Goal: Task Accomplishment & Management: Manage account settings

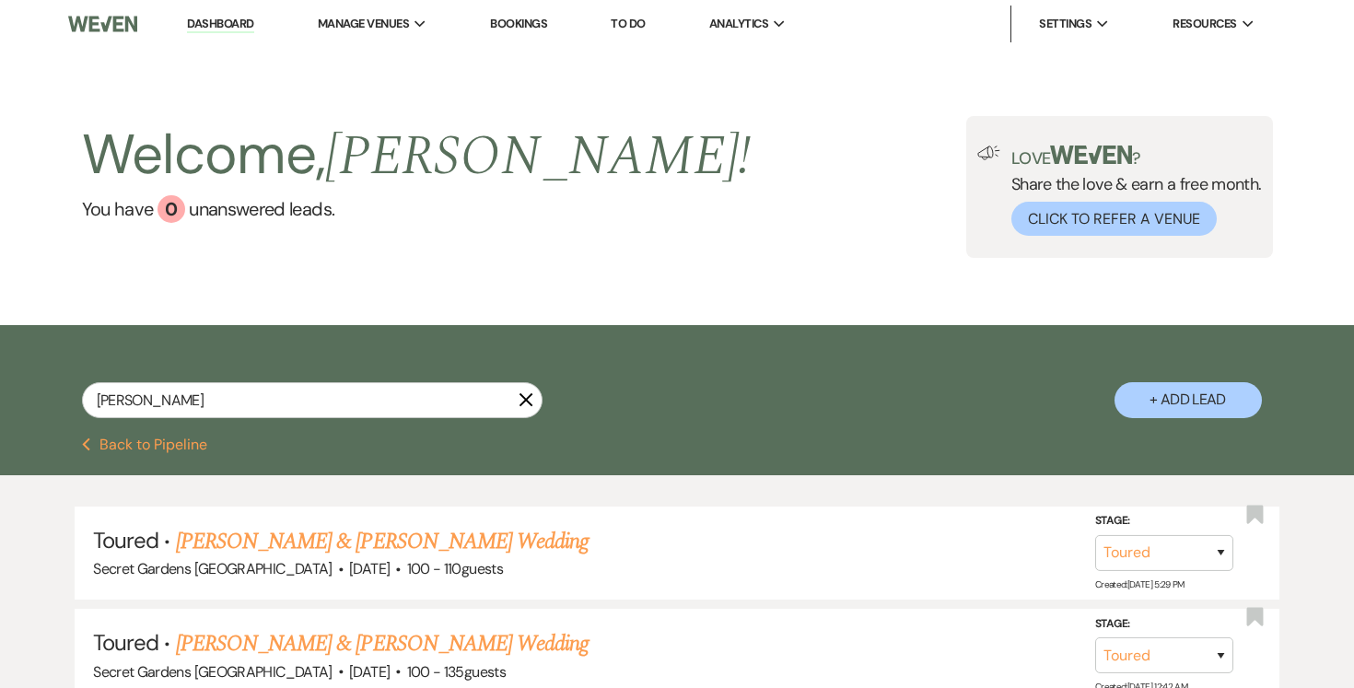
click at [226, 20] on link "Dashboard" at bounding box center [220, 24] width 66 height 17
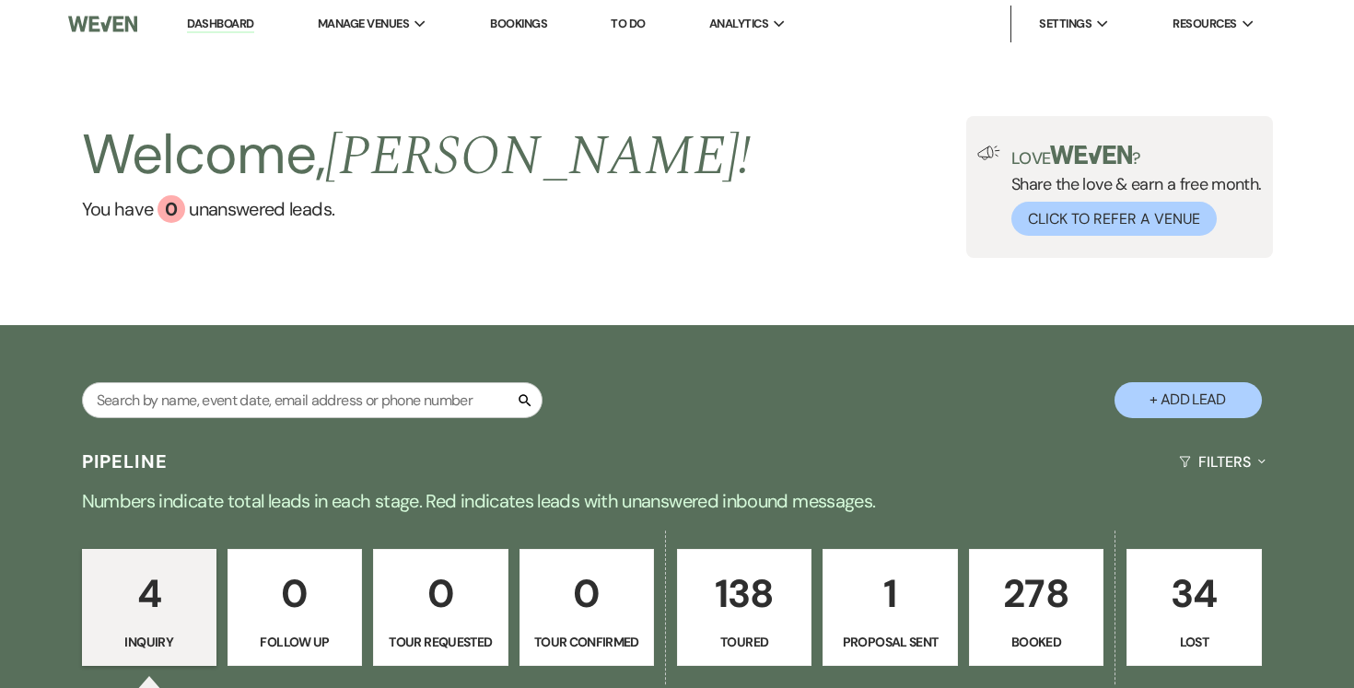
click at [724, 591] on p "138" at bounding box center [744, 594] width 110 height 62
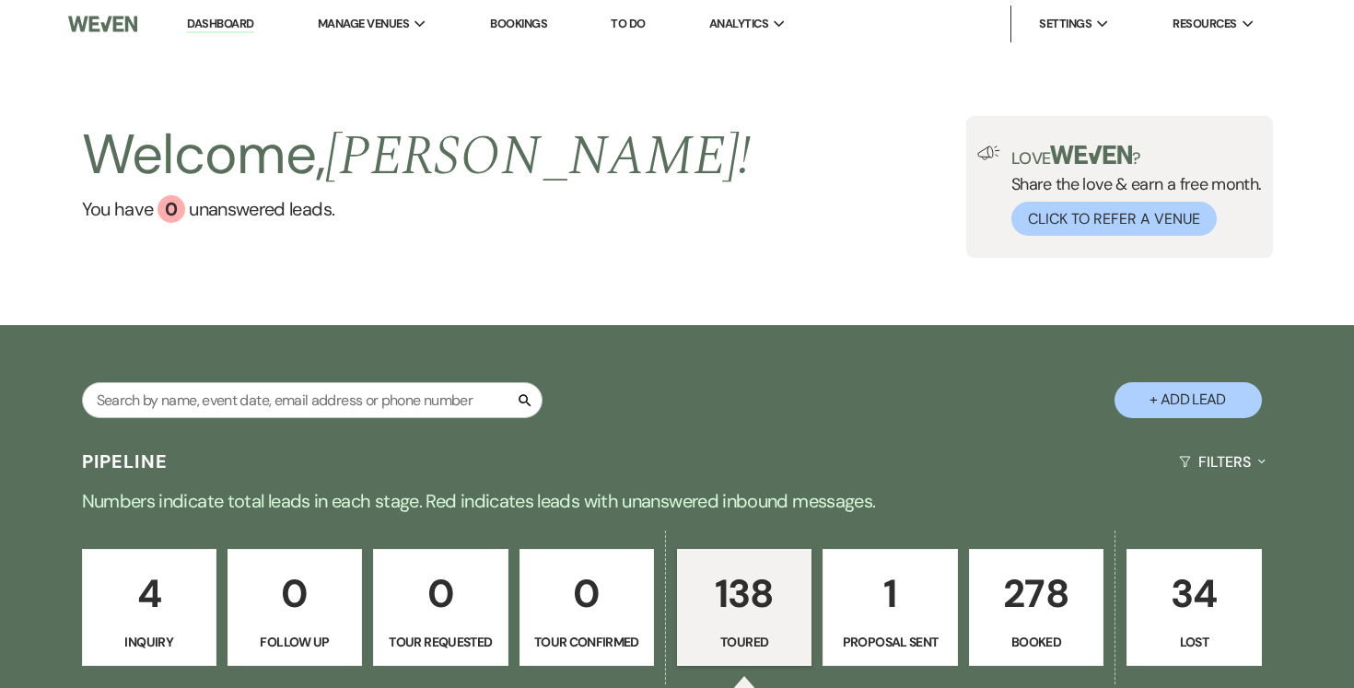
select select "5"
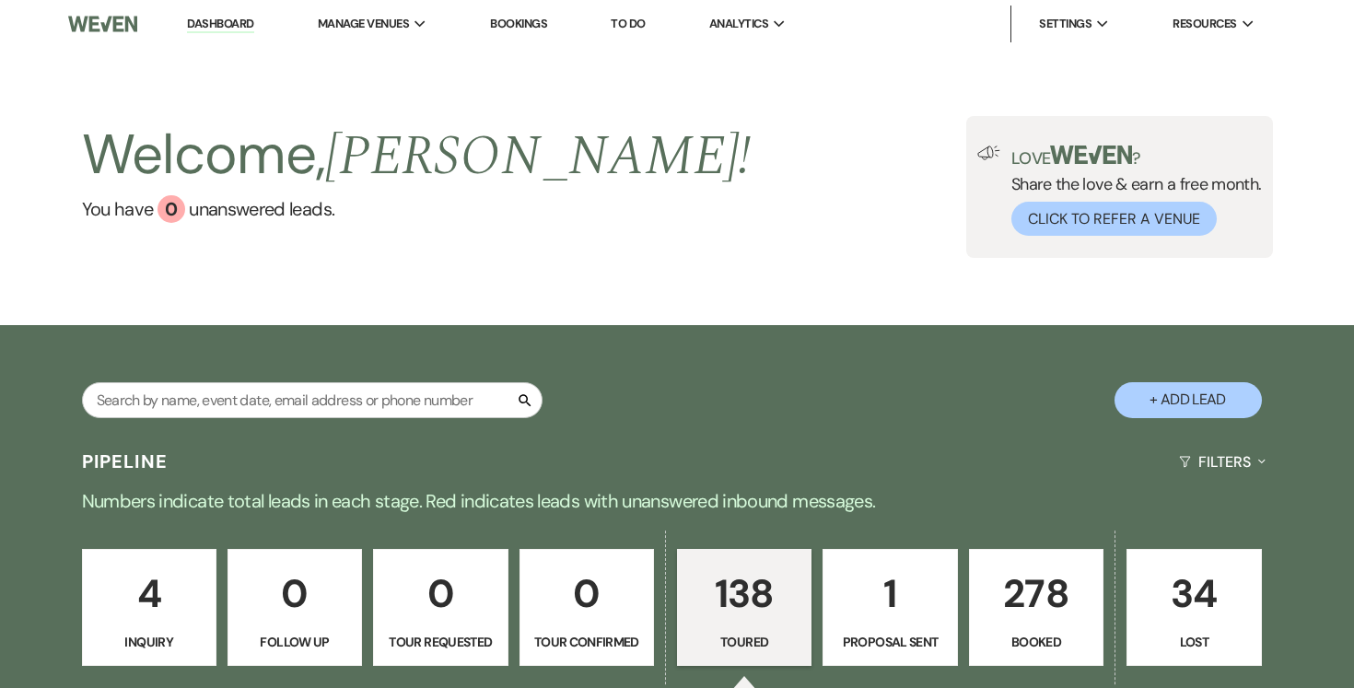
select select "5"
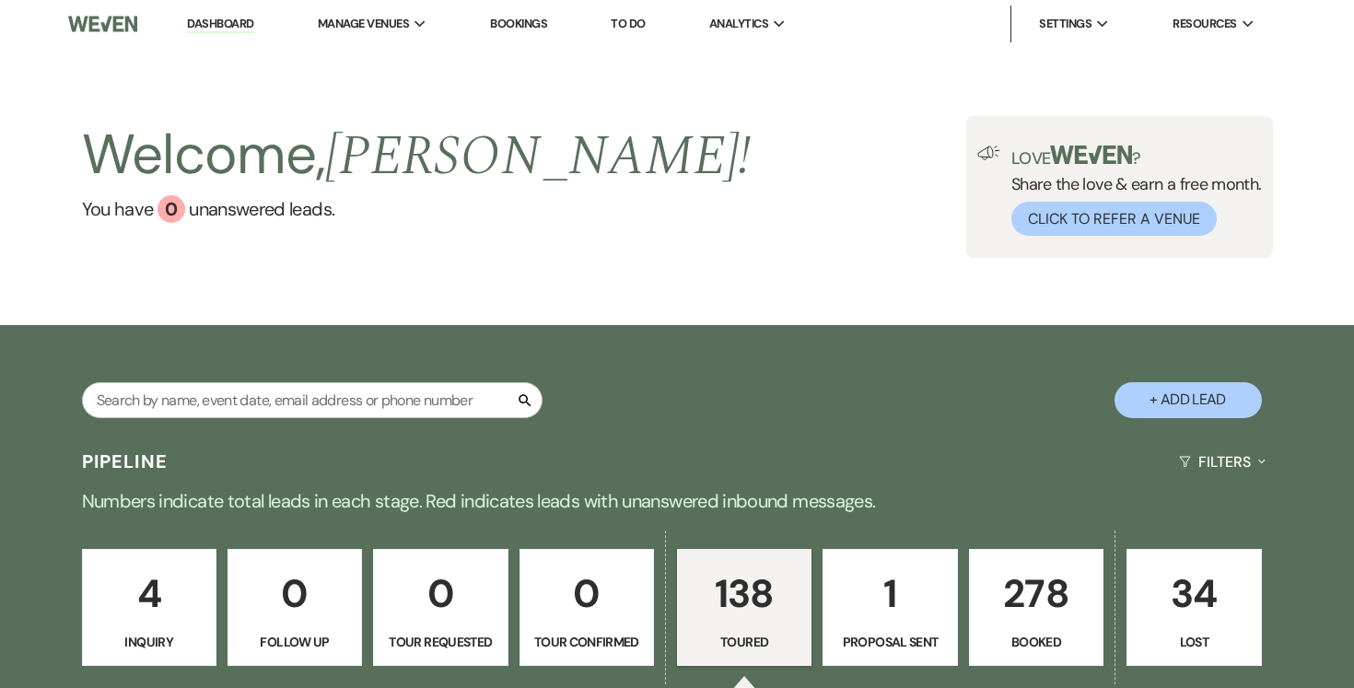
select select "5"
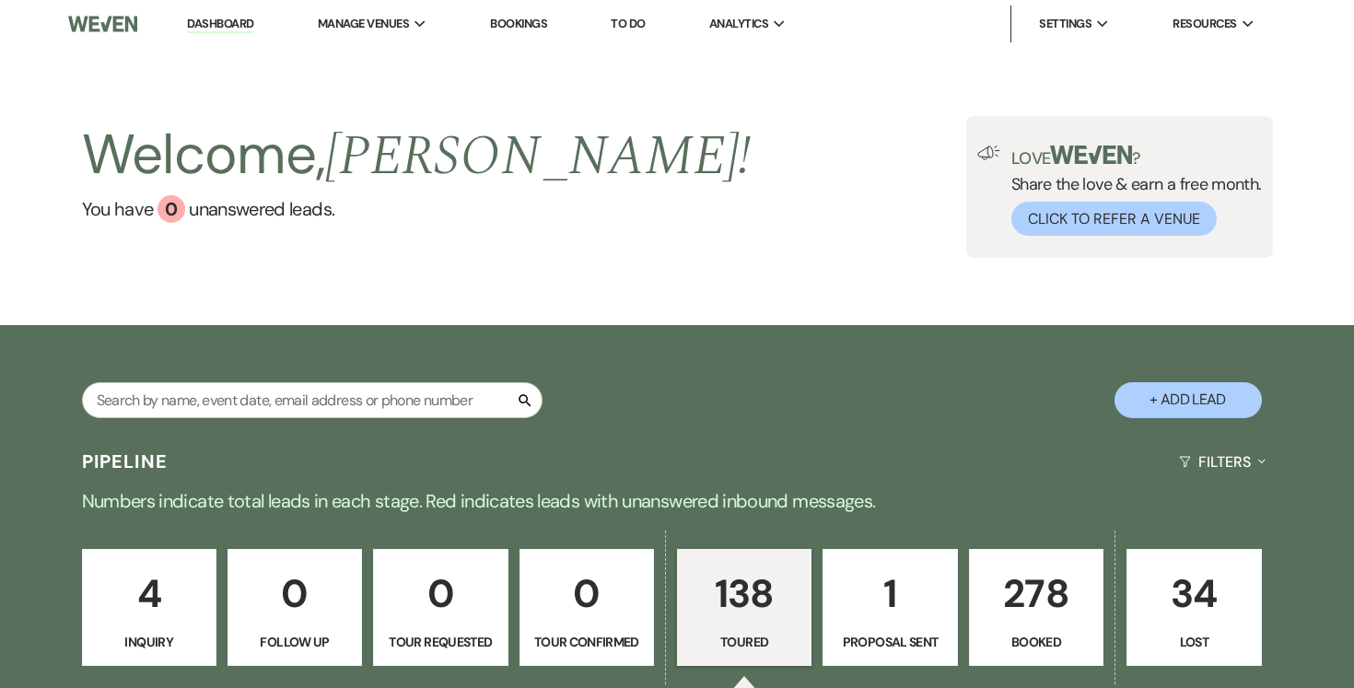
select select "5"
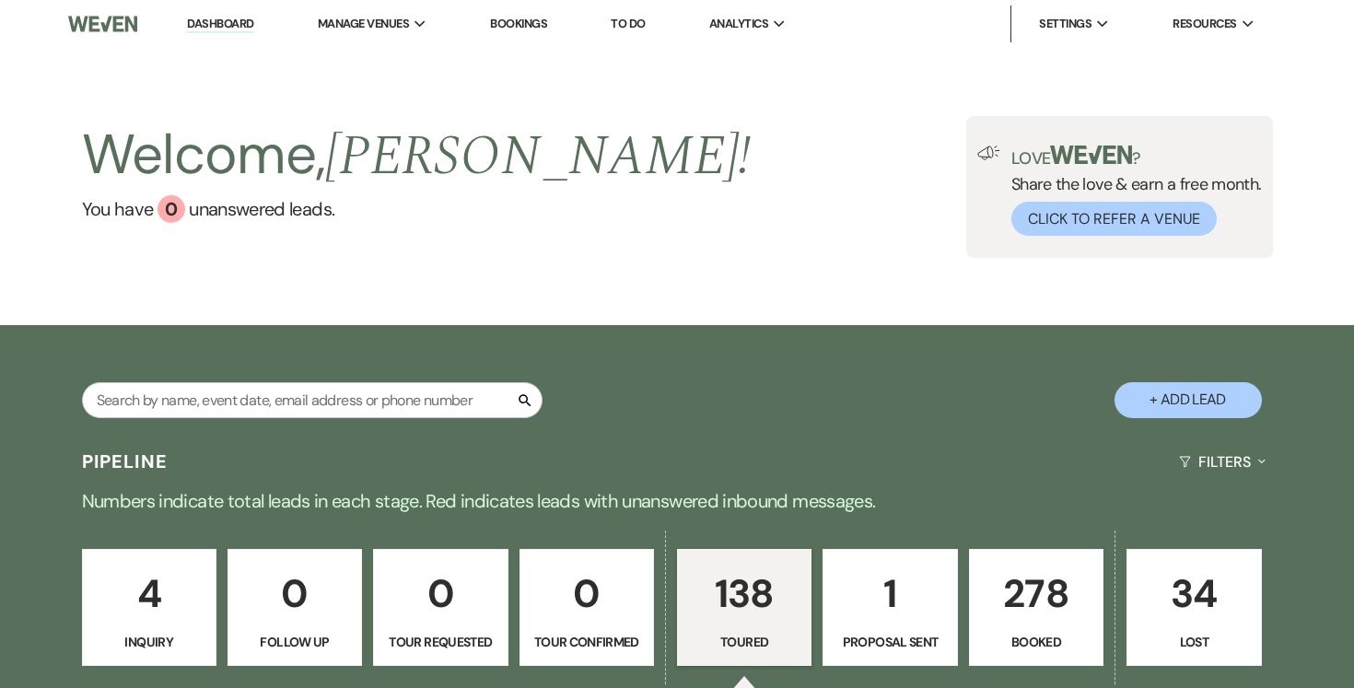
select select "5"
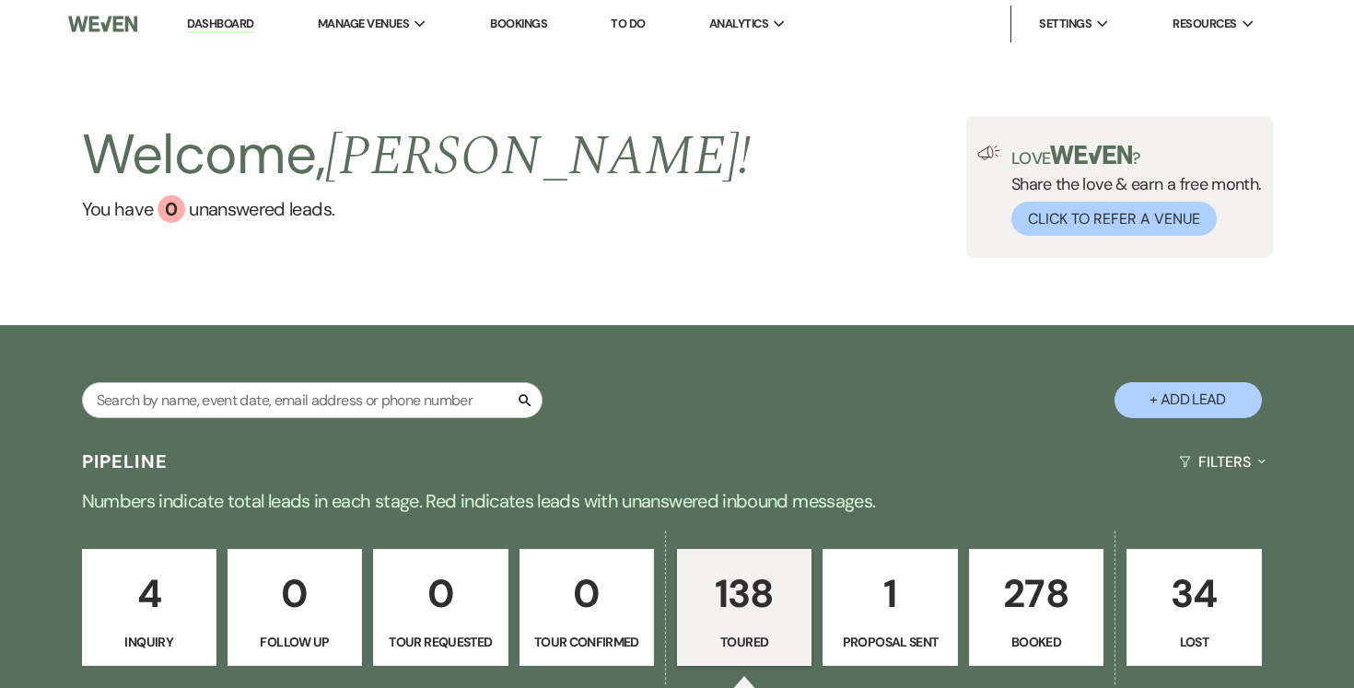
select select "5"
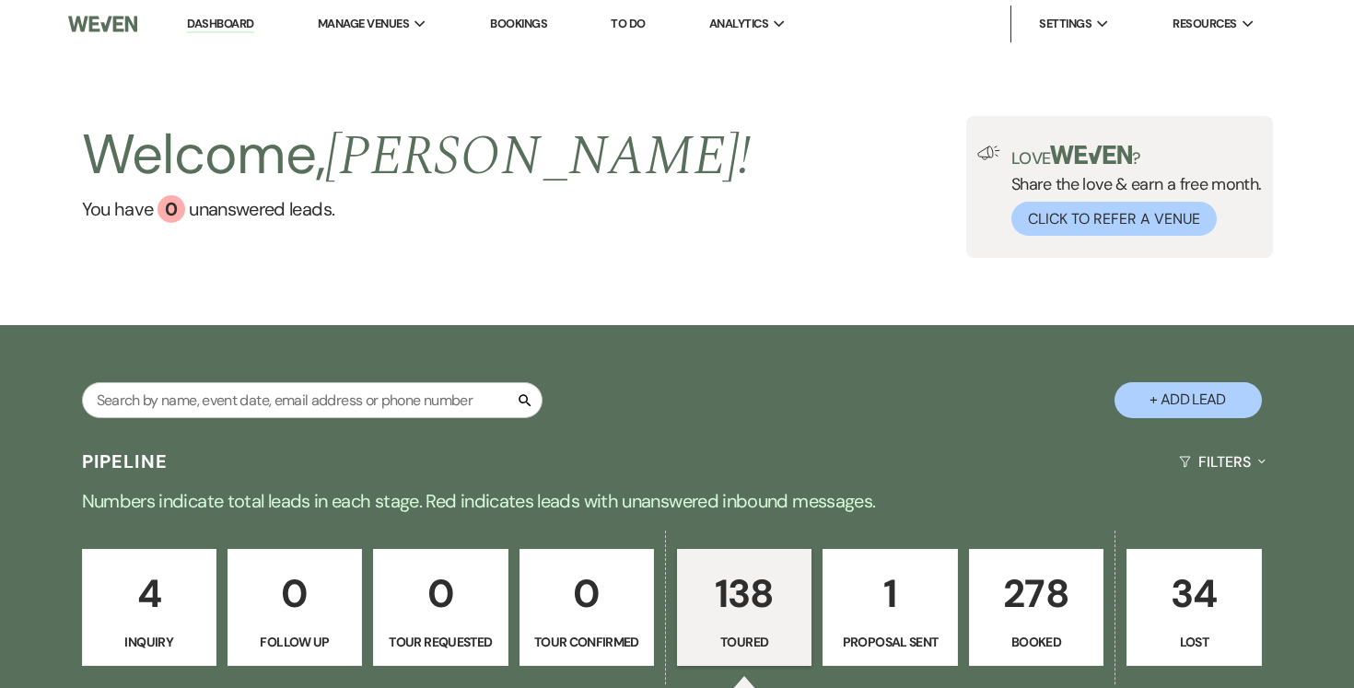
select select "5"
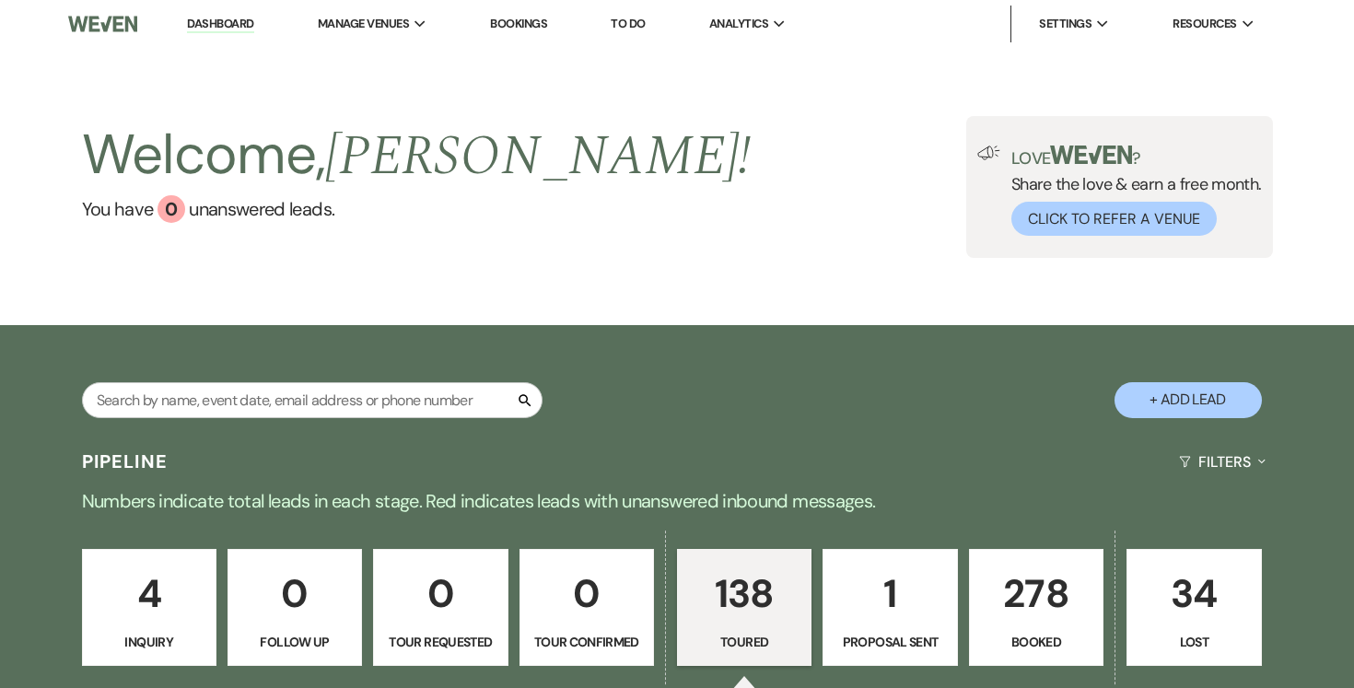
select select "5"
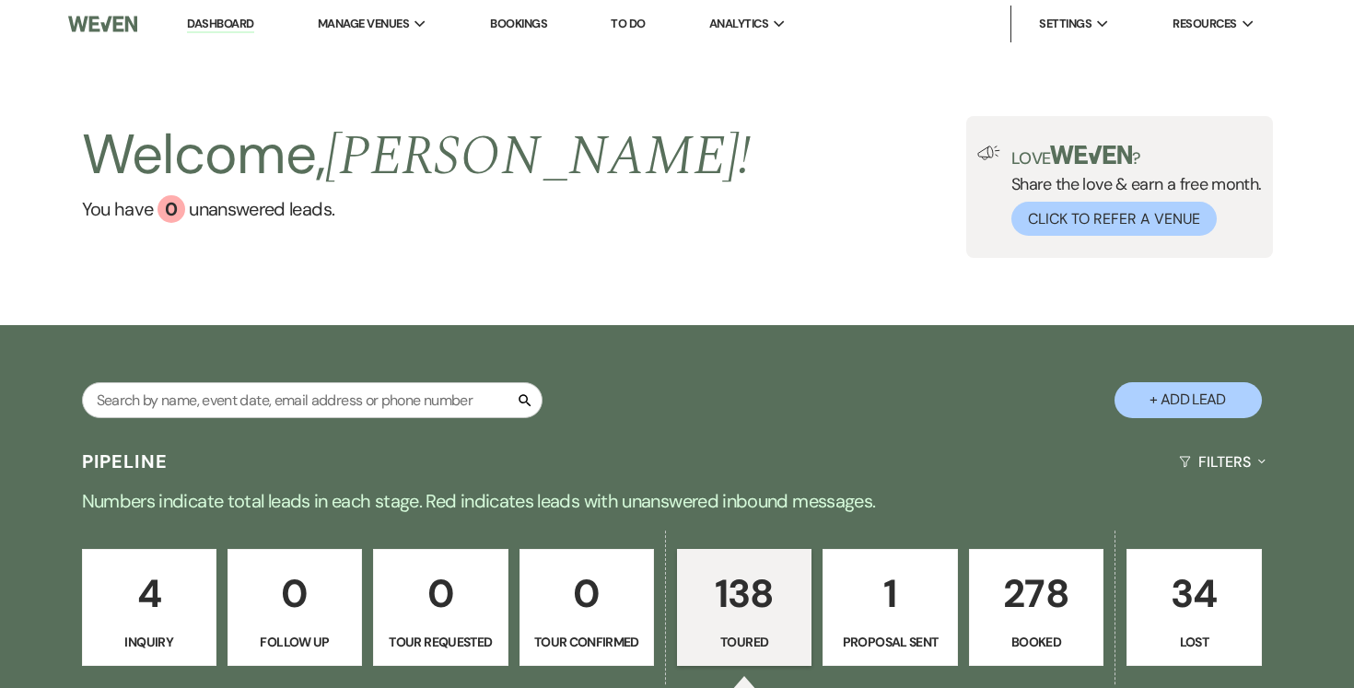
select select "5"
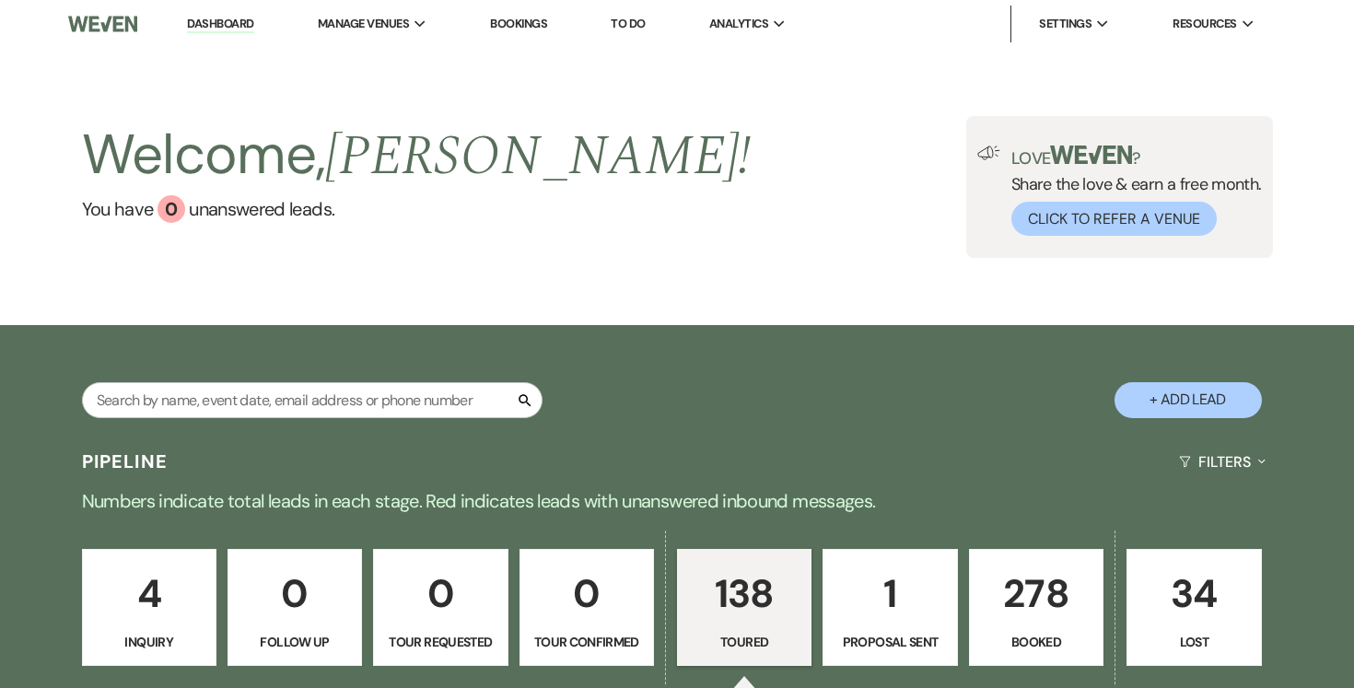
select select "5"
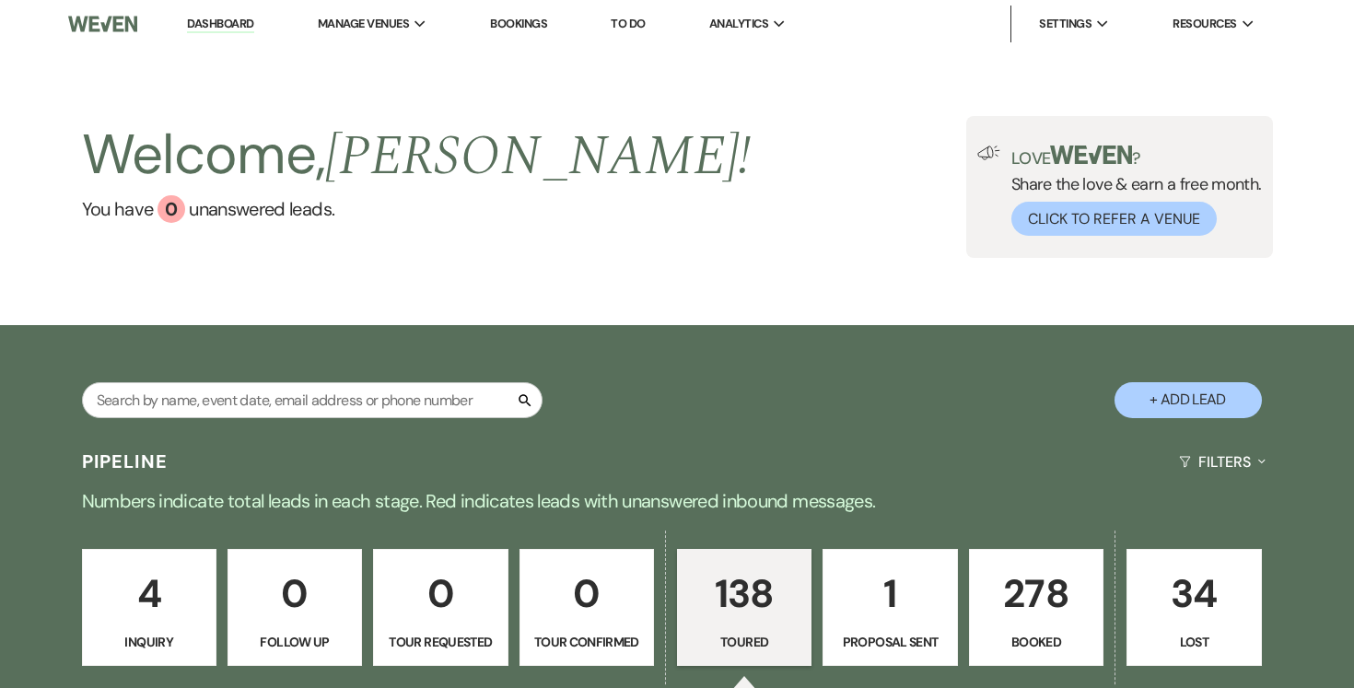
select select "5"
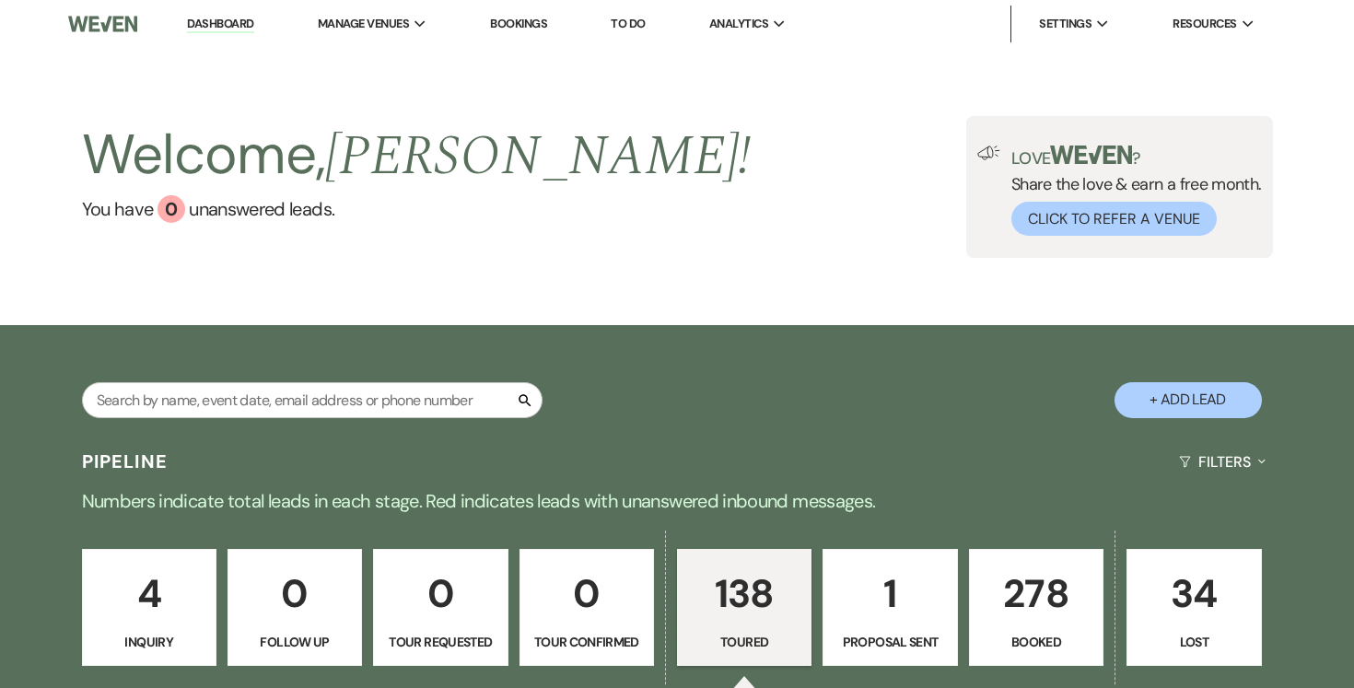
select select "5"
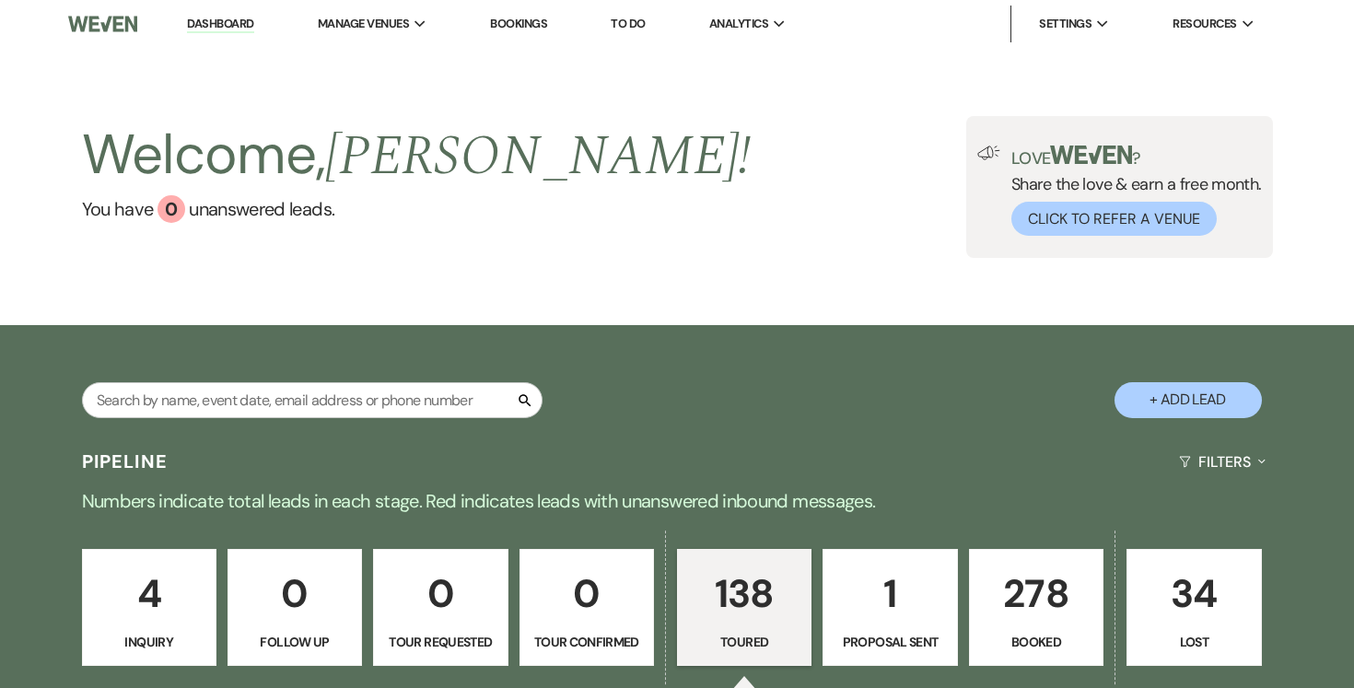
select select "5"
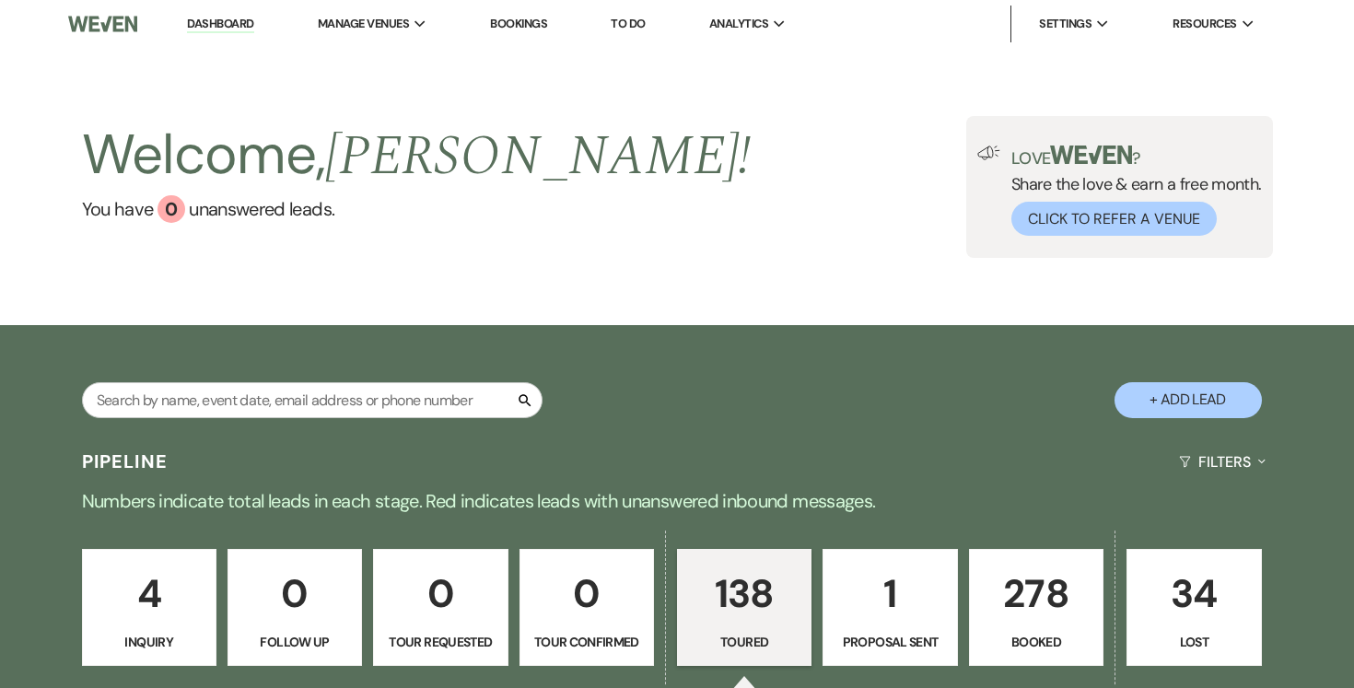
select select "5"
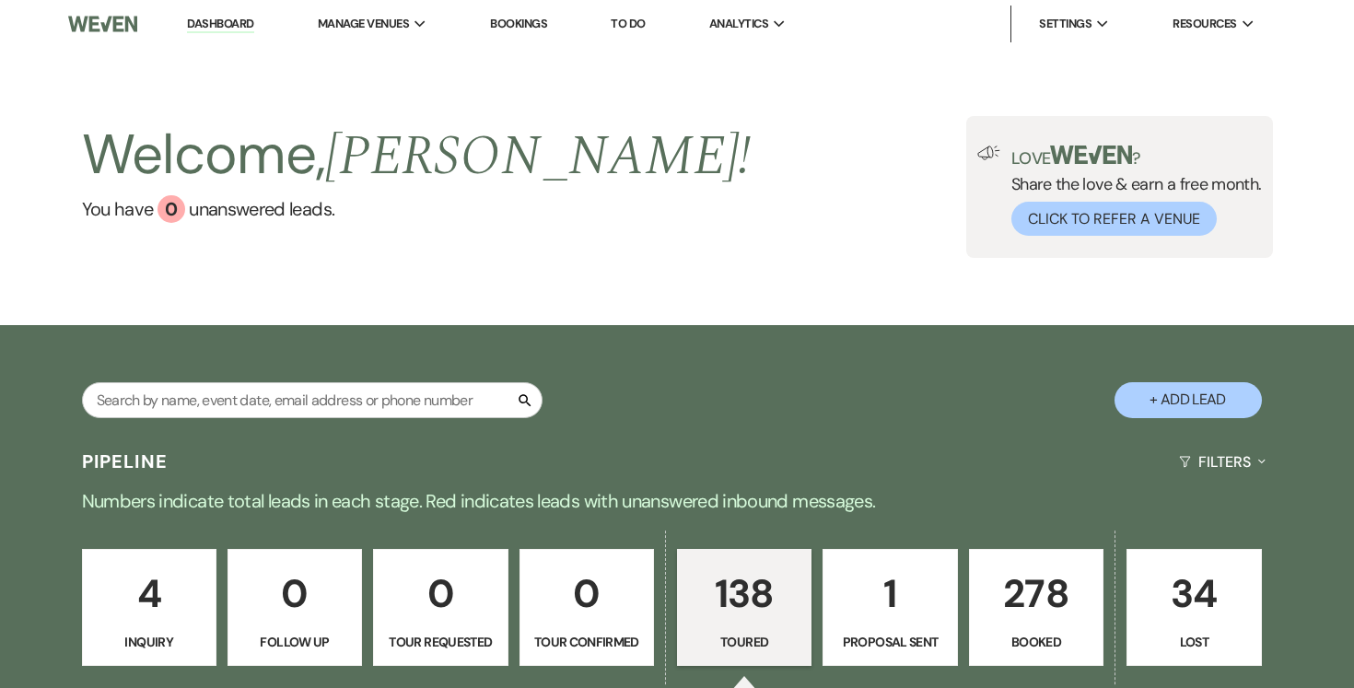
select select "5"
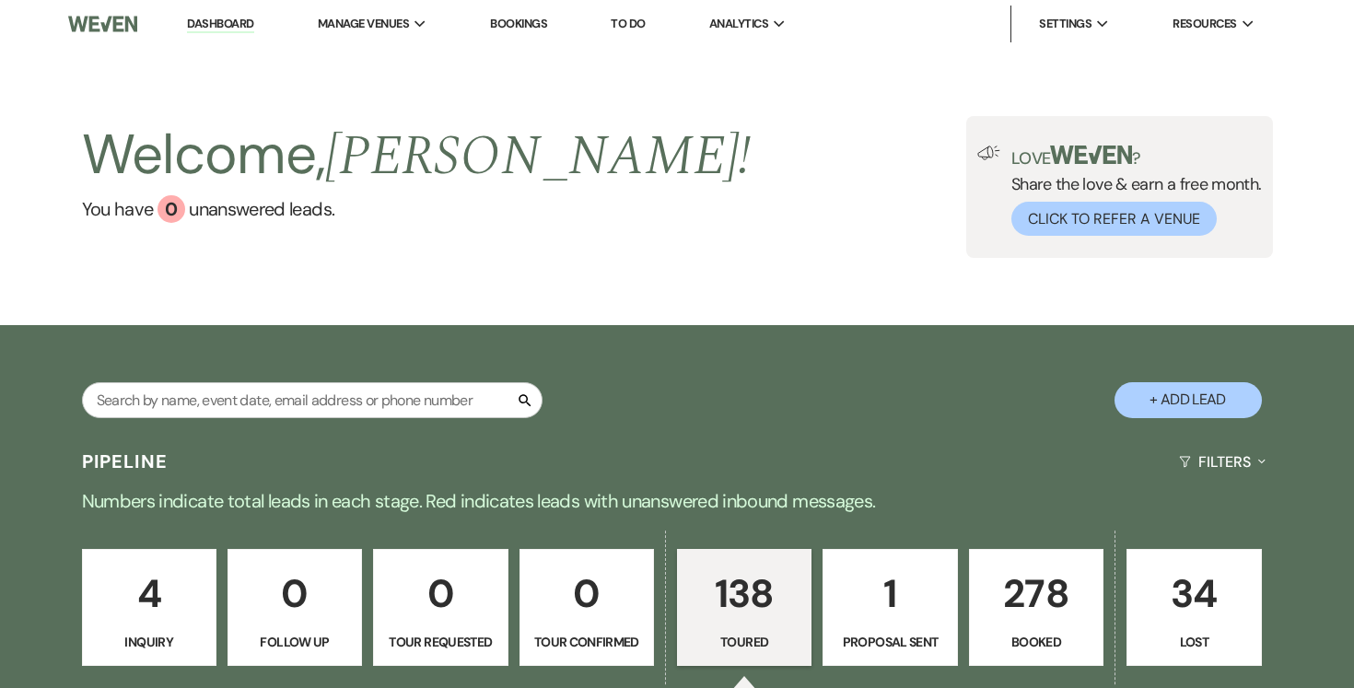
select select "5"
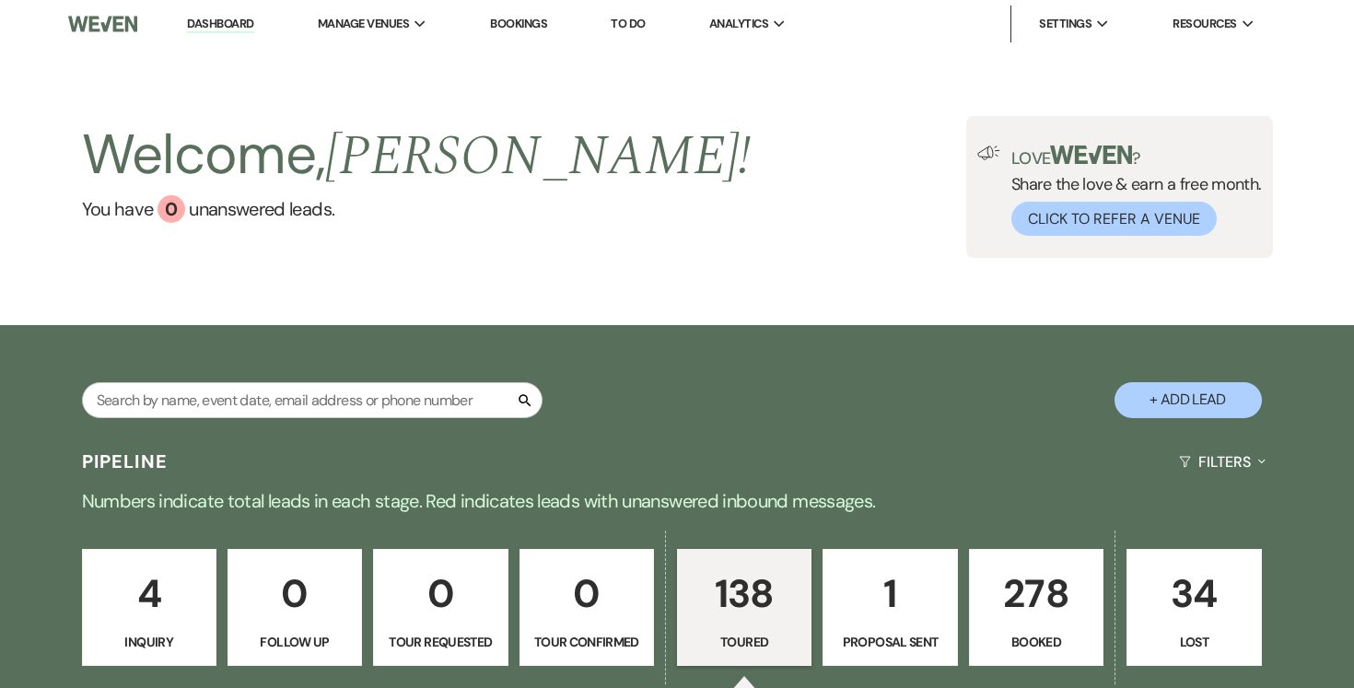
select select "5"
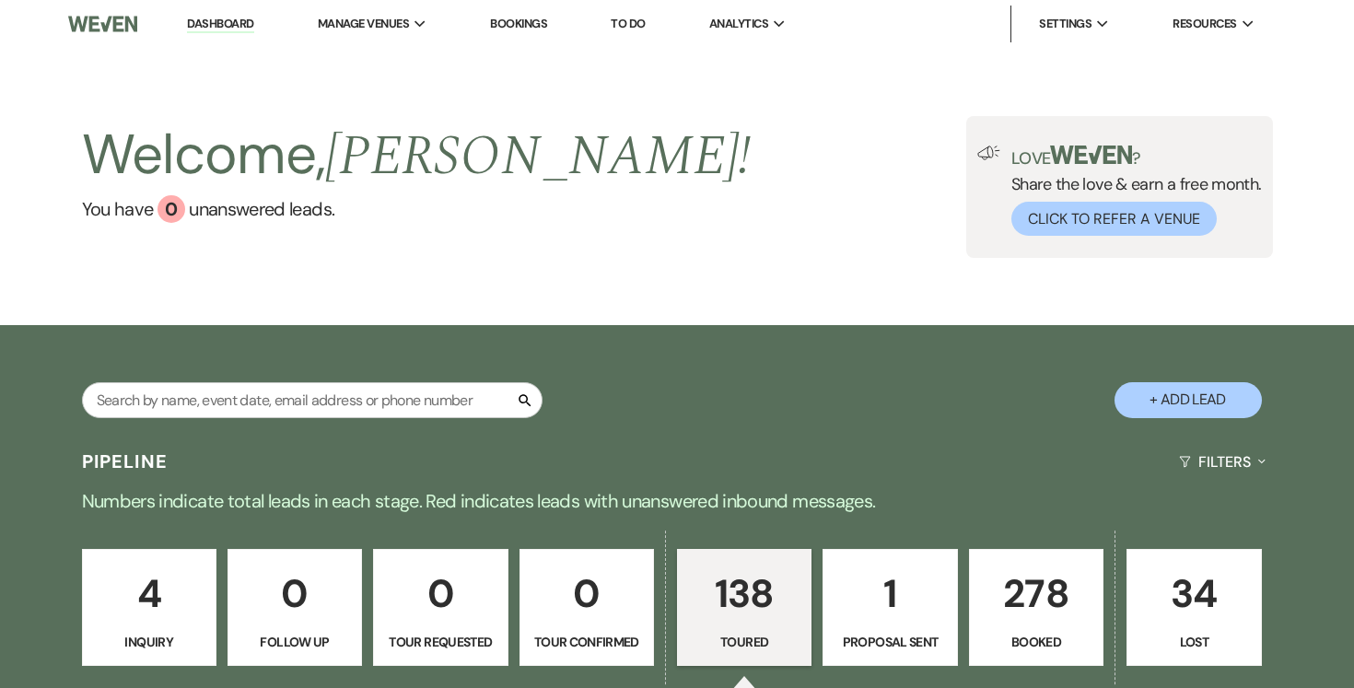
select select "5"
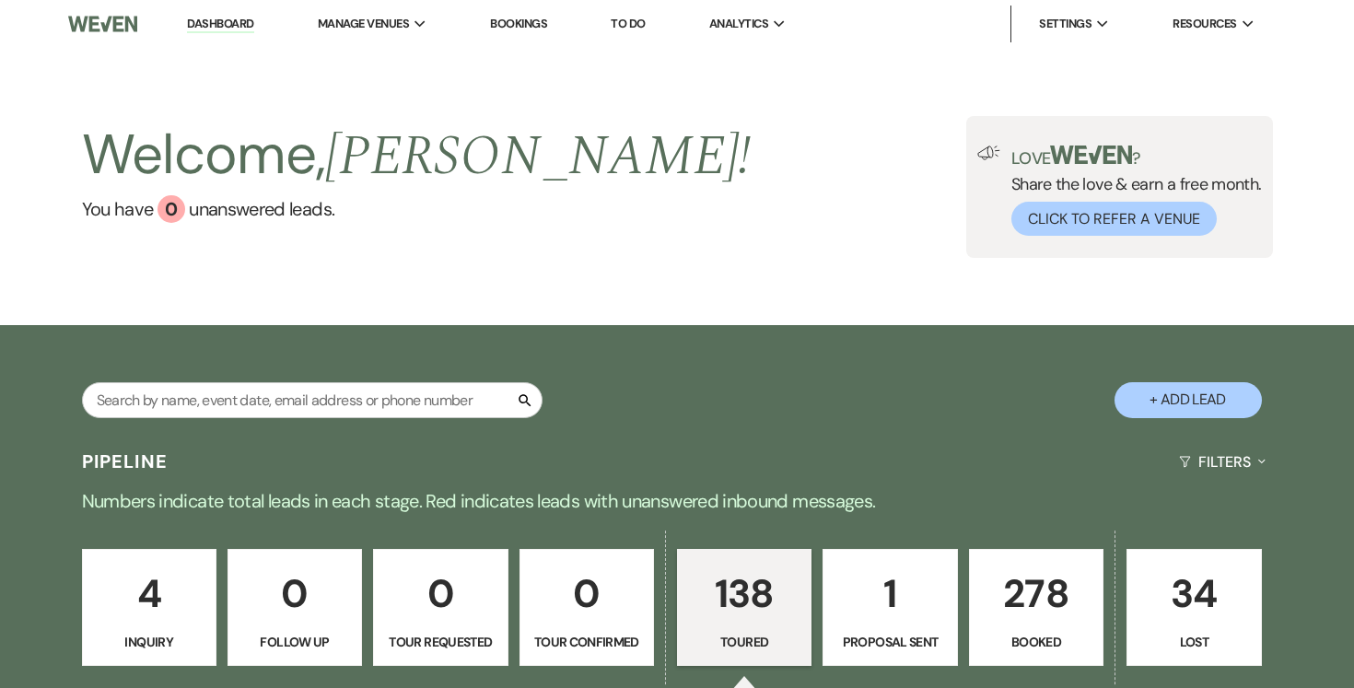
select select "5"
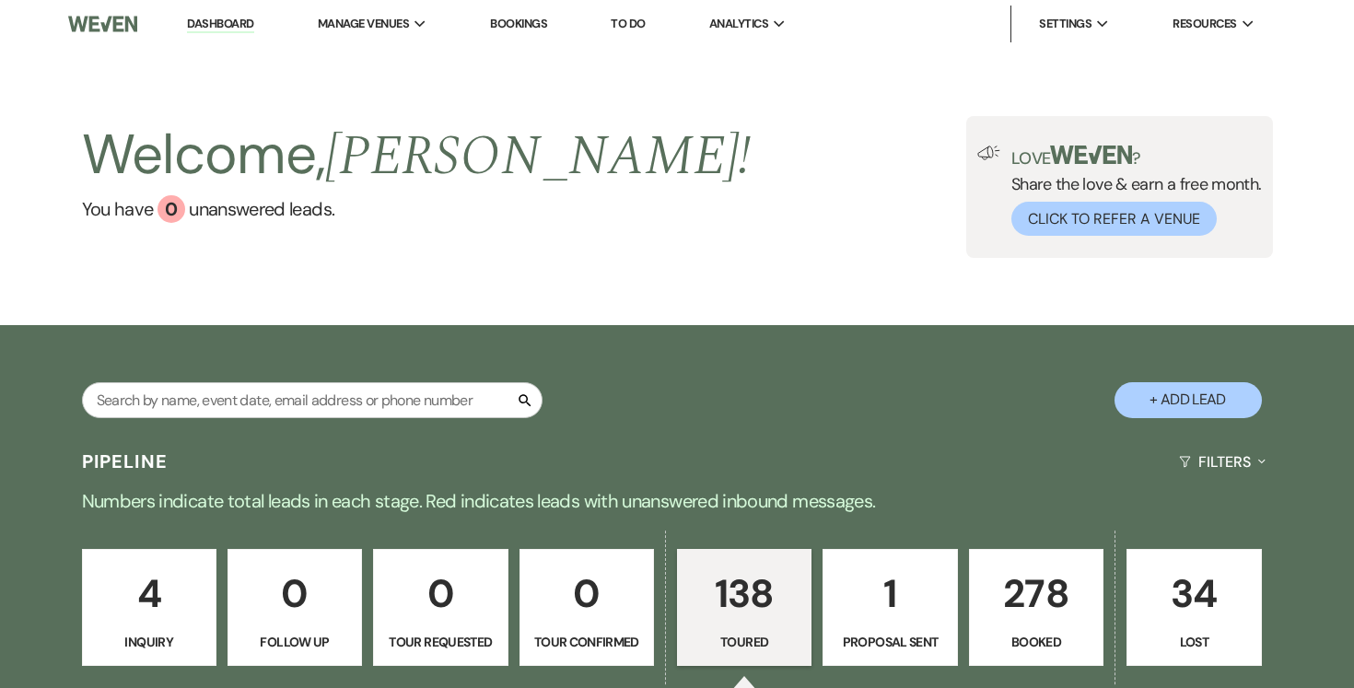
select select "5"
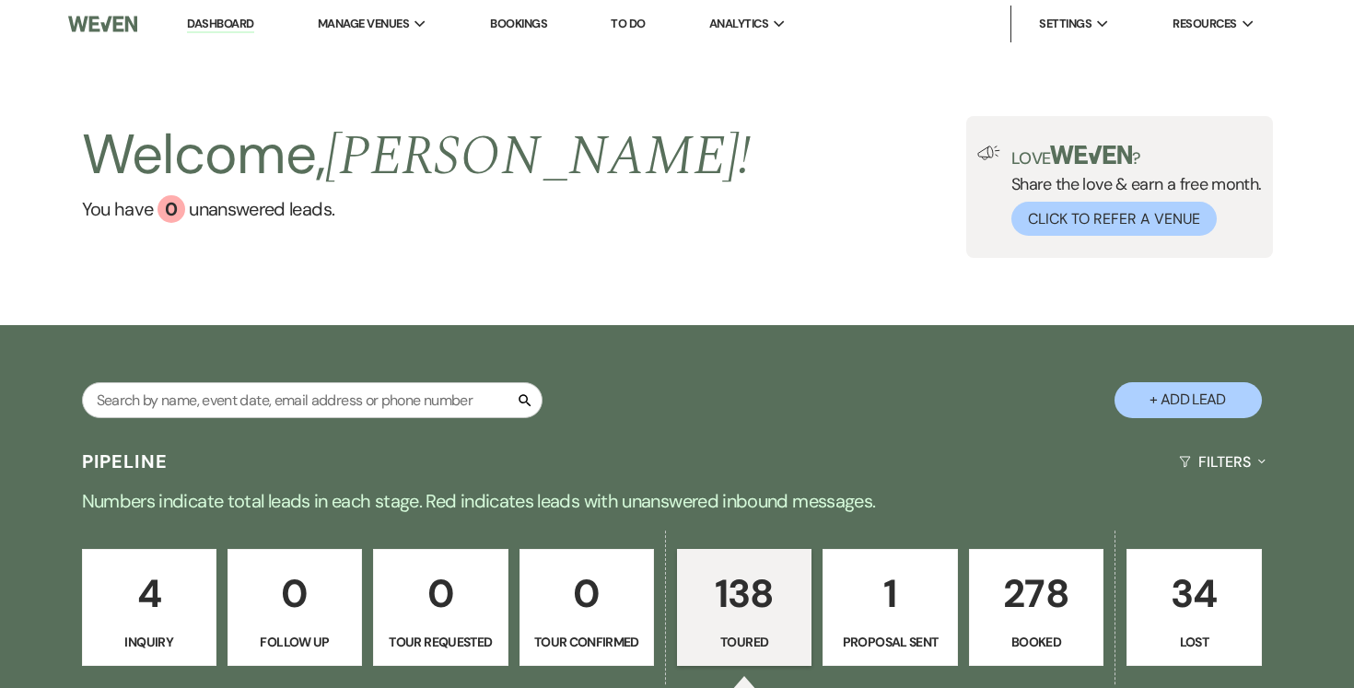
select select "5"
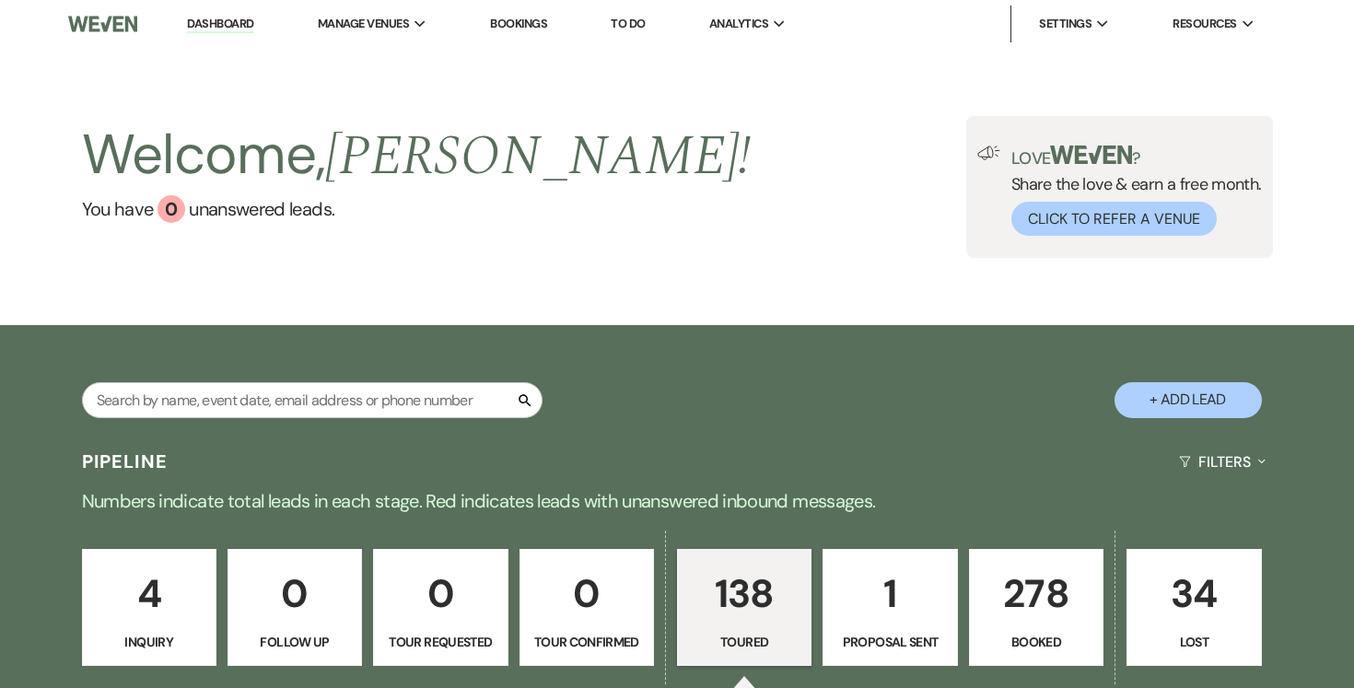
select select "5"
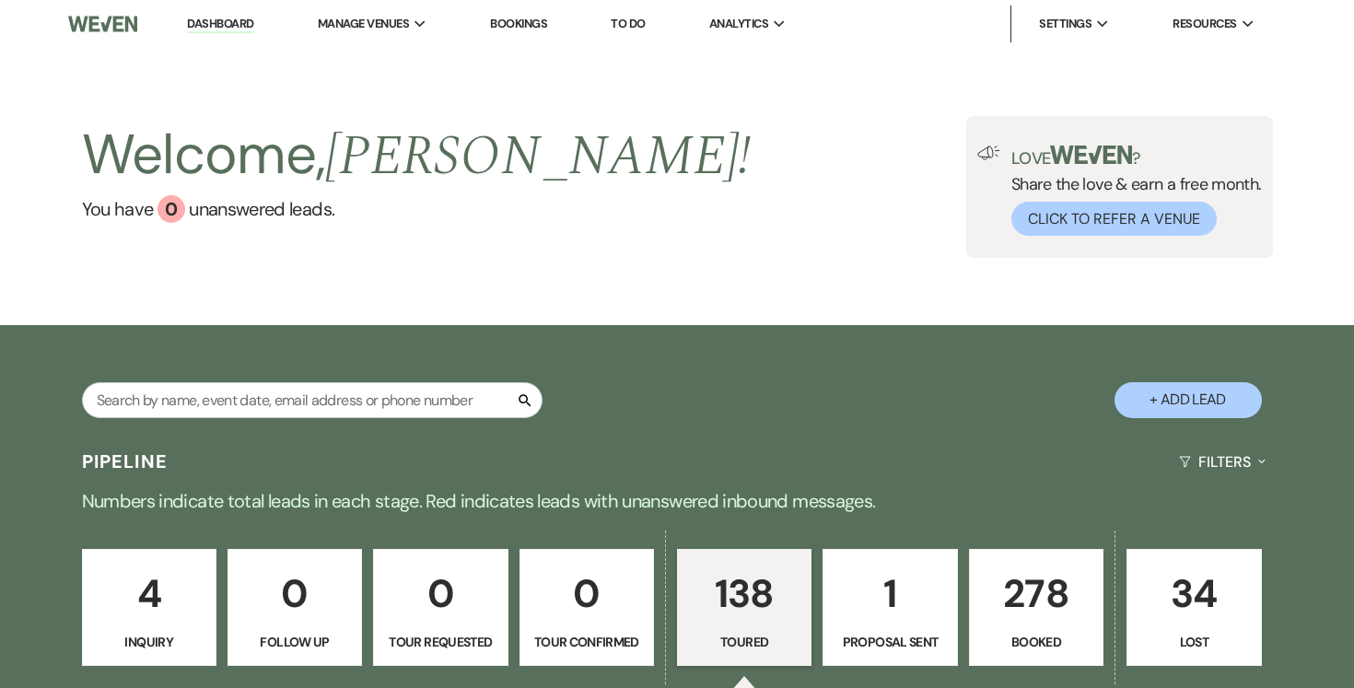
select select "5"
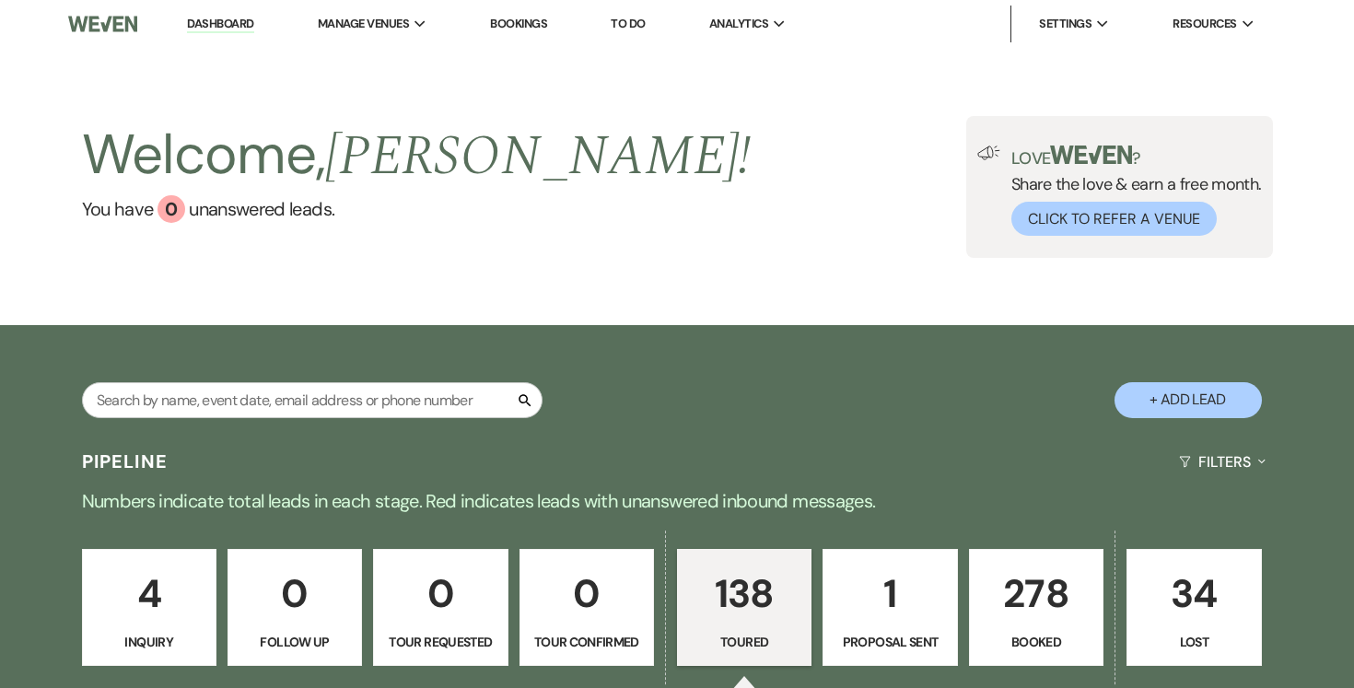
select select "5"
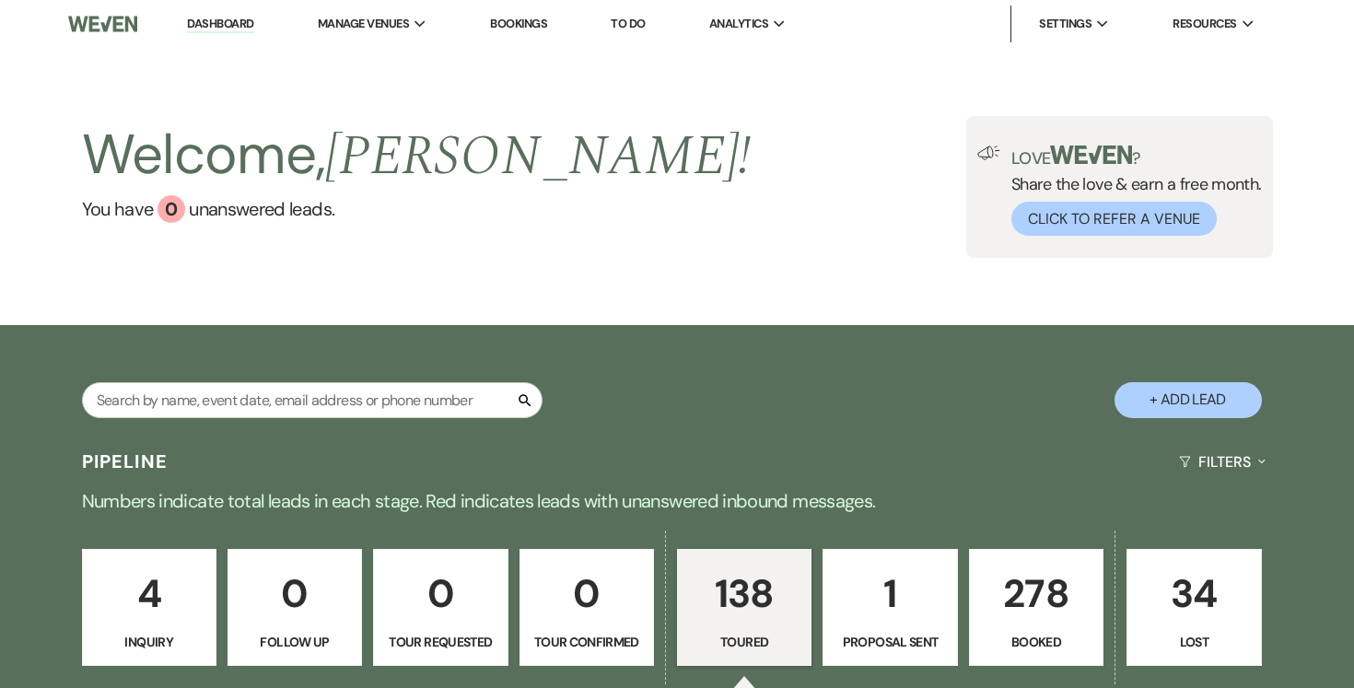
select select "5"
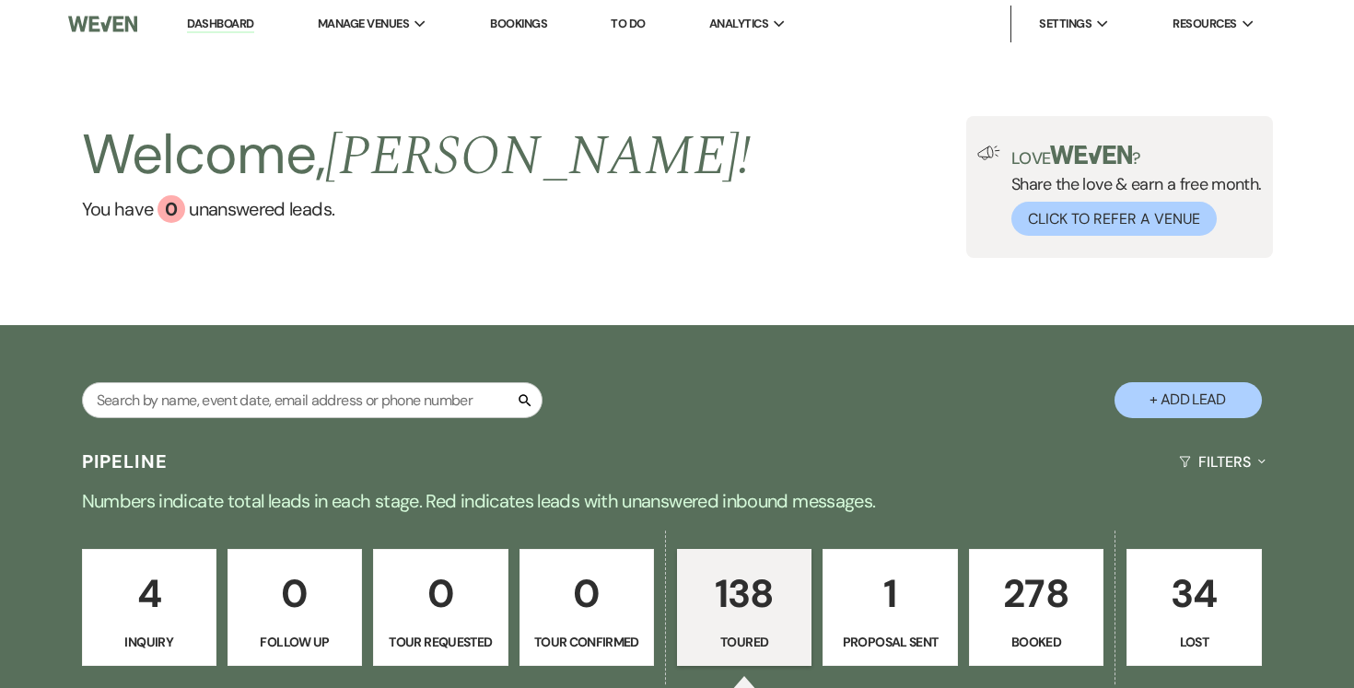
select select "5"
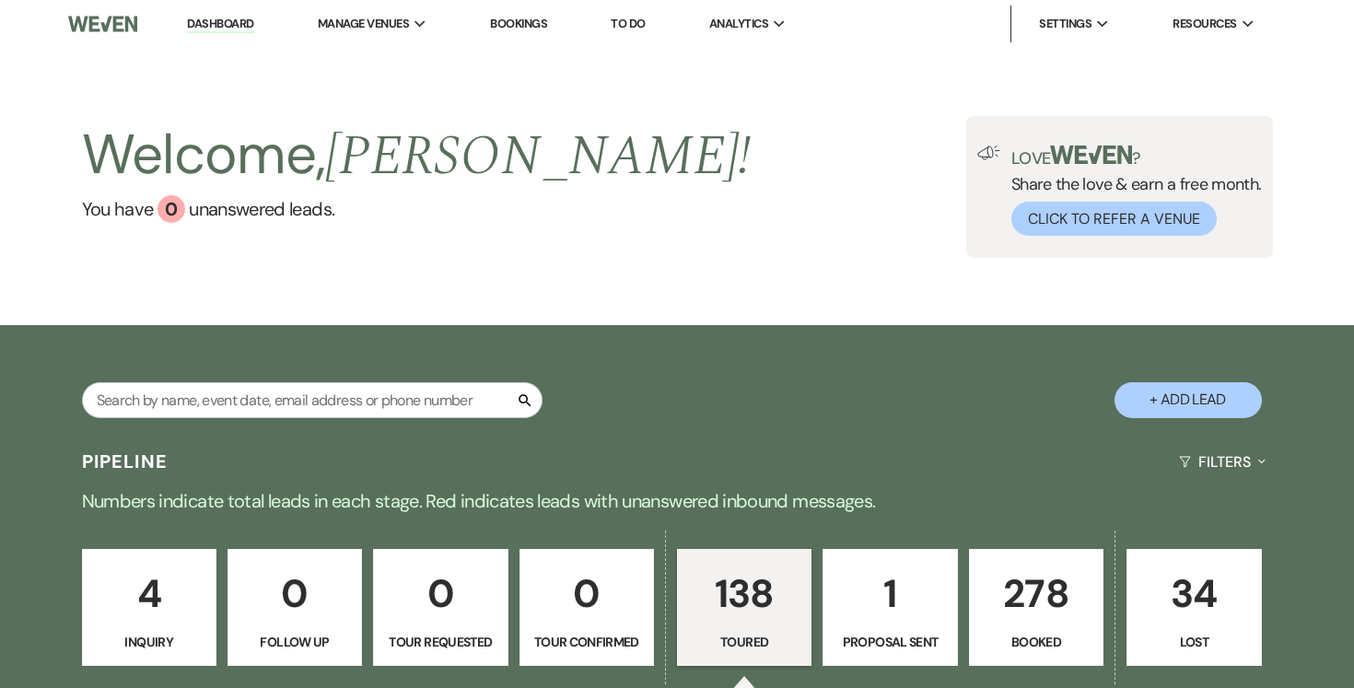
select select "5"
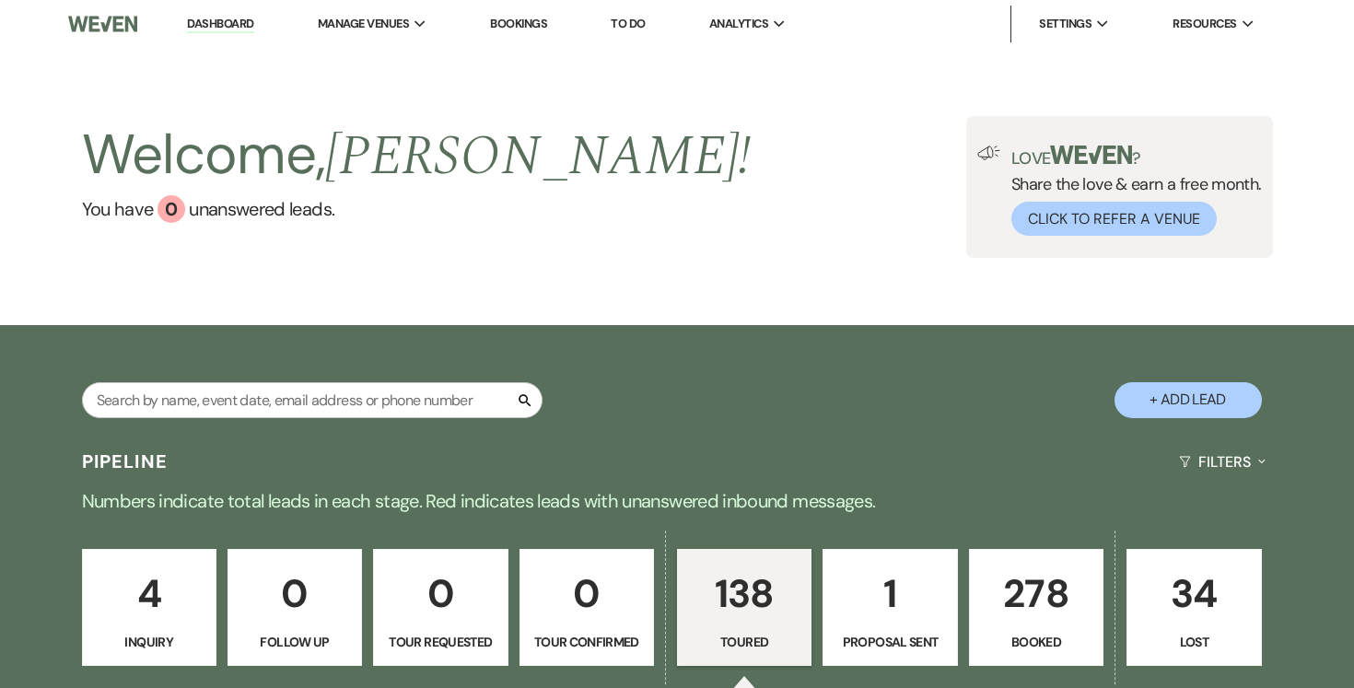
select select "5"
click at [270, 397] on input "text" at bounding box center [312, 400] width 460 height 36
type input "zac"
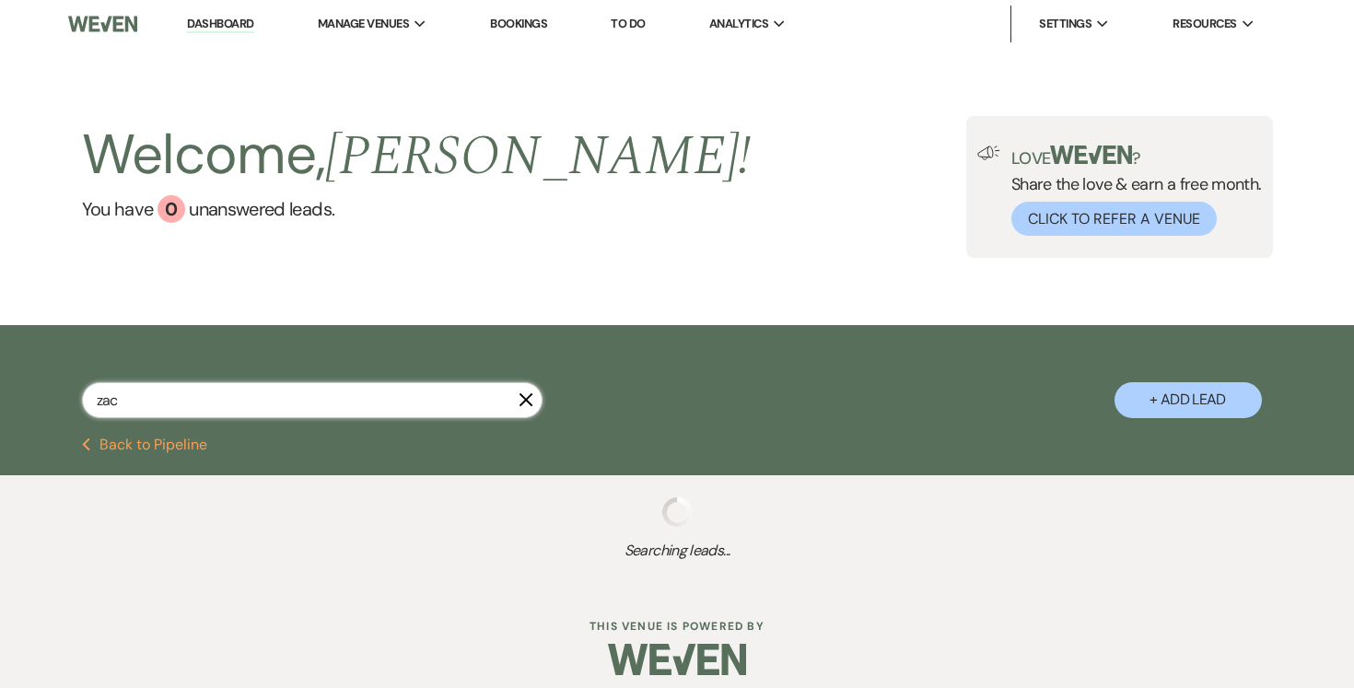
select select "5"
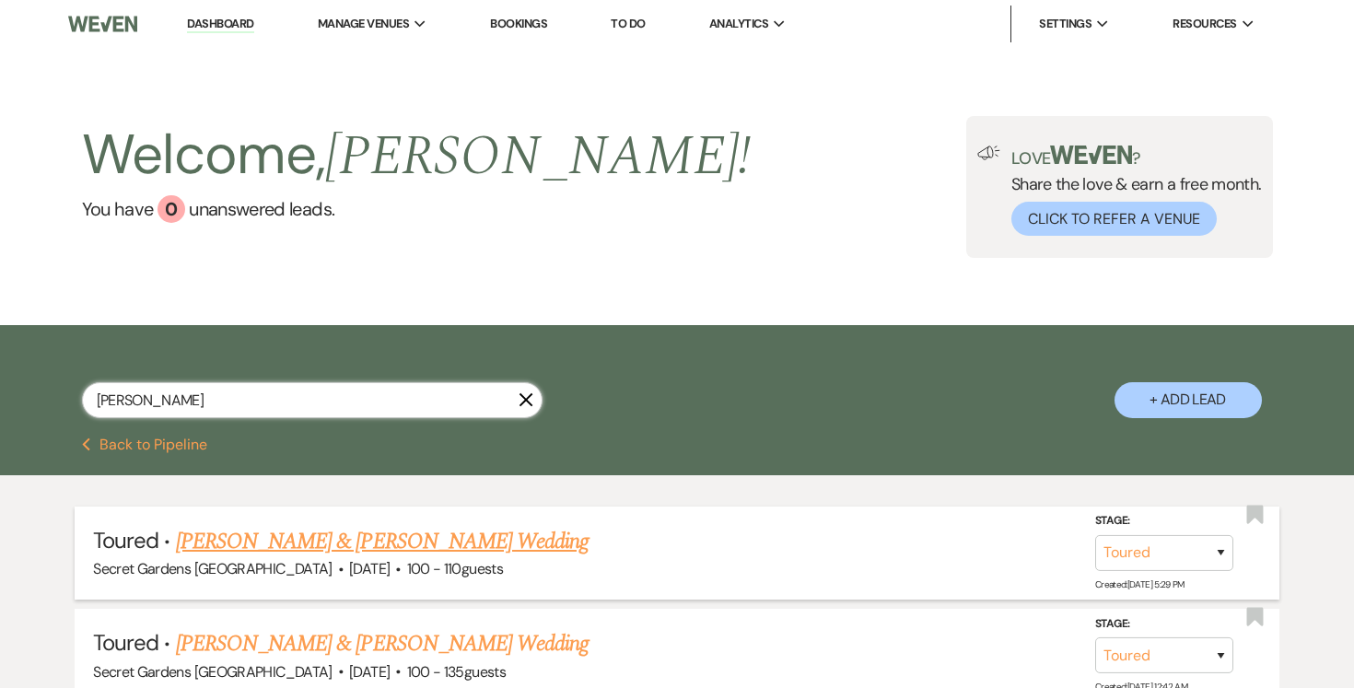
type input "zach"
click at [320, 534] on link "[PERSON_NAME] & [PERSON_NAME] Wedding" at bounding box center [382, 541] width 413 height 33
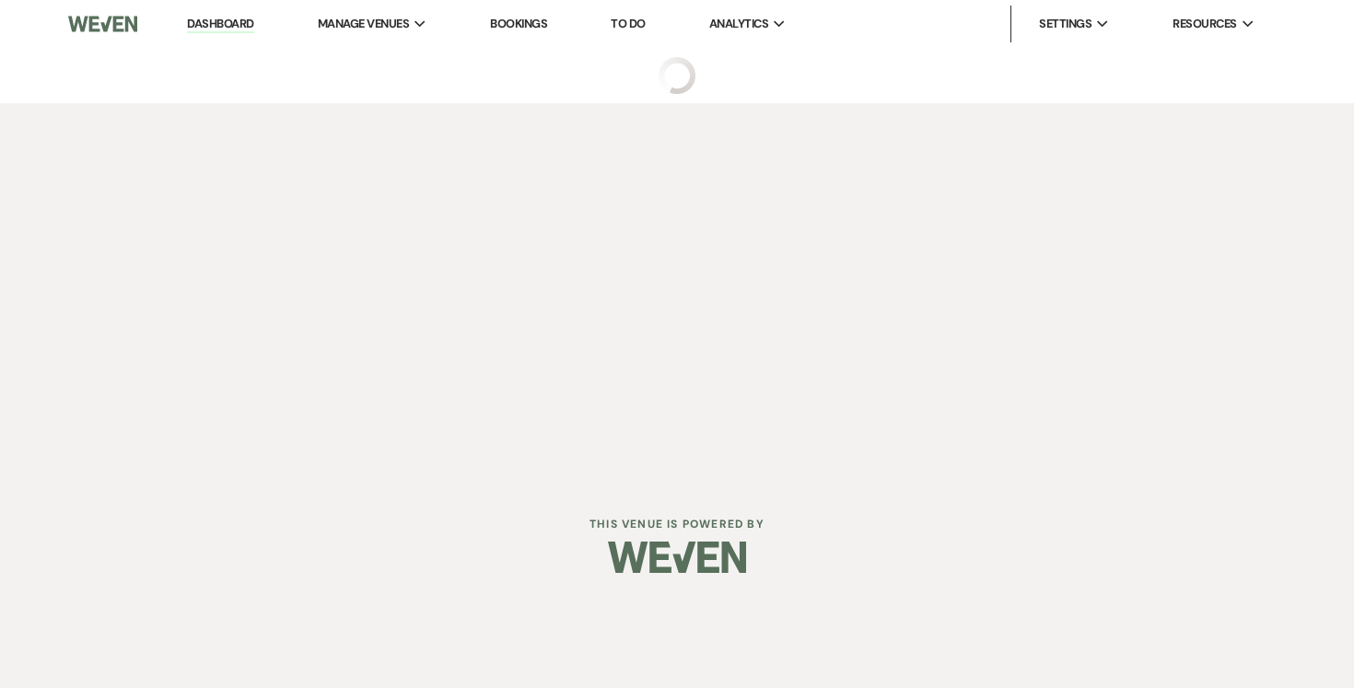
select select "5"
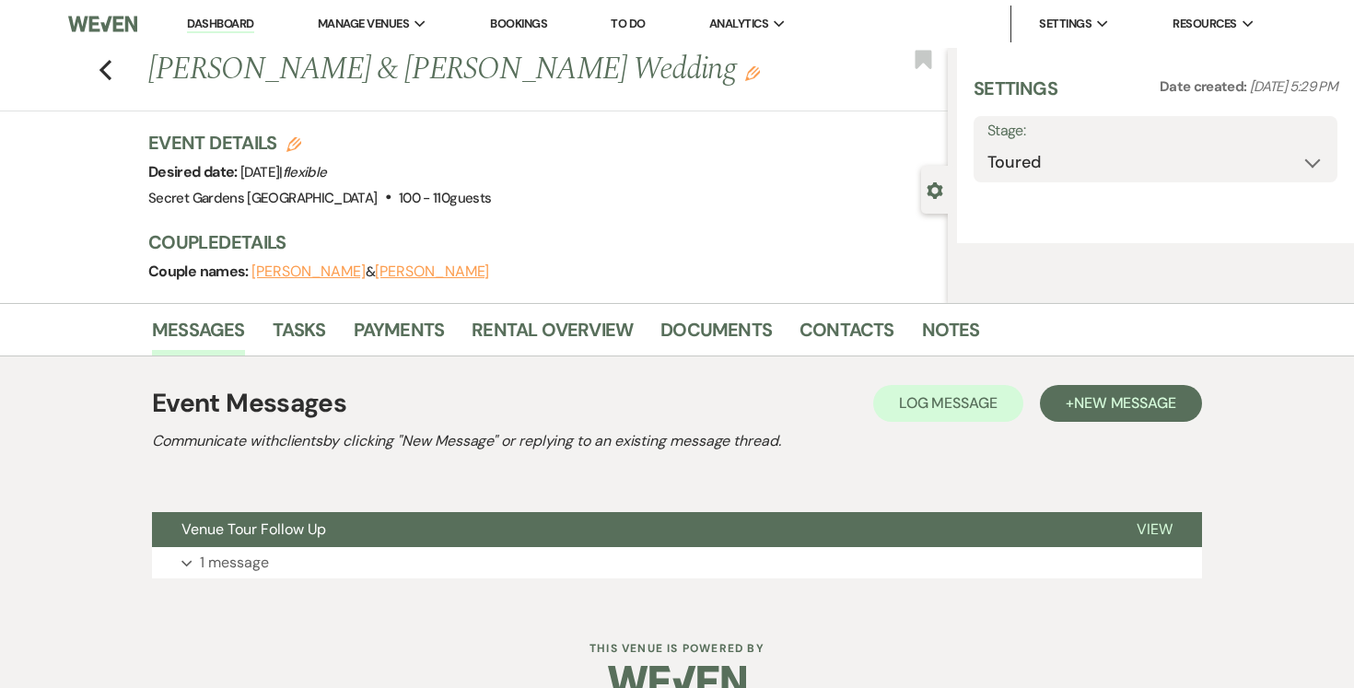
select select "12"
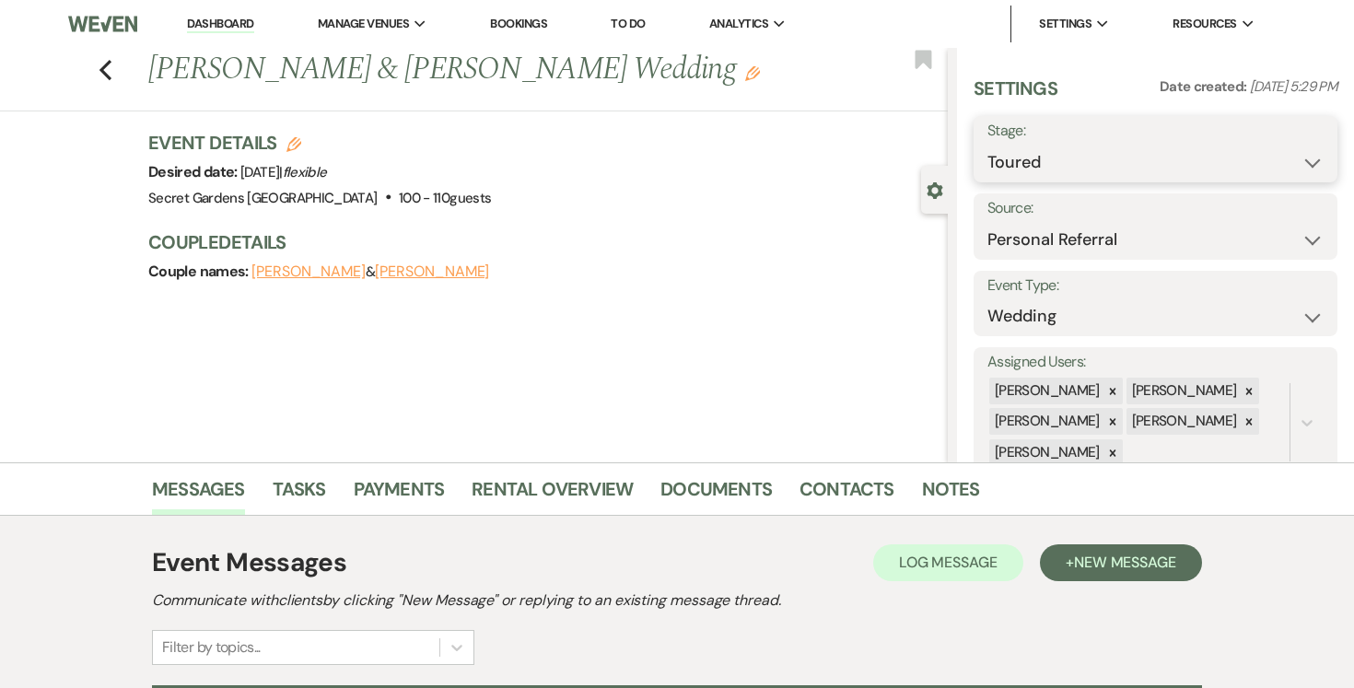
click at [1310, 160] on select "Inquiry Follow Up Tour Requested Tour Confirmed Toured Proposal Sent Booked Lost" at bounding box center [1155, 163] width 336 height 36
select select "6"
click at [987, 145] on select "Inquiry Follow Up Tour Requested Tour Confirmed Toured Proposal Sent Booked Lost" at bounding box center [1155, 163] width 336 height 36
click at [1308, 144] on button "Save" at bounding box center [1299, 149] width 75 height 37
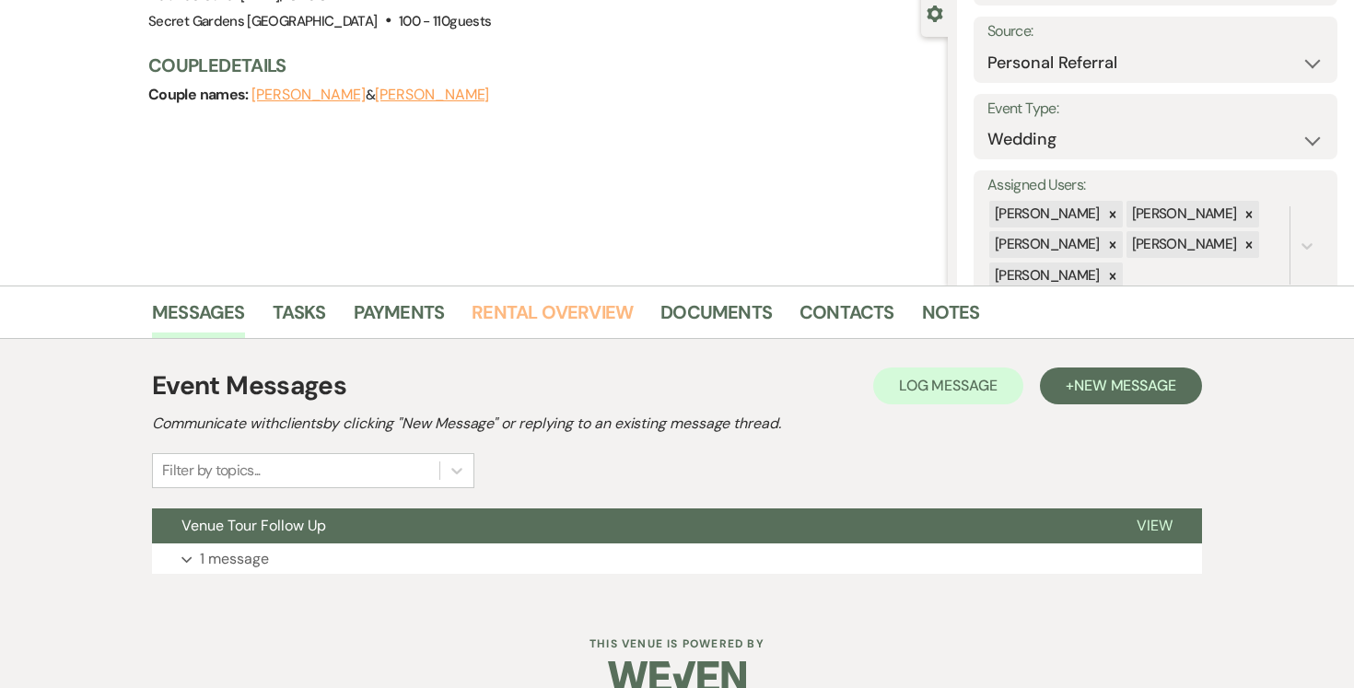
click at [566, 310] on link "Rental Overview" at bounding box center [551, 317] width 161 height 41
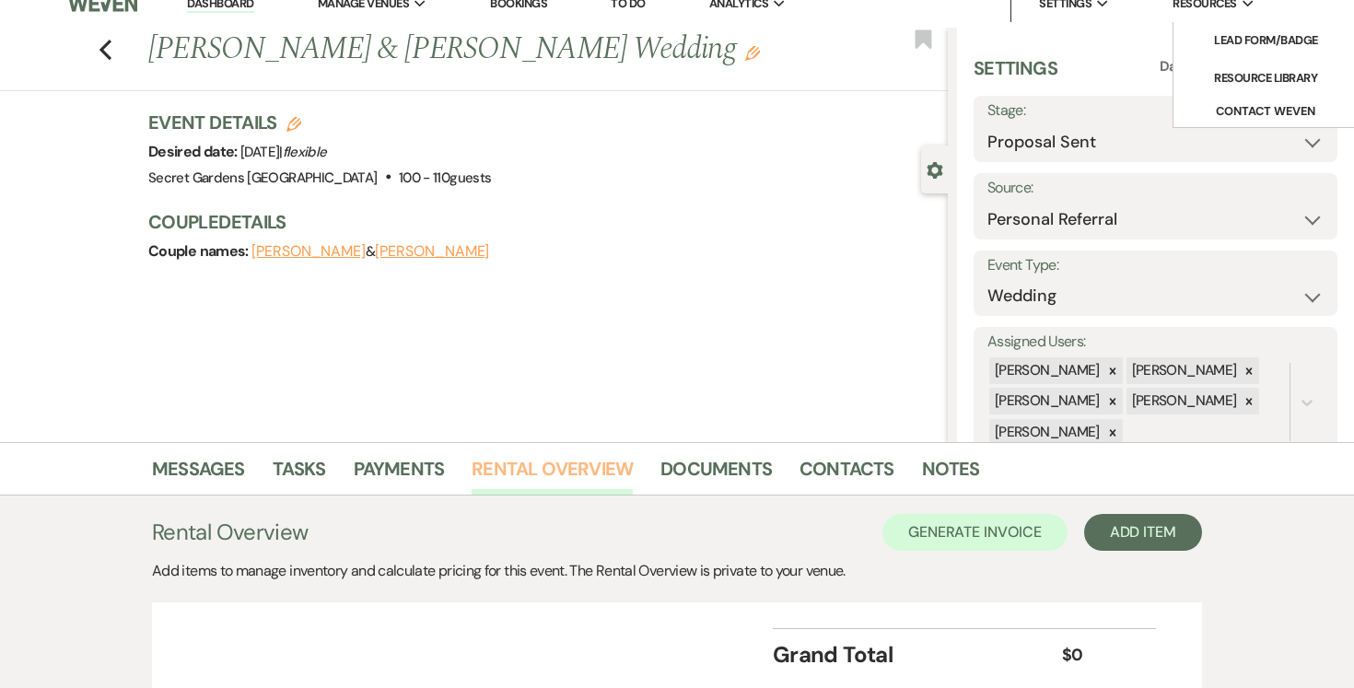
scroll to position [167, 0]
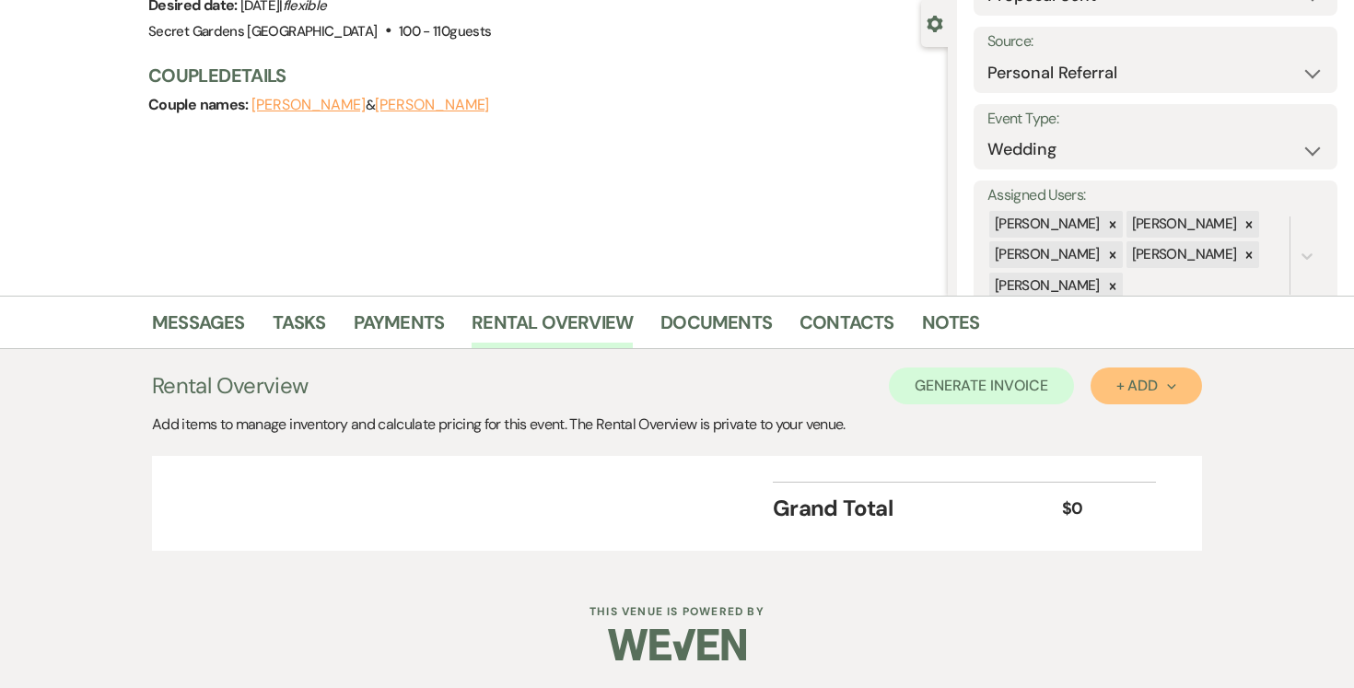
click at [1168, 388] on icon "Next" at bounding box center [1171, 386] width 9 height 9
click at [1135, 424] on button "Item" at bounding box center [1136, 427] width 93 height 29
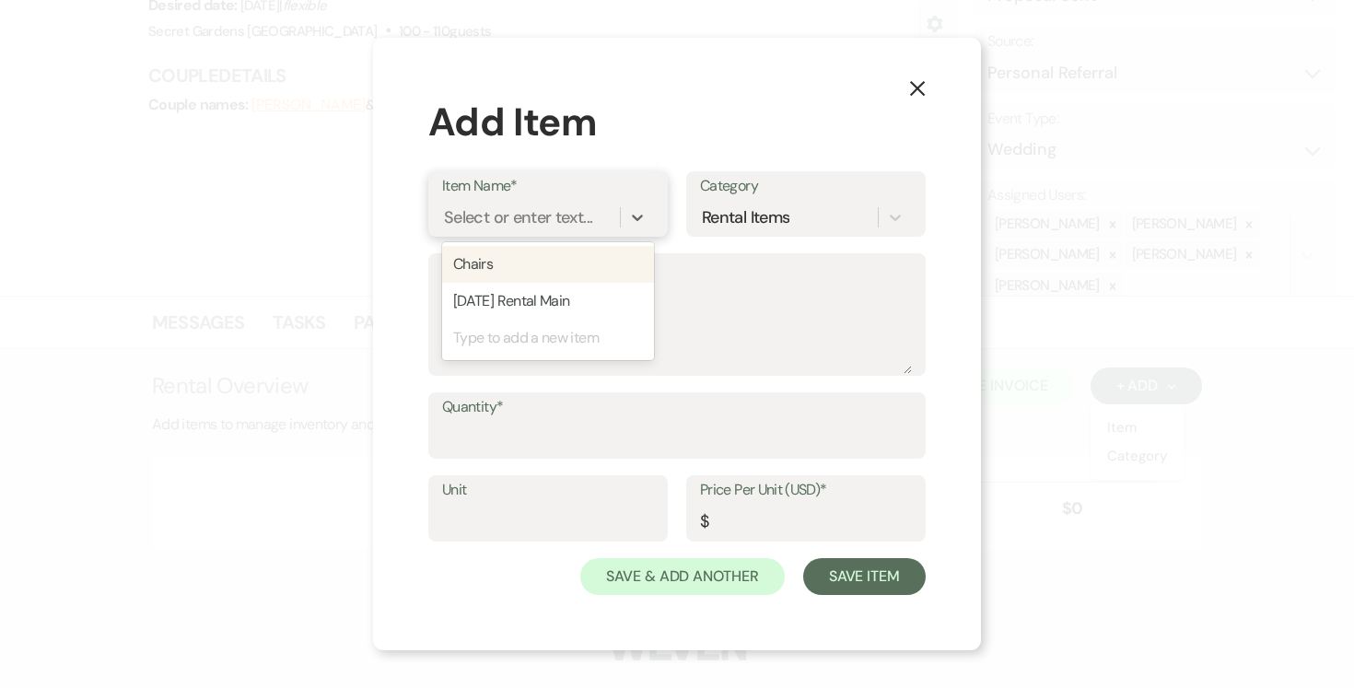
click at [572, 209] on div "Select or enter text..." at bounding box center [518, 217] width 148 height 25
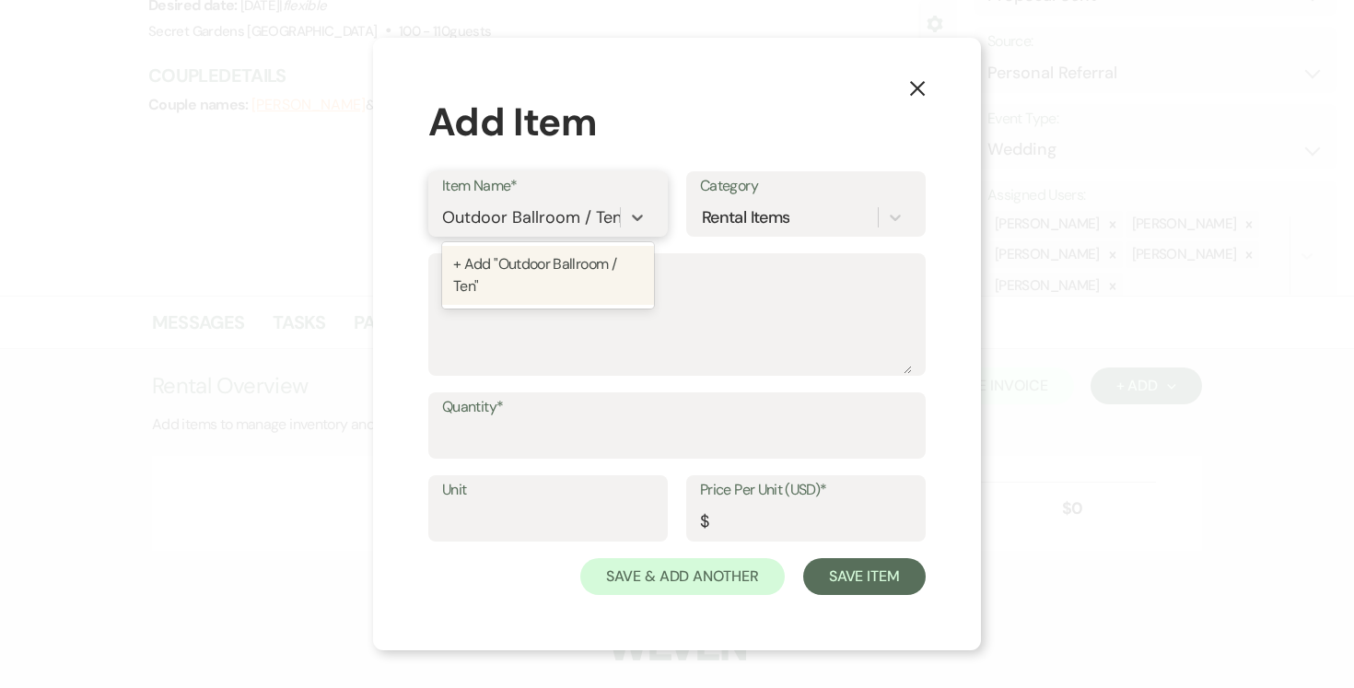
type input "Outdoor Ballroom / Tent"
click at [494, 265] on div "+ Add "Outdoor Ballroom / Tent "" at bounding box center [548, 275] width 212 height 59
click at [502, 289] on textarea "Description" at bounding box center [677, 328] width 470 height 92
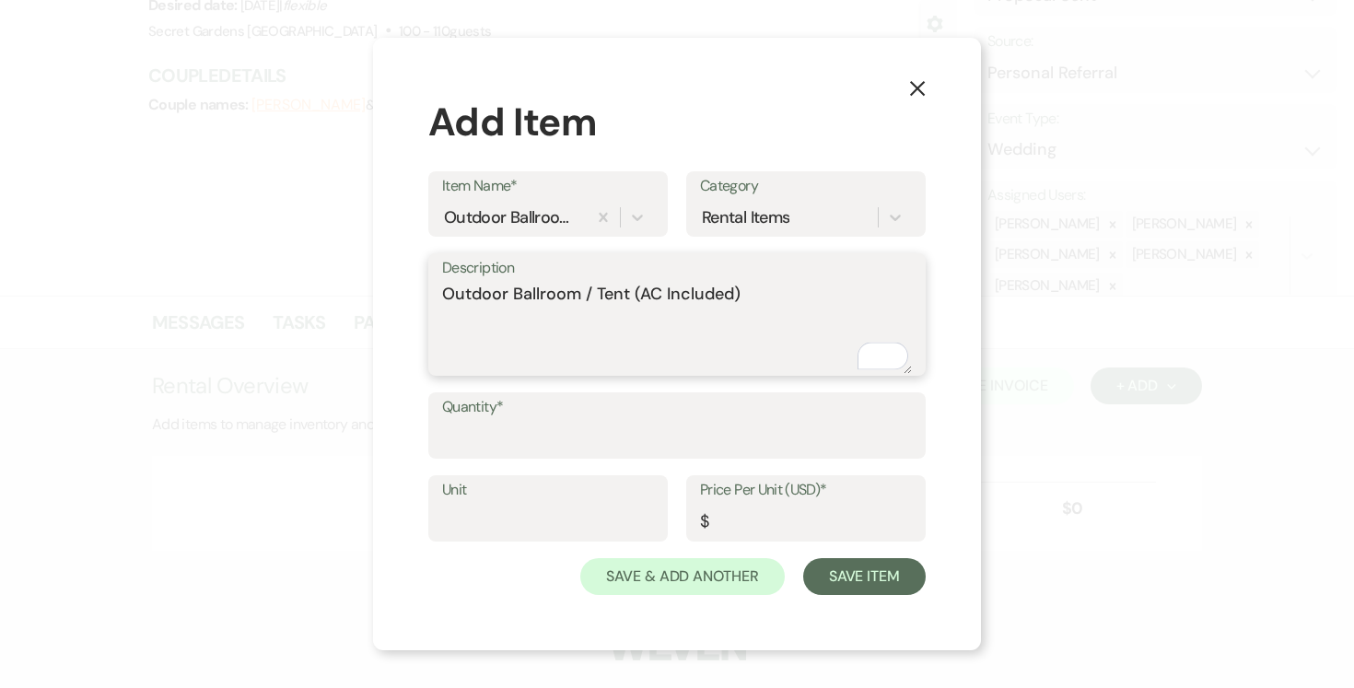
type textarea "Outdoor Ballroom / Tent (AC Included)"
click at [549, 429] on input "Quantity*" at bounding box center [677, 439] width 468 height 36
click at [544, 426] on input "Quantity*" at bounding box center [677, 439] width 468 height 36
type input "1"
click at [495, 513] on input "Unit" at bounding box center [548, 522] width 212 height 36
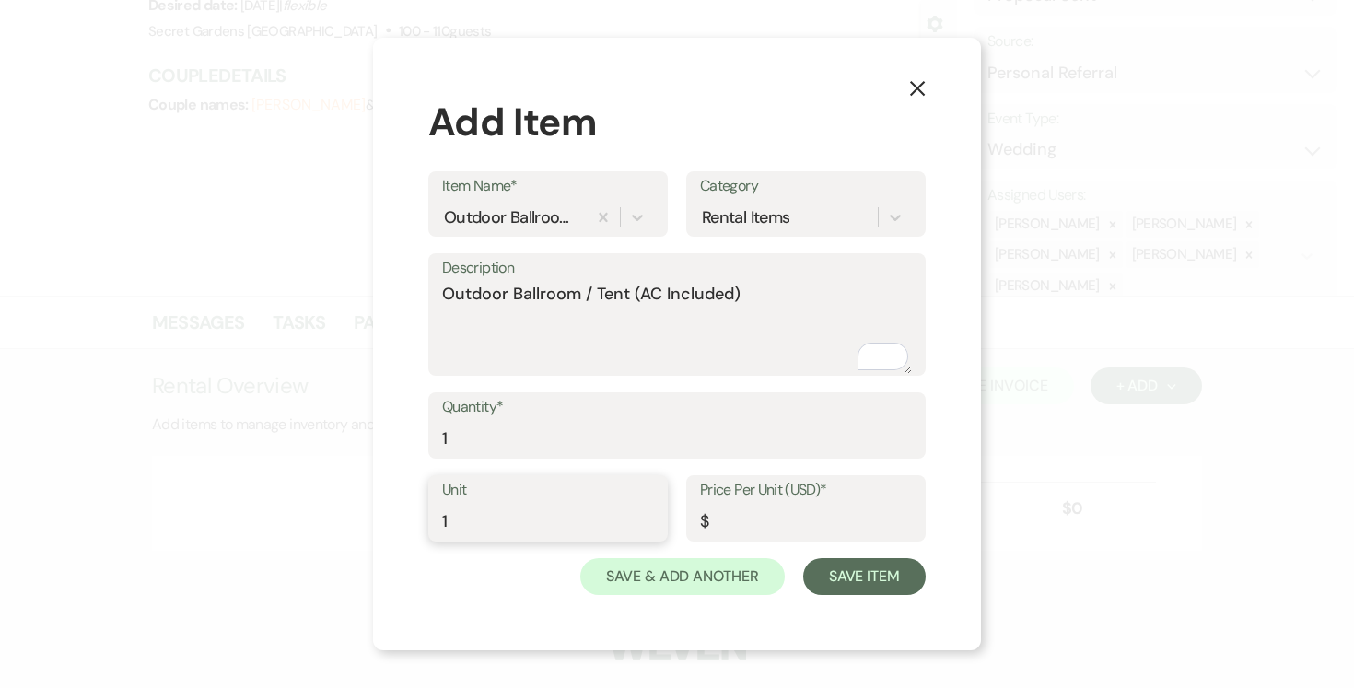
type input "1"
click at [750, 522] on input "Price Per Unit (USD)*" at bounding box center [806, 522] width 212 height 36
type input "5000.00"
click at [860, 583] on button "Save Item" at bounding box center [864, 576] width 122 height 37
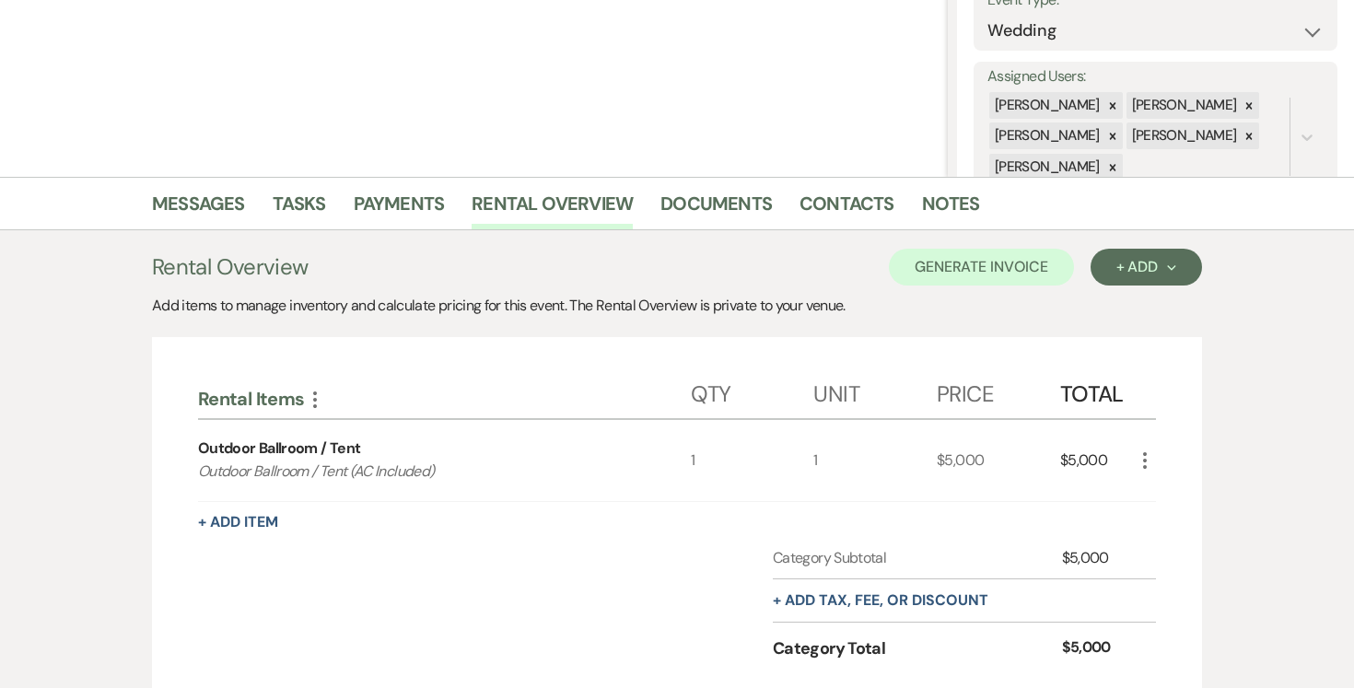
scroll to position [287, 0]
click at [1177, 268] on button "+ Add Next" at bounding box center [1145, 265] width 111 height 37
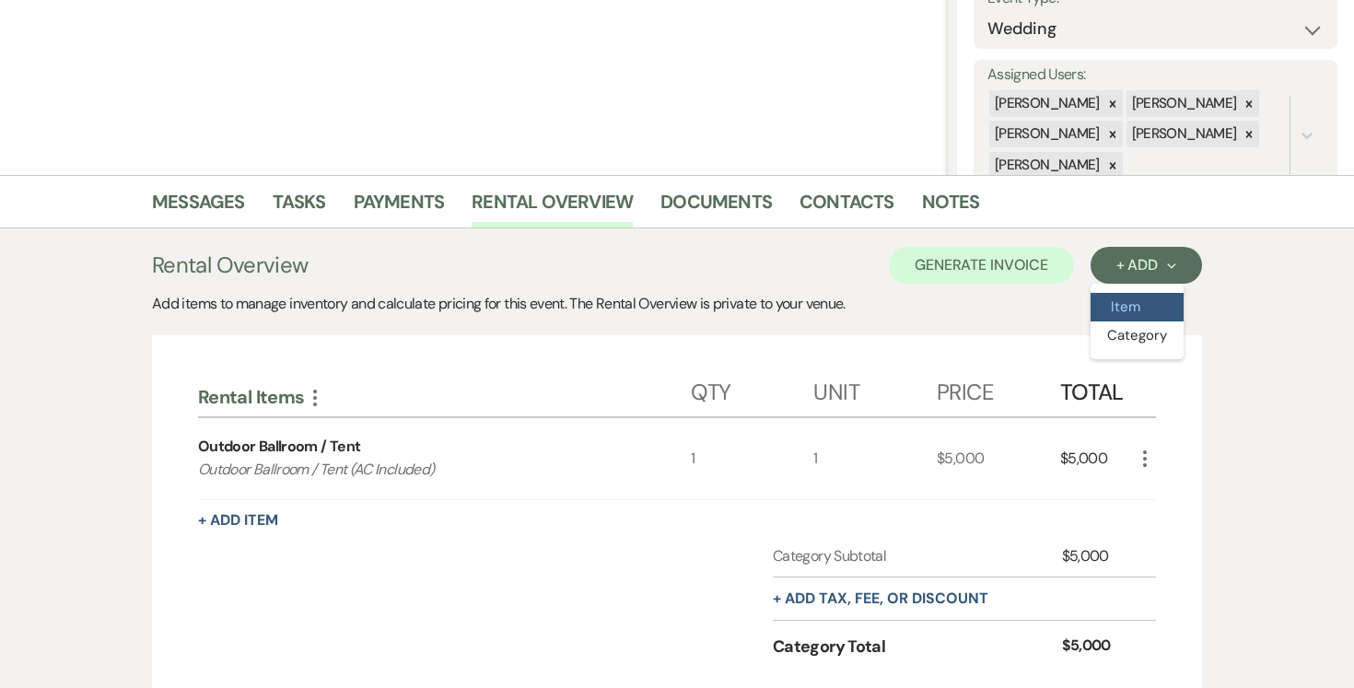
click at [1134, 300] on button "Item" at bounding box center [1136, 307] width 93 height 29
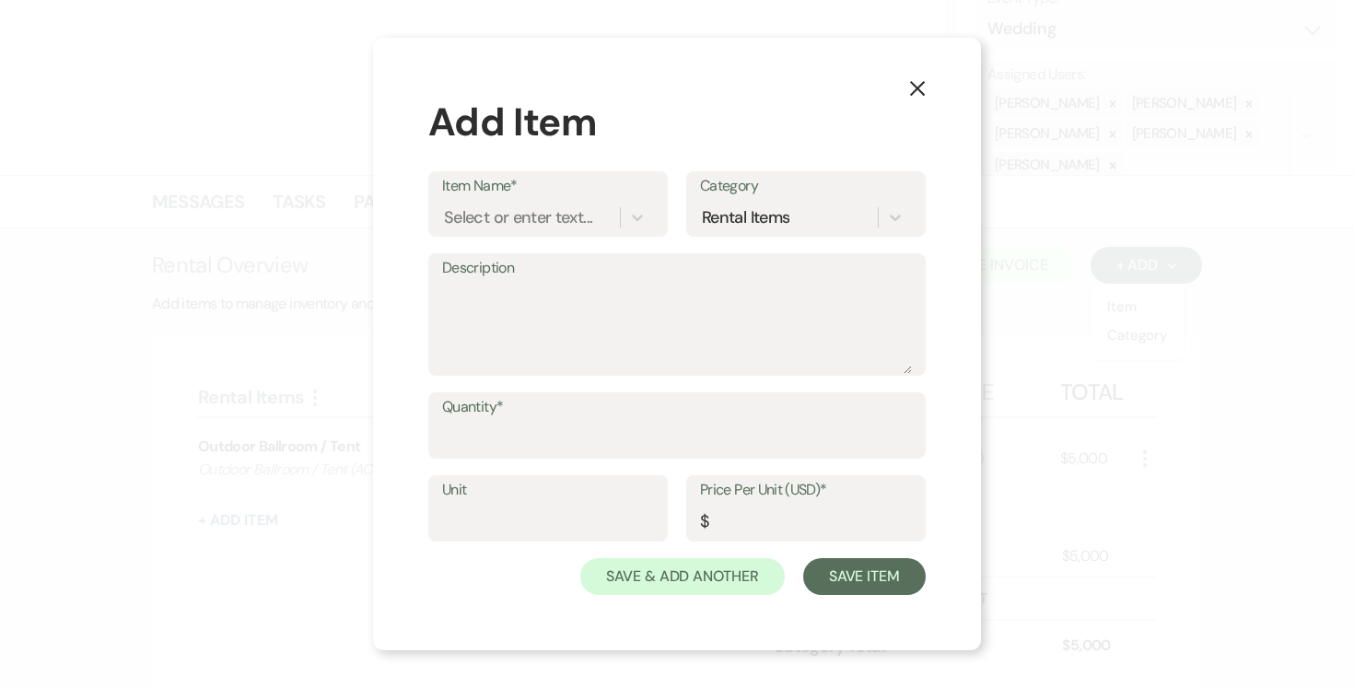
click at [919, 91] on use "button" at bounding box center [917, 88] width 15 height 15
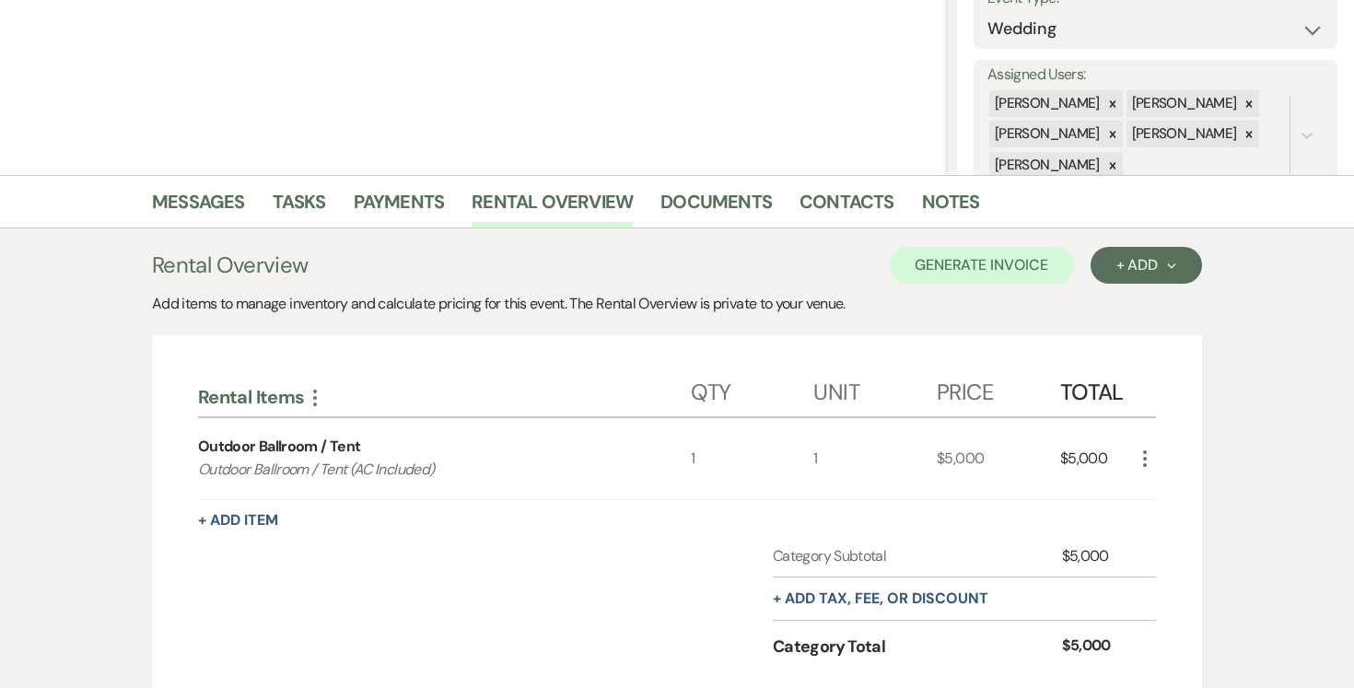
click at [1145, 457] on icon "More" at bounding box center [1145, 459] width 22 height 22
click at [1169, 493] on button "Pencil Edit" at bounding box center [1182, 494] width 96 height 29
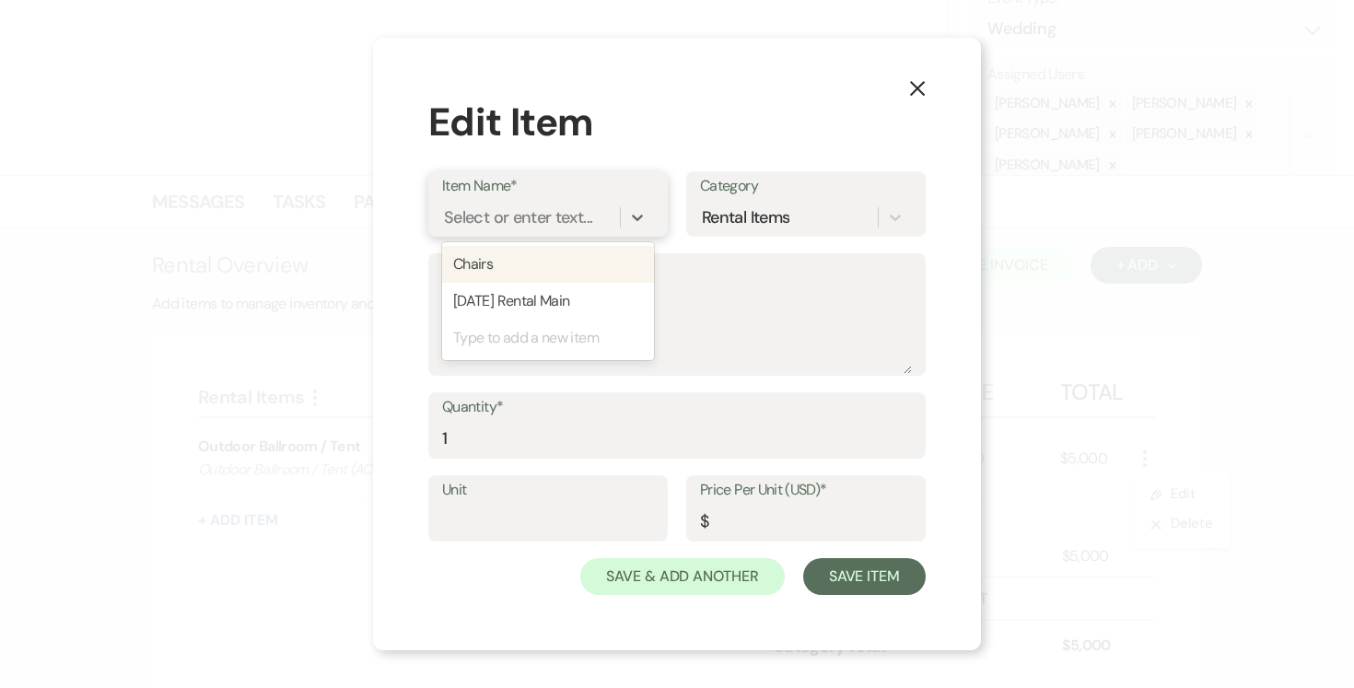
click at [566, 214] on div "Select or enter text..." at bounding box center [518, 217] width 148 height 25
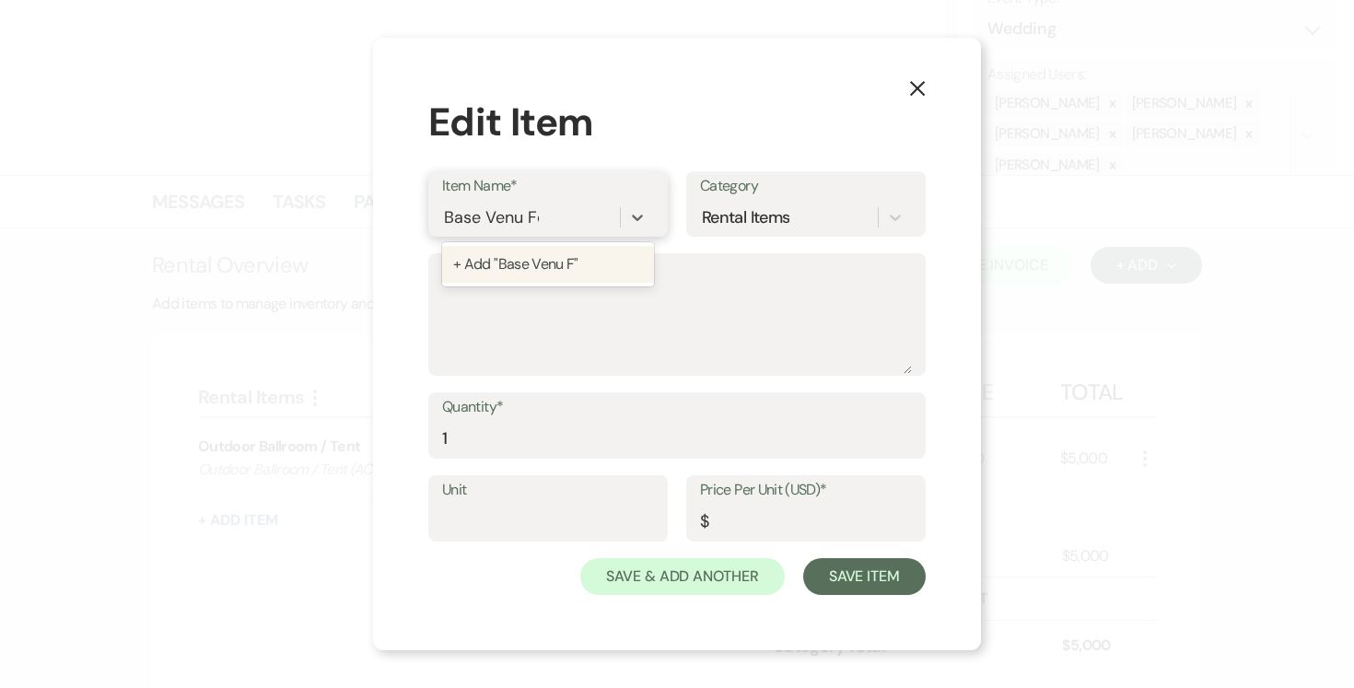
type input "Base Venu Fee"
click at [545, 263] on div "+ Add "Base Venu Fee"" at bounding box center [548, 264] width 212 height 37
click at [528, 286] on textarea "Description" at bounding box center [677, 328] width 470 height 92
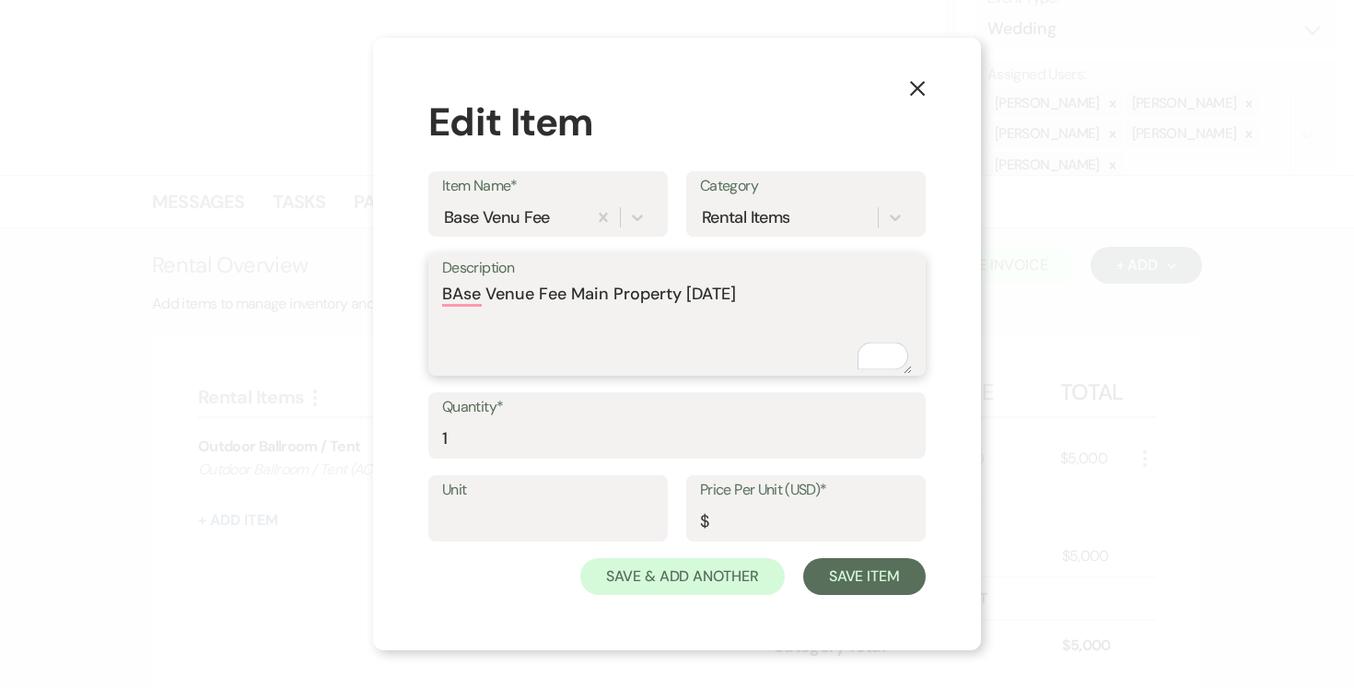
type textarea "BAse Venue Fee Main Property Friday"
click at [482, 506] on input "Unit" at bounding box center [548, 522] width 212 height 36
click at [520, 516] on input "Unit" at bounding box center [548, 522] width 212 height 36
type input "1"
click at [755, 512] on input "Price Per Unit (USD)*" at bounding box center [806, 522] width 212 height 36
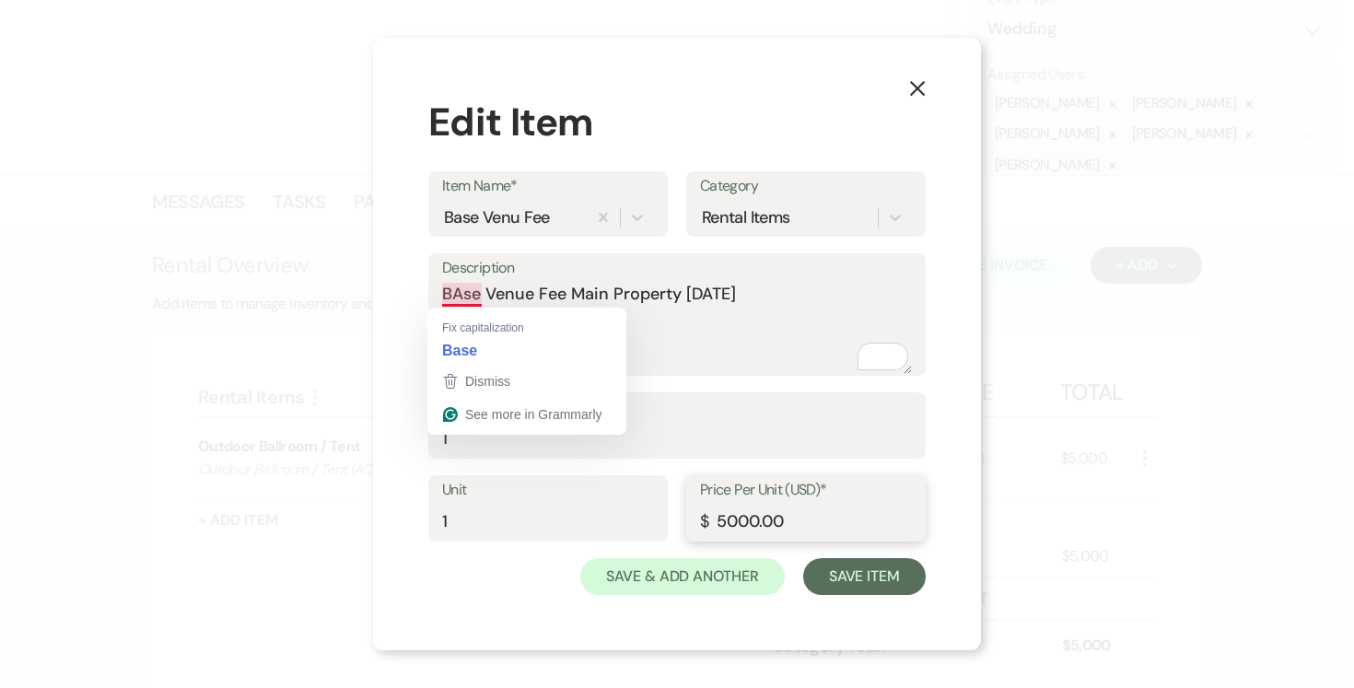
type input "5000.00"
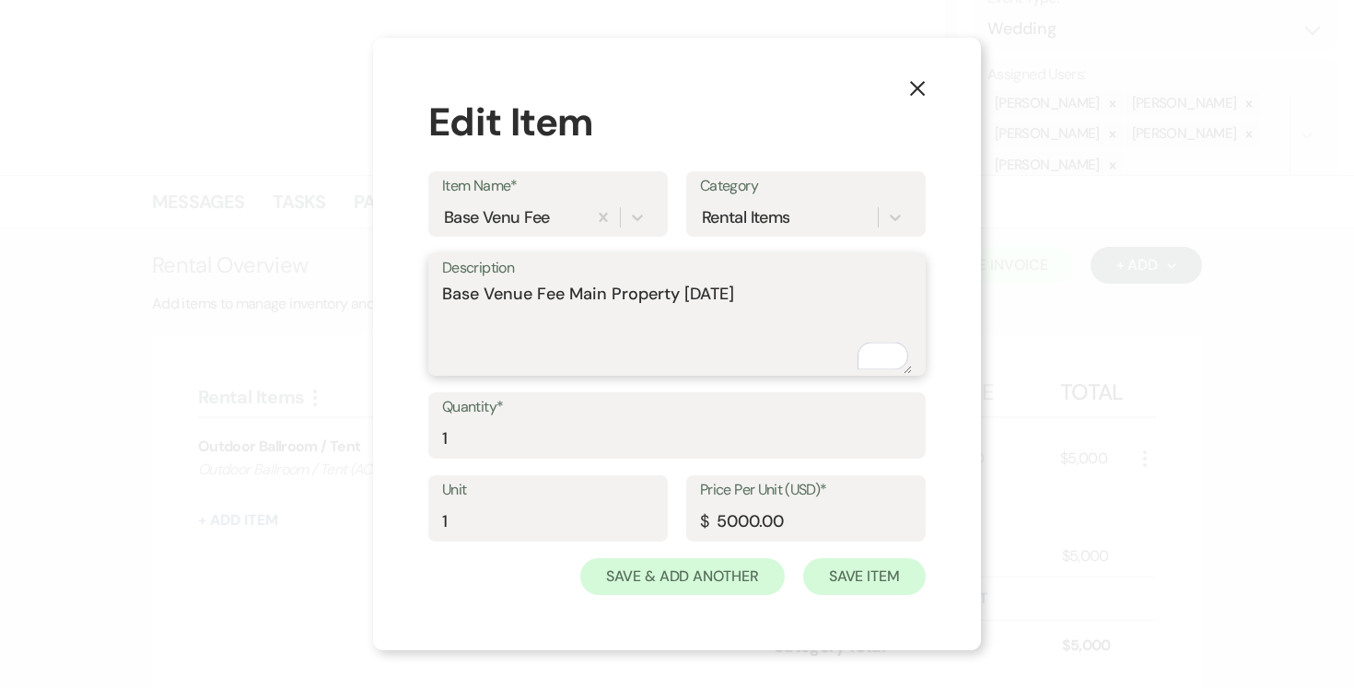
type textarea "Base Venue Fee Main Property [DATE]"
click at [852, 570] on button "Save Item" at bounding box center [864, 576] width 122 height 37
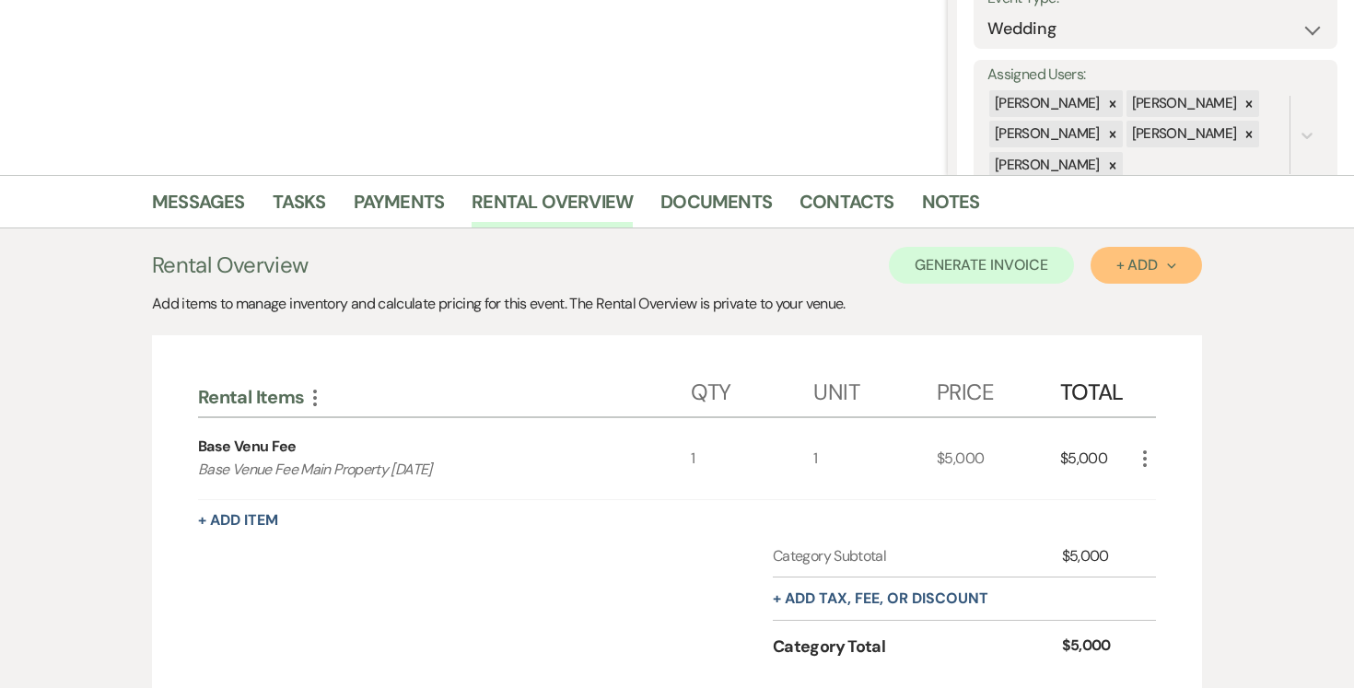
click at [1172, 266] on use "button" at bounding box center [1171, 266] width 8 height 6
click at [1127, 309] on button "Item" at bounding box center [1136, 307] width 93 height 29
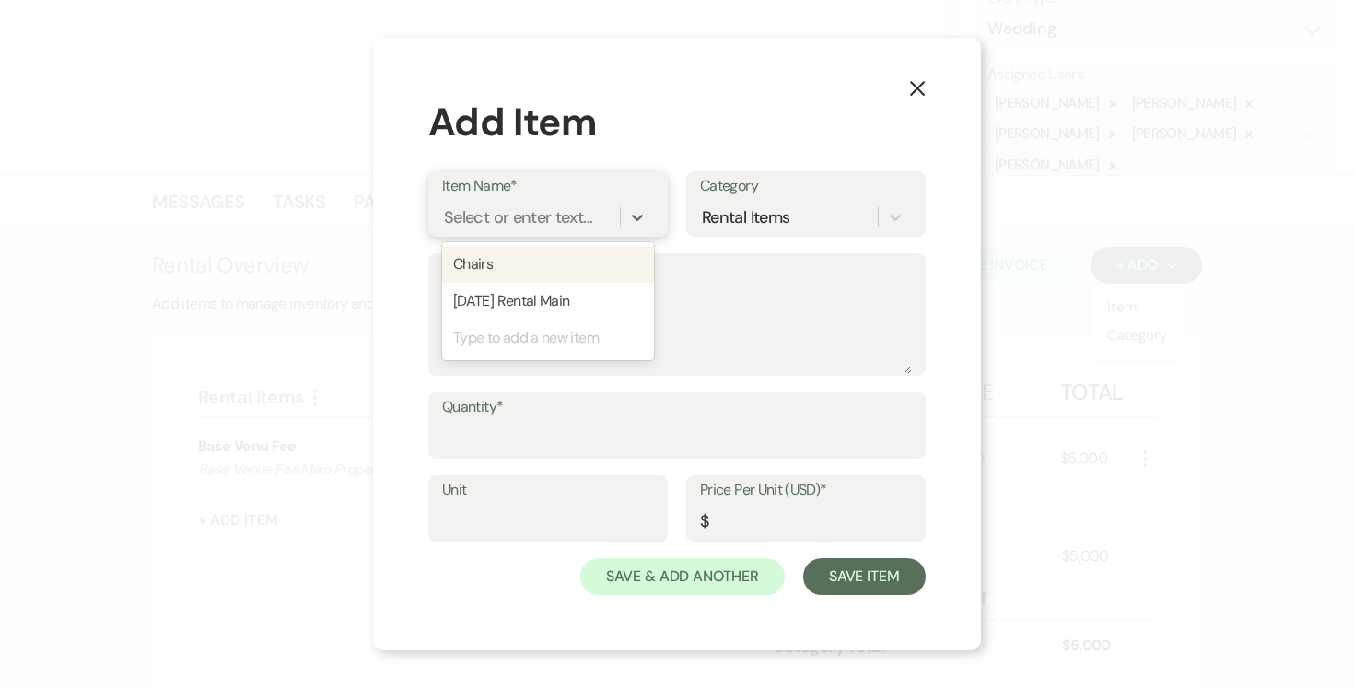
click at [527, 212] on div "Select or enter text..." at bounding box center [518, 217] width 148 height 25
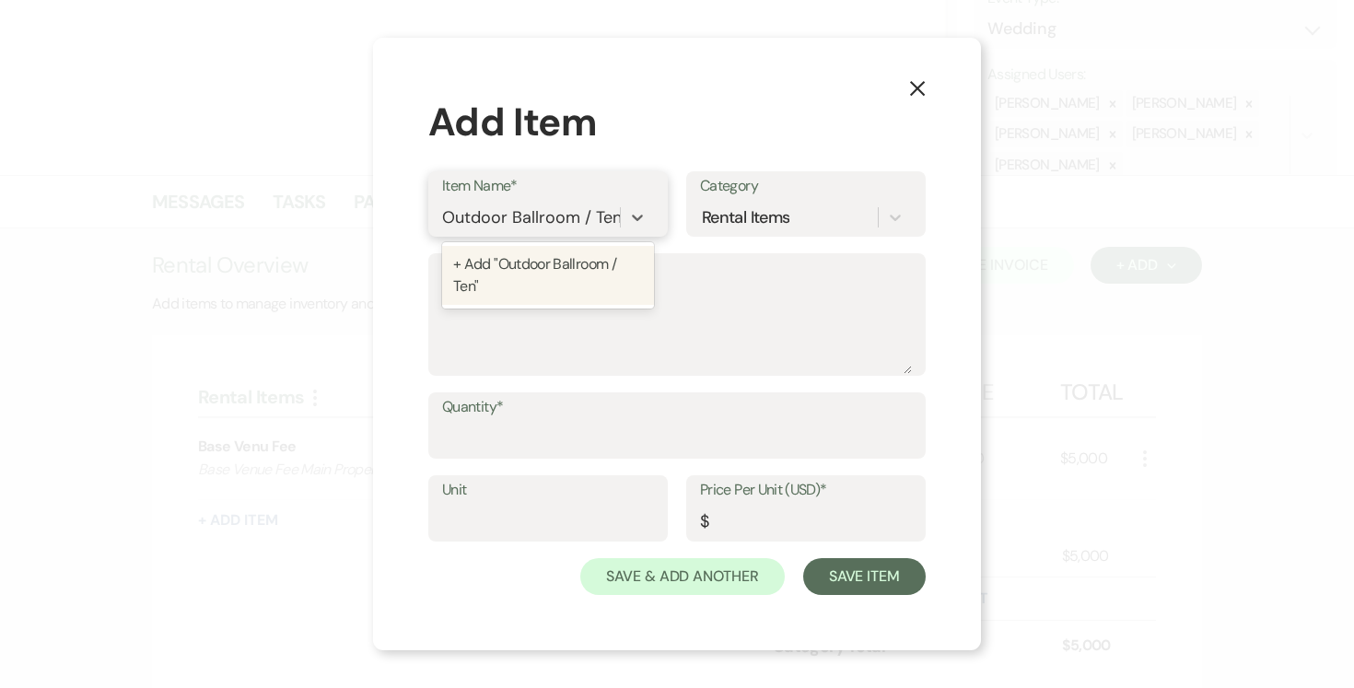
type input "Outdoor Ballroom / Tent"
click at [499, 272] on div "+ Add "Outdoor Ballroom / Tent"" at bounding box center [548, 275] width 212 height 59
click at [491, 288] on textarea "Description" at bounding box center [677, 328] width 470 height 92
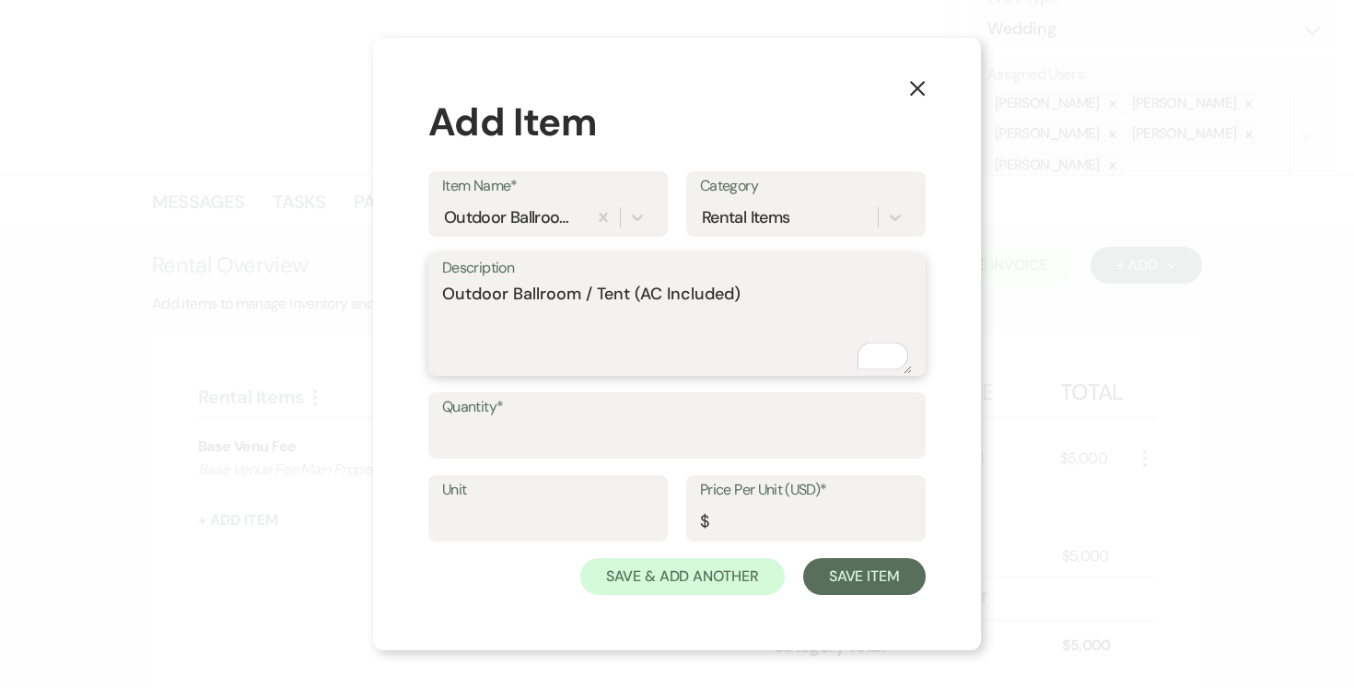
type textarea "Outdoor Ballroom / Tent (AC Included)"
click at [505, 431] on input "Quantity*" at bounding box center [677, 439] width 470 height 36
type input "1"
click at [513, 509] on input "Unit" at bounding box center [548, 522] width 212 height 36
type input "1"
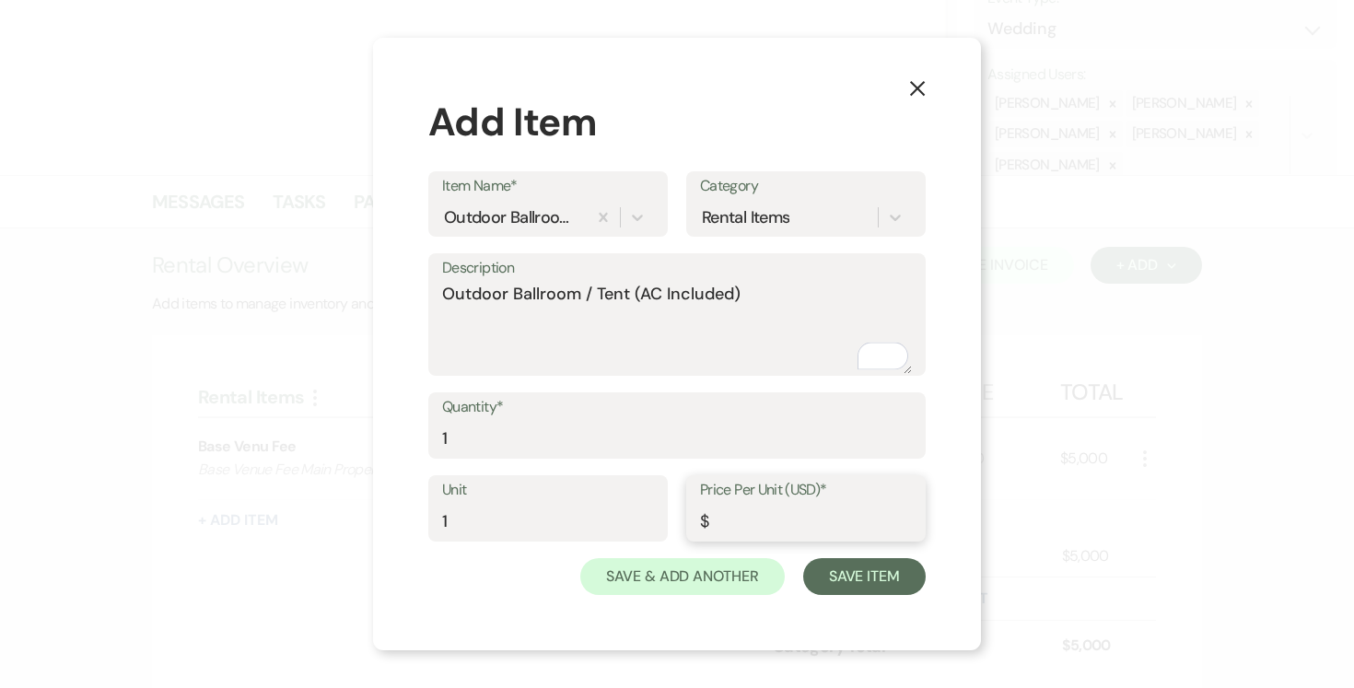
click at [796, 511] on input "Price Per Unit (USD)*" at bounding box center [806, 522] width 212 height 36
type input "2750.00"
click at [875, 580] on button "Save Item" at bounding box center [864, 576] width 122 height 37
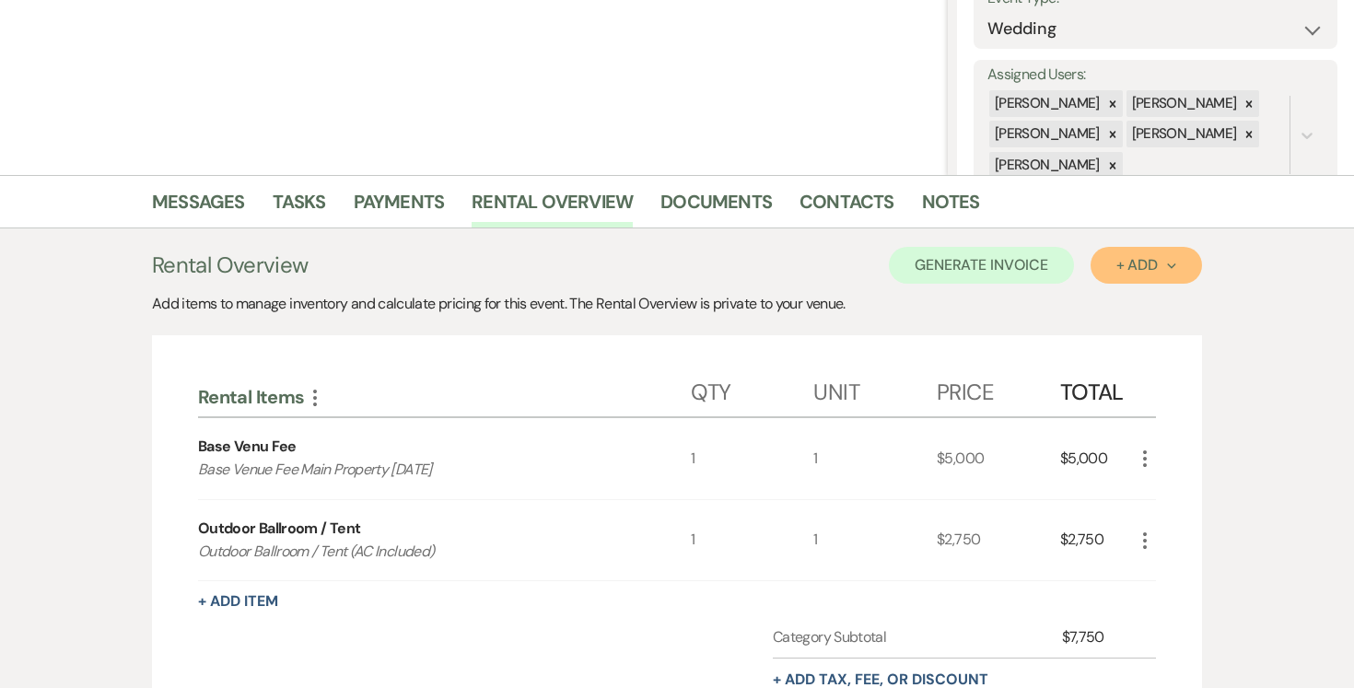
click at [1171, 264] on icon "Next" at bounding box center [1171, 266] width 9 height 9
click at [1125, 305] on button "Item" at bounding box center [1136, 307] width 93 height 29
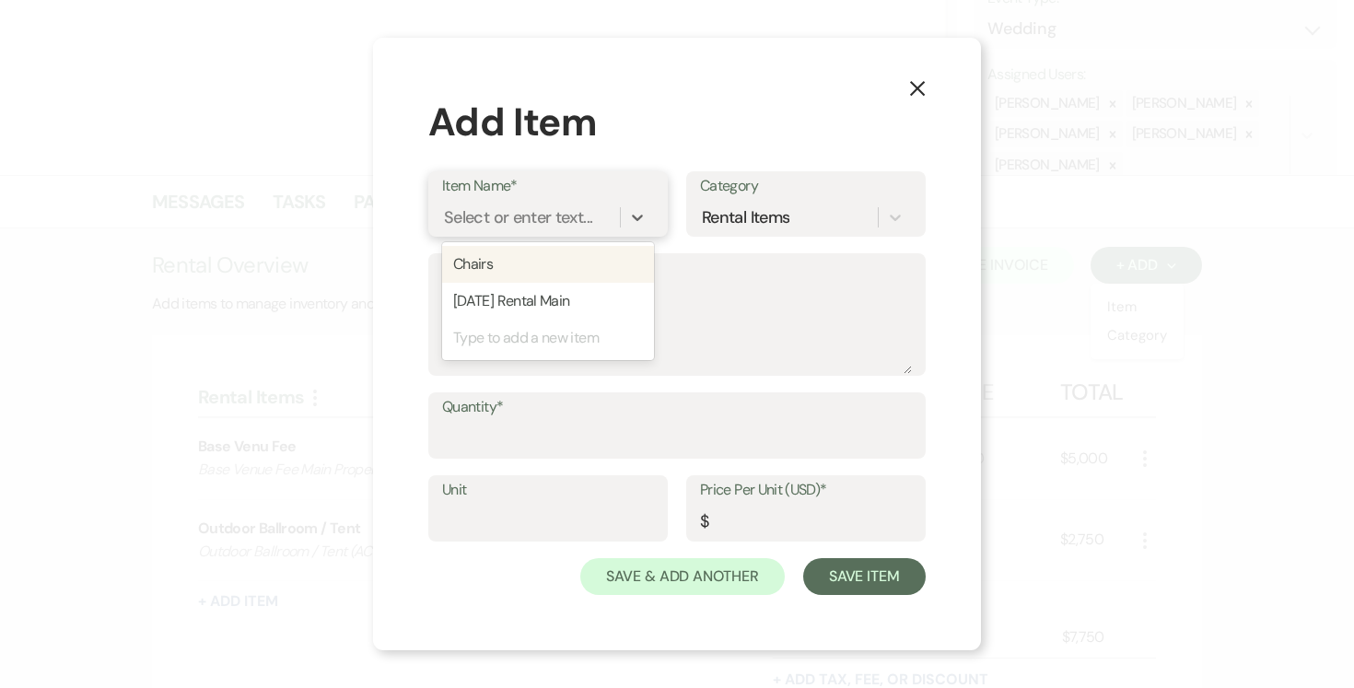
click at [520, 215] on div "Select or enter text..." at bounding box center [518, 217] width 148 height 25
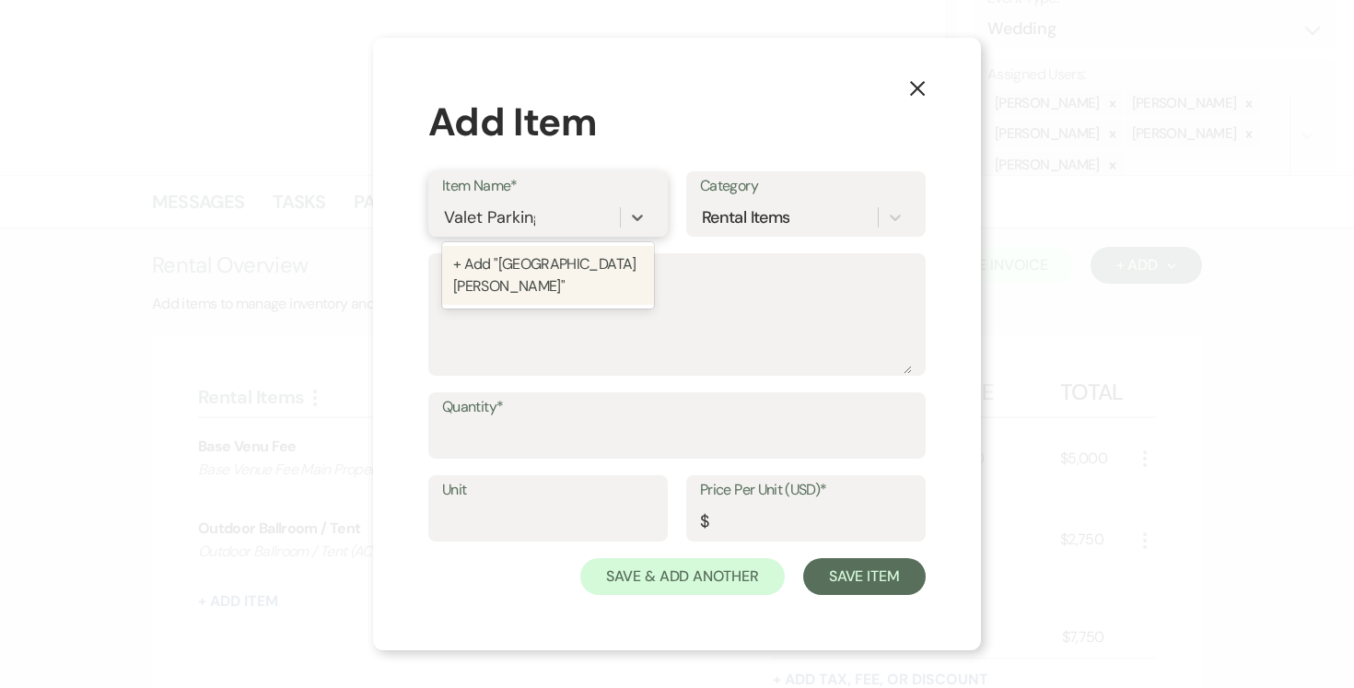
type input "Valet Parking"
click at [510, 263] on div "+ Add "Valet Parking "" at bounding box center [548, 264] width 212 height 37
click at [506, 288] on textarea "Description" at bounding box center [677, 328] width 470 height 92
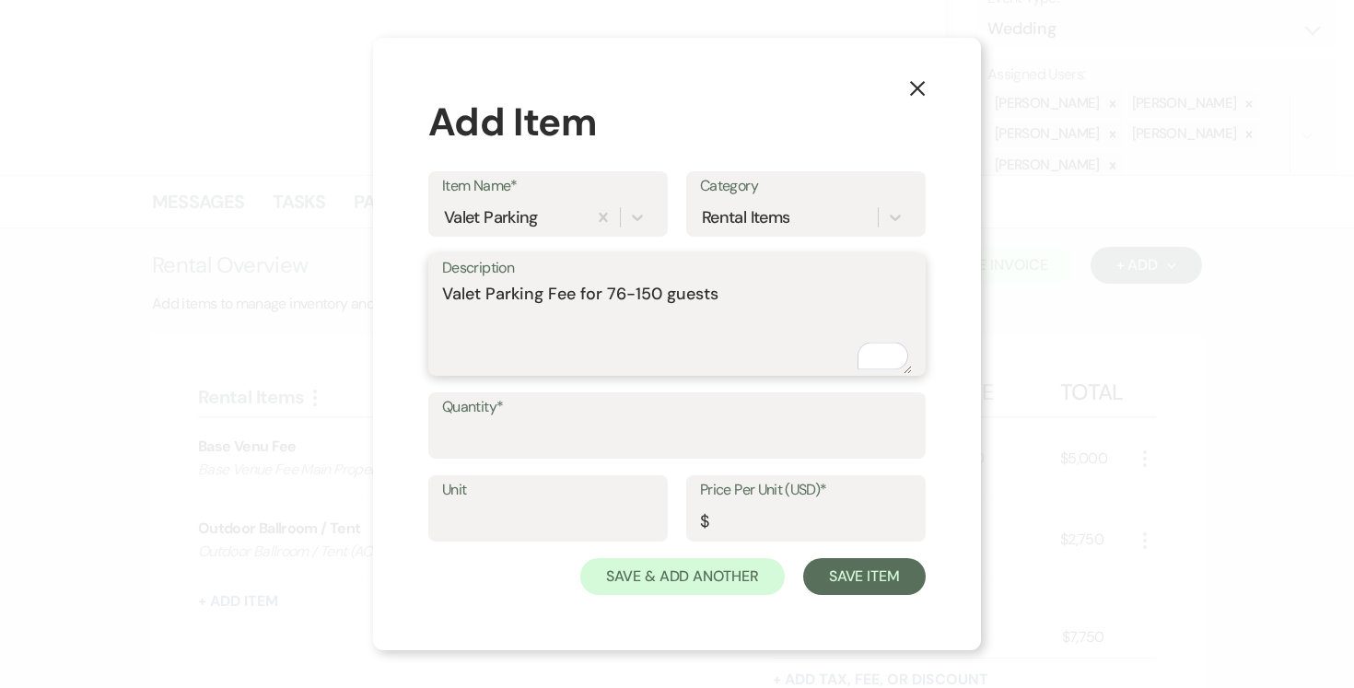
type textarea "Valet Parking Fee for 76-150 guests"
click at [567, 415] on label "Quantity*" at bounding box center [677, 407] width 470 height 27
click at [567, 421] on input "Quantity*" at bounding box center [677, 439] width 470 height 36
click at [529, 433] on input "Quantity*" at bounding box center [677, 439] width 468 height 36
type input "1"
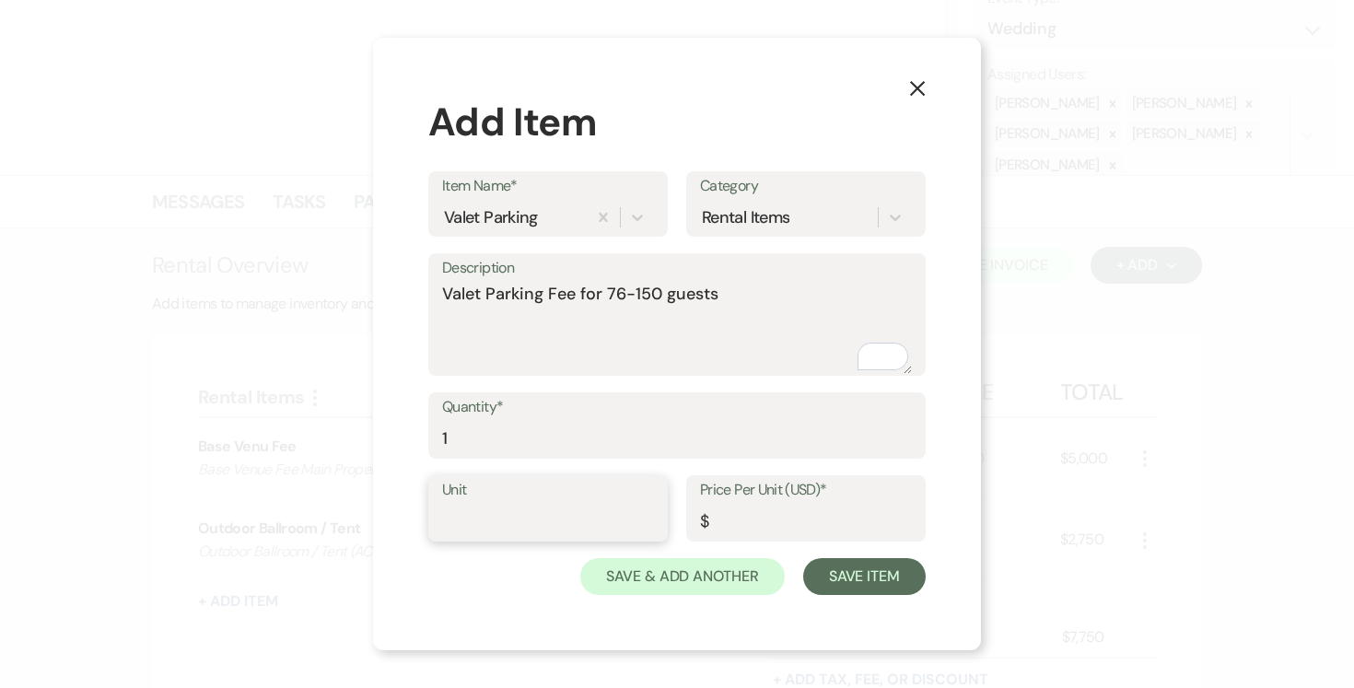
click at [517, 517] on input "Unit" at bounding box center [548, 522] width 212 height 36
type input "1"
click at [783, 524] on input "Price Per Unit (USD)*" at bounding box center [806, 522] width 212 height 36
type input "650.00"
click at [881, 564] on button "Save Item" at bounding box center [864, 576] width 122 height 37
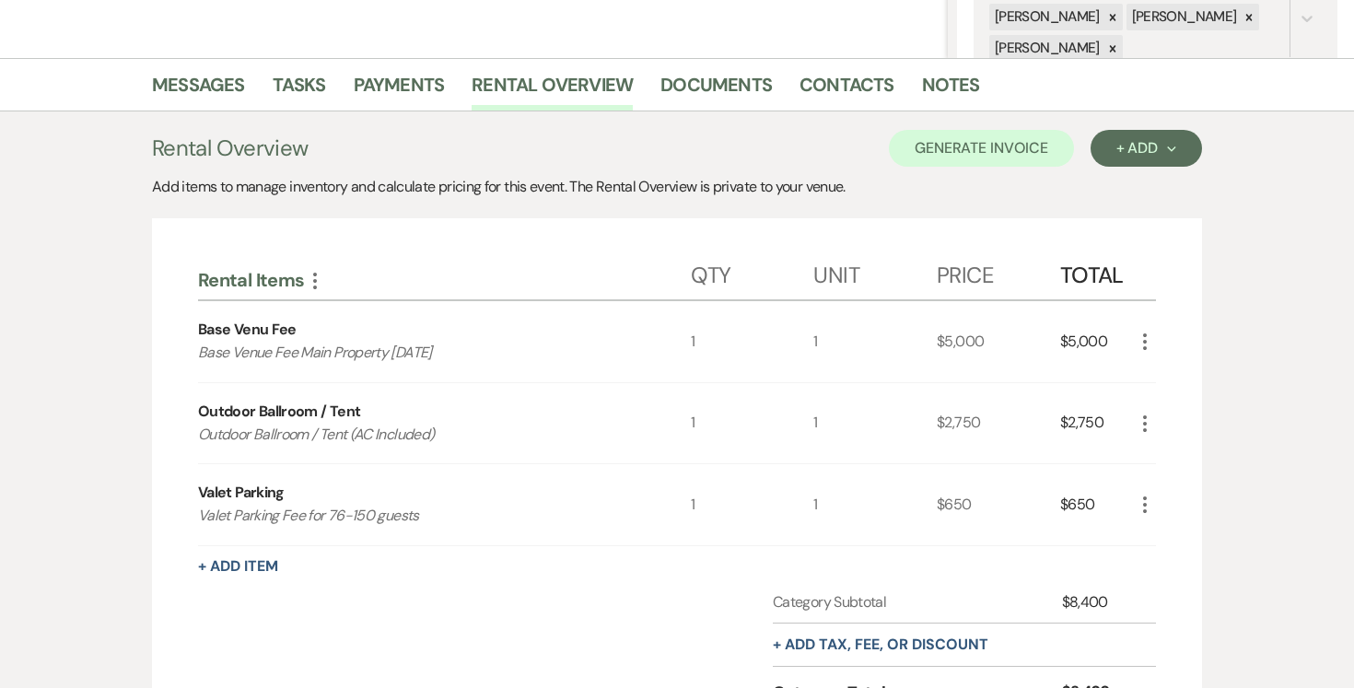
scroll to position [476, 0]
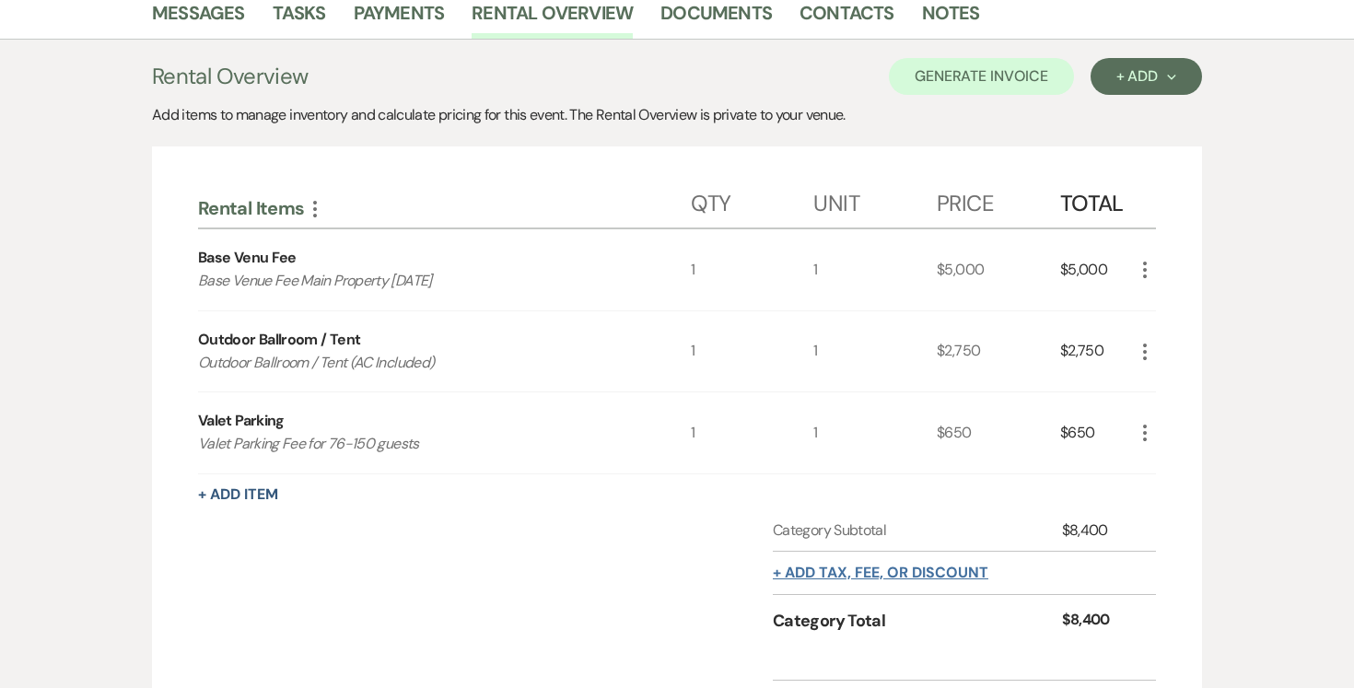
click at [932, 570] on button "+ Add tax, fee, or discount" at bounding box center [880, 572] width 215 height 15
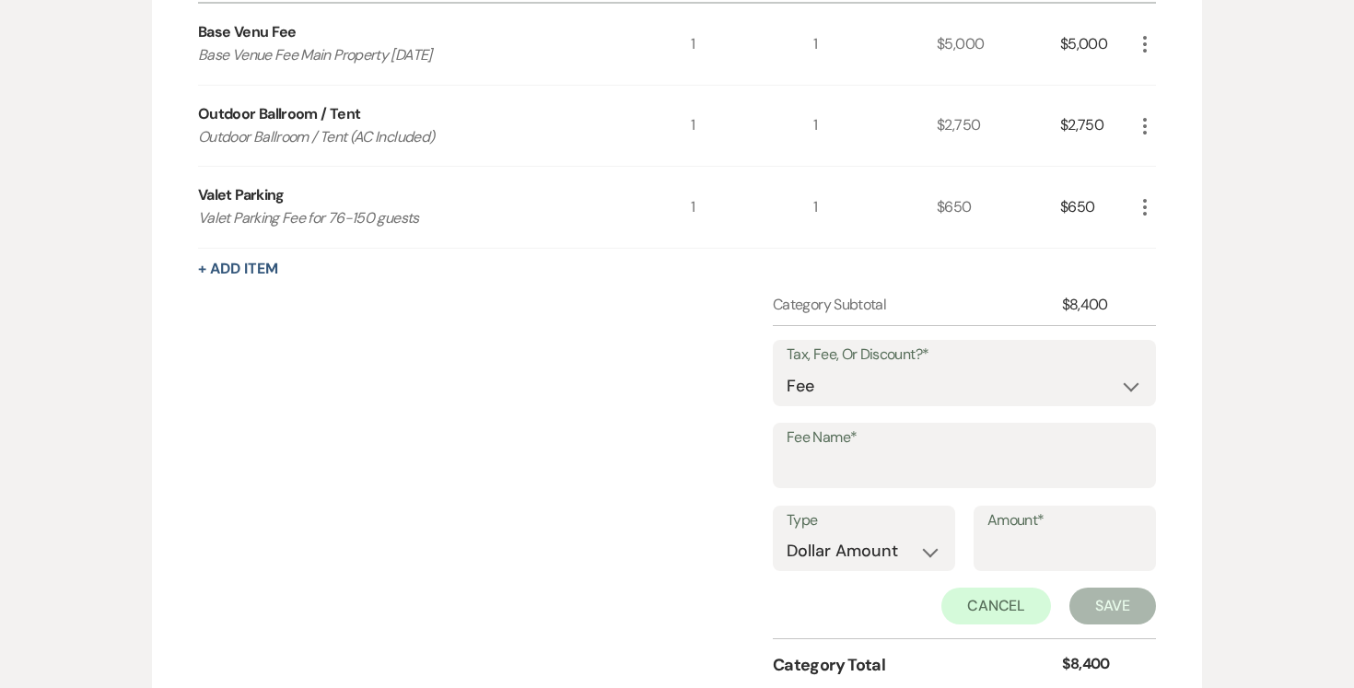
scroll to position [716, 0]
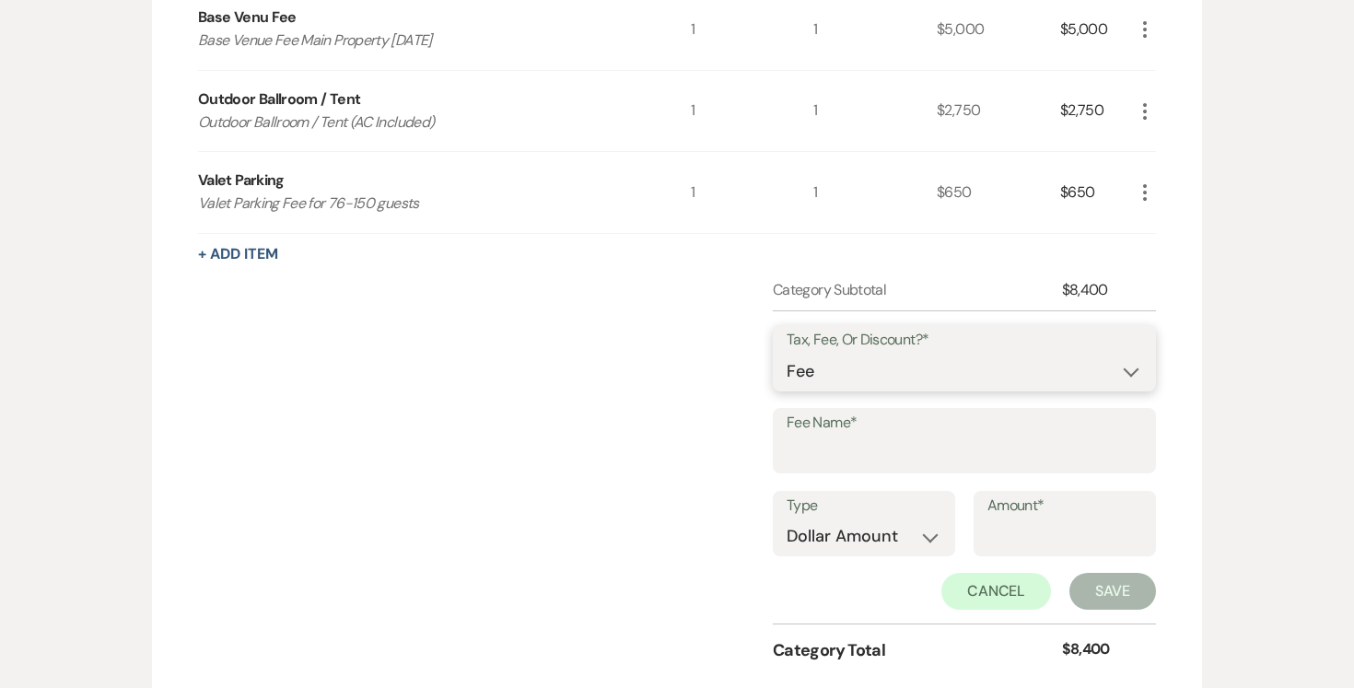
click at [1111, 366] on select "Fee Discount Tax" at bounding box center [963, 372] width 355 height 36
select select "2"
click at [786, 354] on select "Fee Discount Tax" at bounding box center [963, 372] width 355 height 36
click at [847, 450] on input "Fee Name*" at bounding box center [963, 454] width 355 height 36
type input "Discount Outdoor Ballroom / Tent"
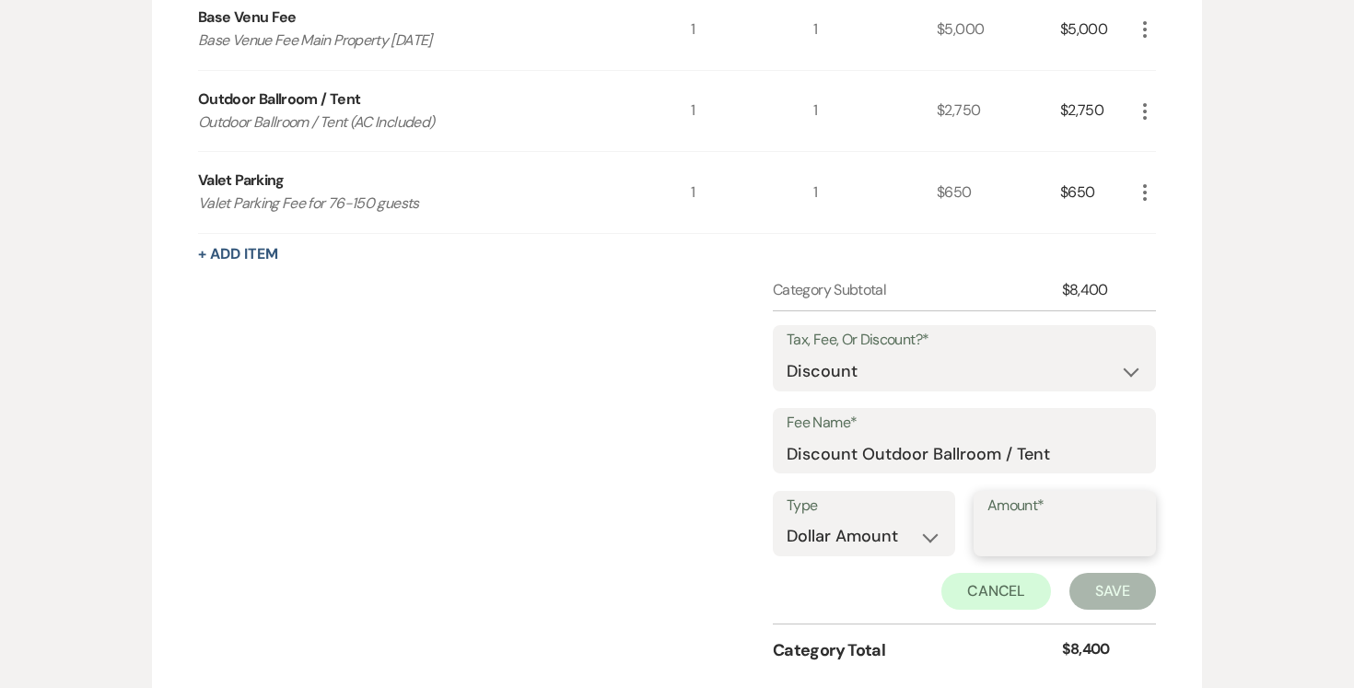
click at [1055, 525] on input "Amount*" at bounding box center [1064, 536] width 155 height 36
type input "250.00"
click at [1107, 584] on button "Save" at bounding box center [1112, 591] width 87 height 37
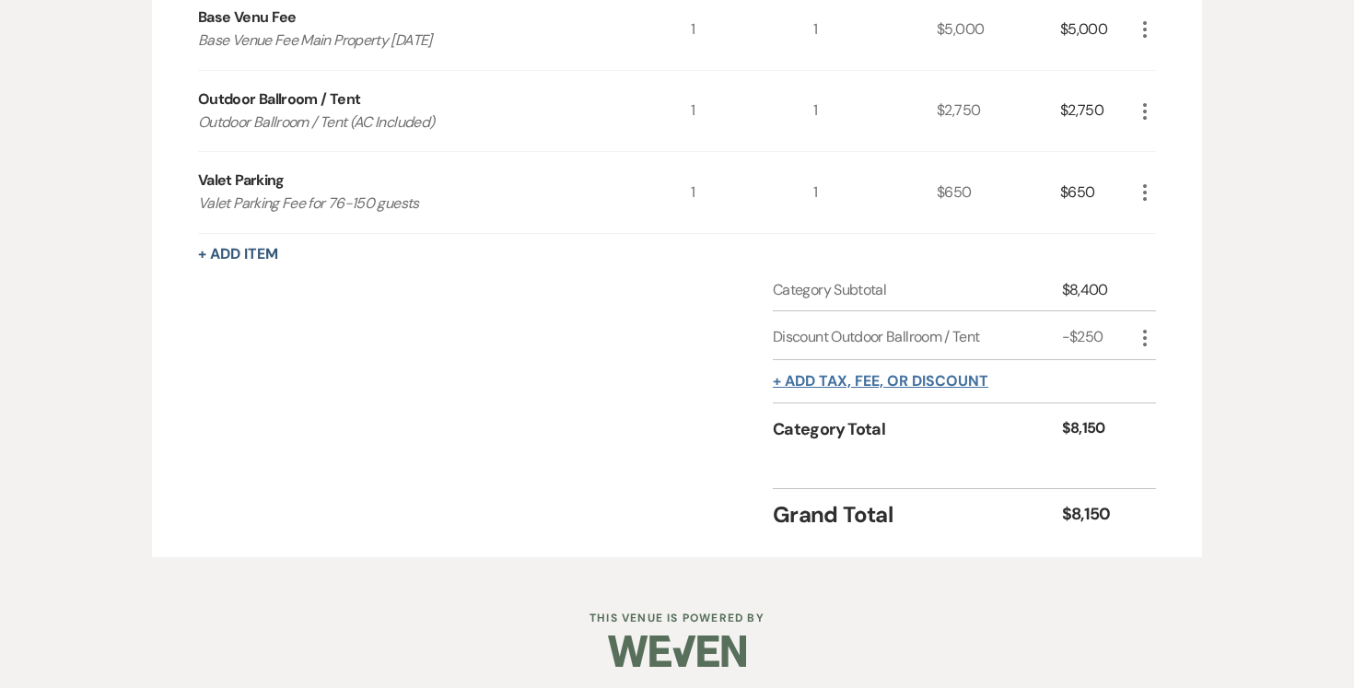
click at [942, 389] on button "+ Add tax, fee, or discount" at bounding box center [880, 381] width 215 height 15
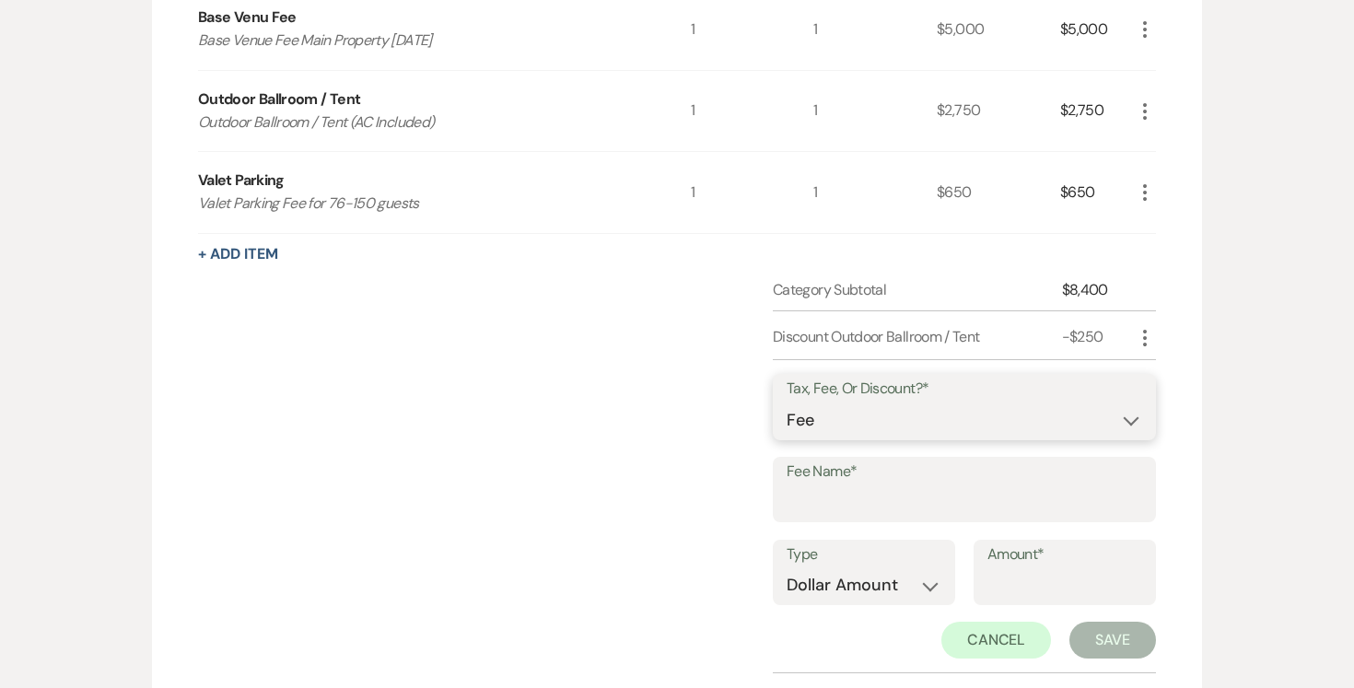
click at [1122, 413] on select "Fee Discount Tax" at bounding box center [963, 420] width 355 height 36
select select "2"
click at [786, 402] on select "Fee Discount Tax" at bounding box center [963, 420] width 355 height 36
click at [849, 503] on input "Fee Name*" at bounding box center [963, 502] width 355 height 36
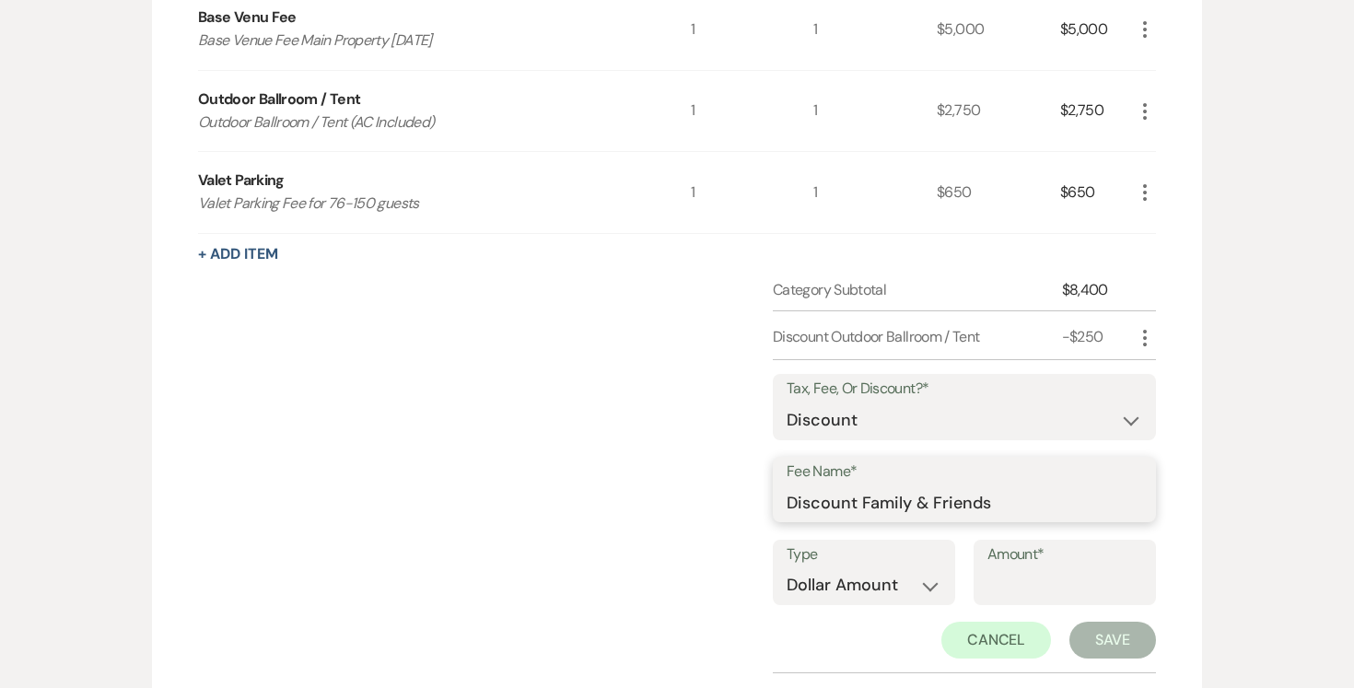
type input "Discount Family & Friends"
click at [1017, 587] on input "Amount*" at bounding box center [1064, 585] width 155 height 36
type input "200.00"
click at [1095, 633] on button "Save" at bounding box center [1112, 640] width 87 height 37
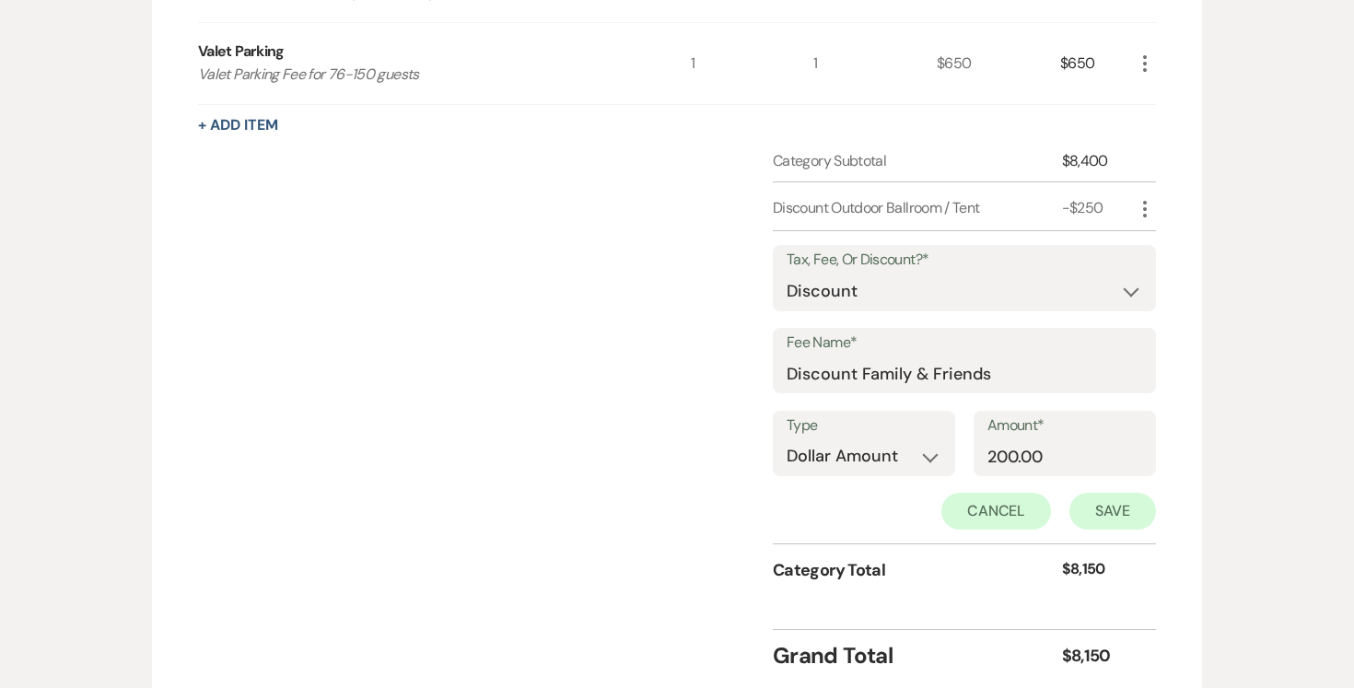
scroll to position [850, 0]
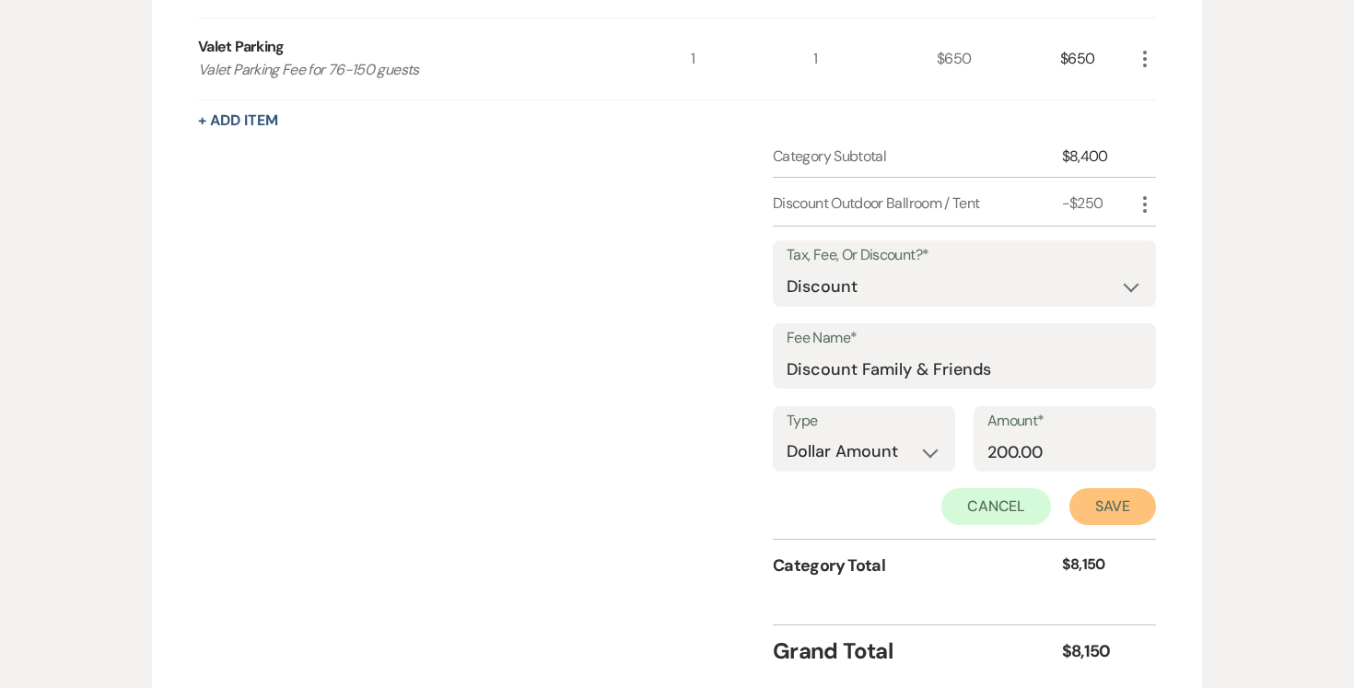
click at [1082, 505] on button "Save" at bounding box center [1112, 506] width 87 height 37
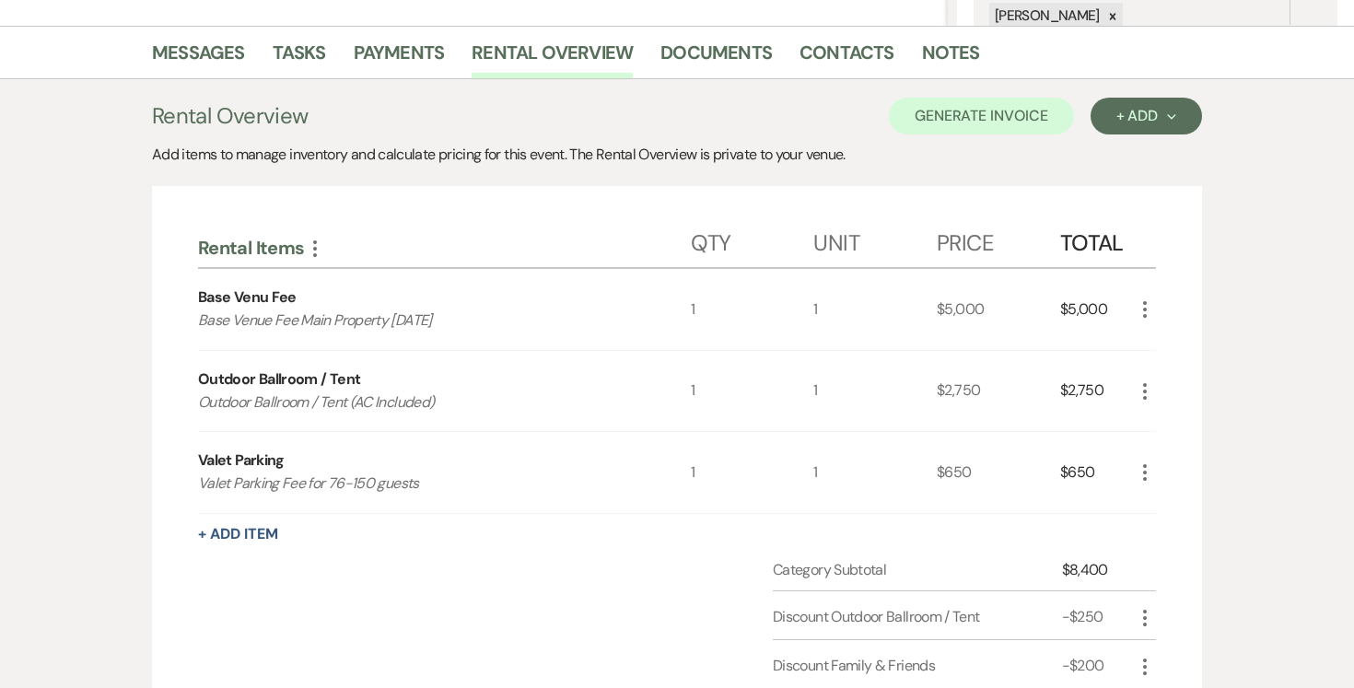
scroll to position [389, 0]
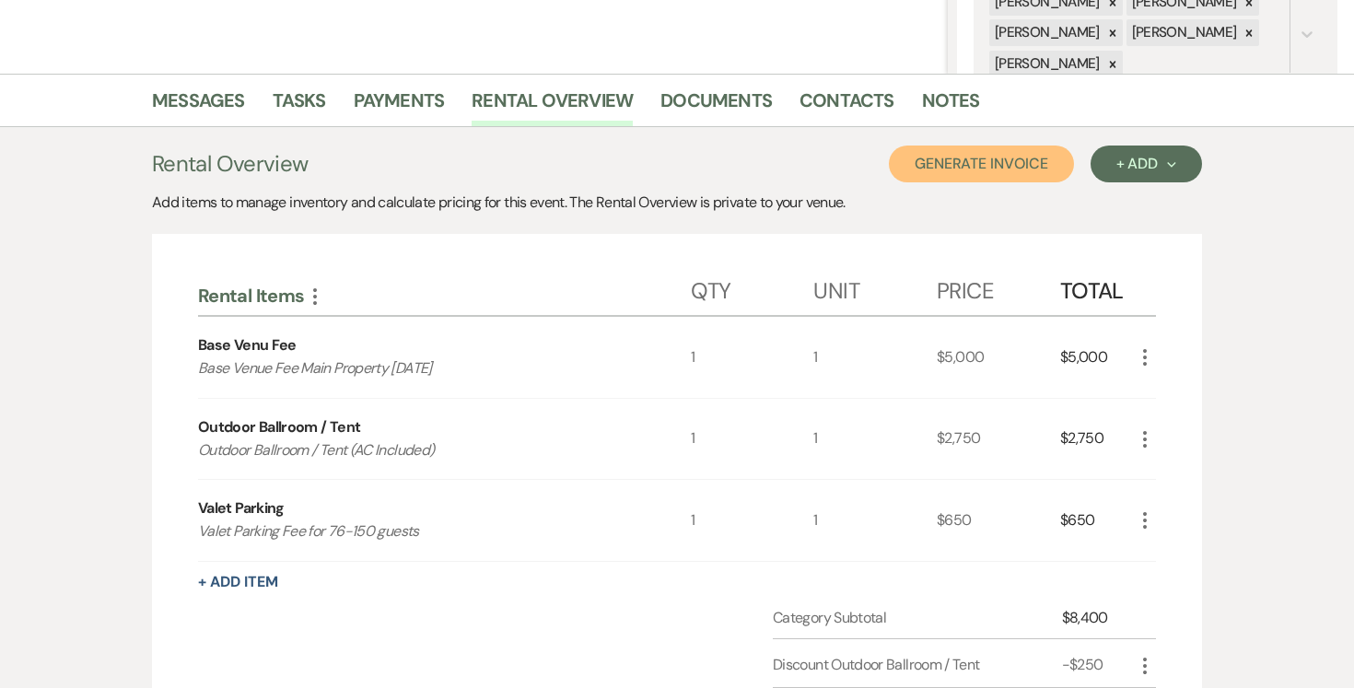
click at [975, 158] on button "Generate Invoice" at bounding box center [981, 163] width 185 height 37
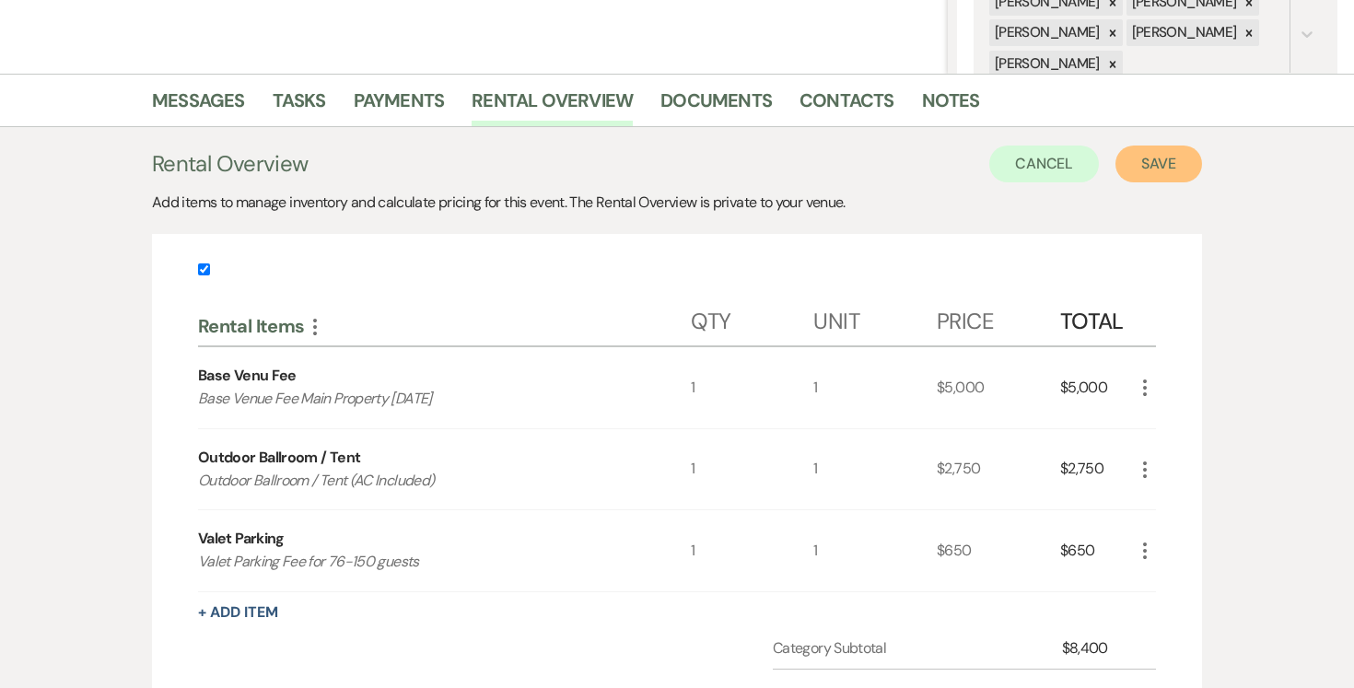
click at [1172, 157] on button "Save" at bounding box center [1158, 163] width 87 height 37
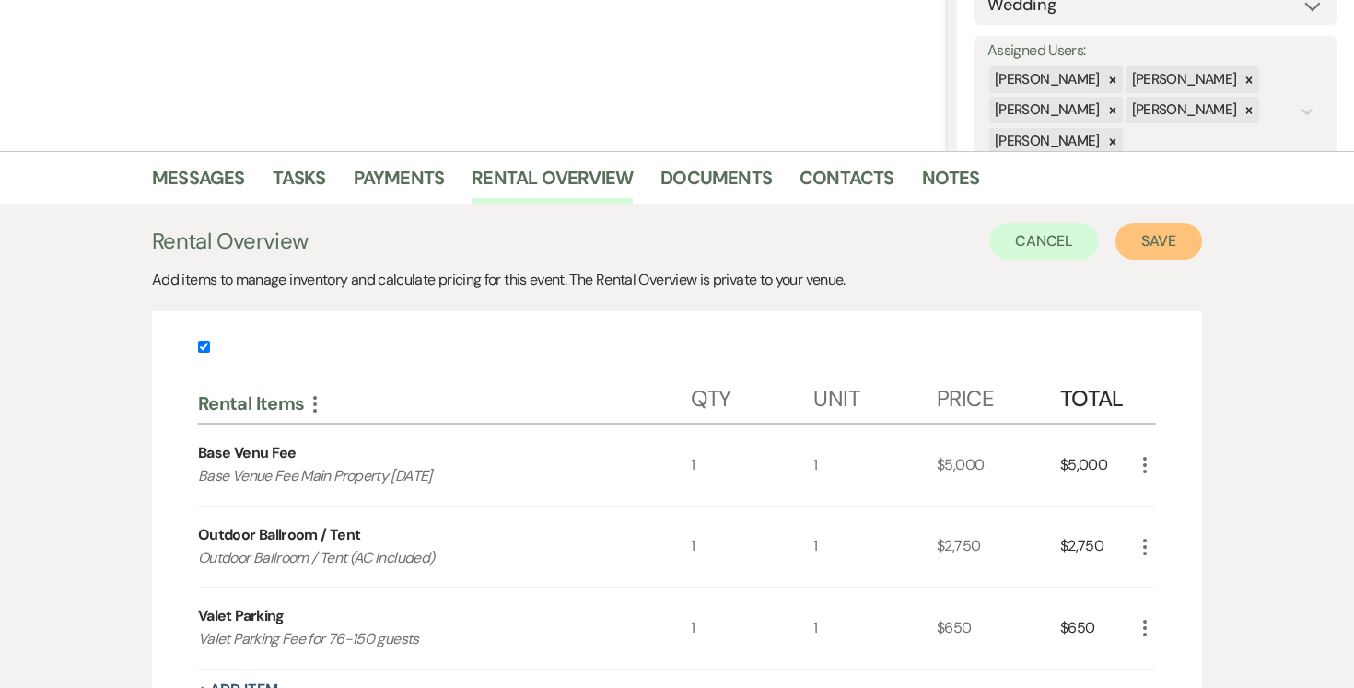
scroll to position [266, 0]
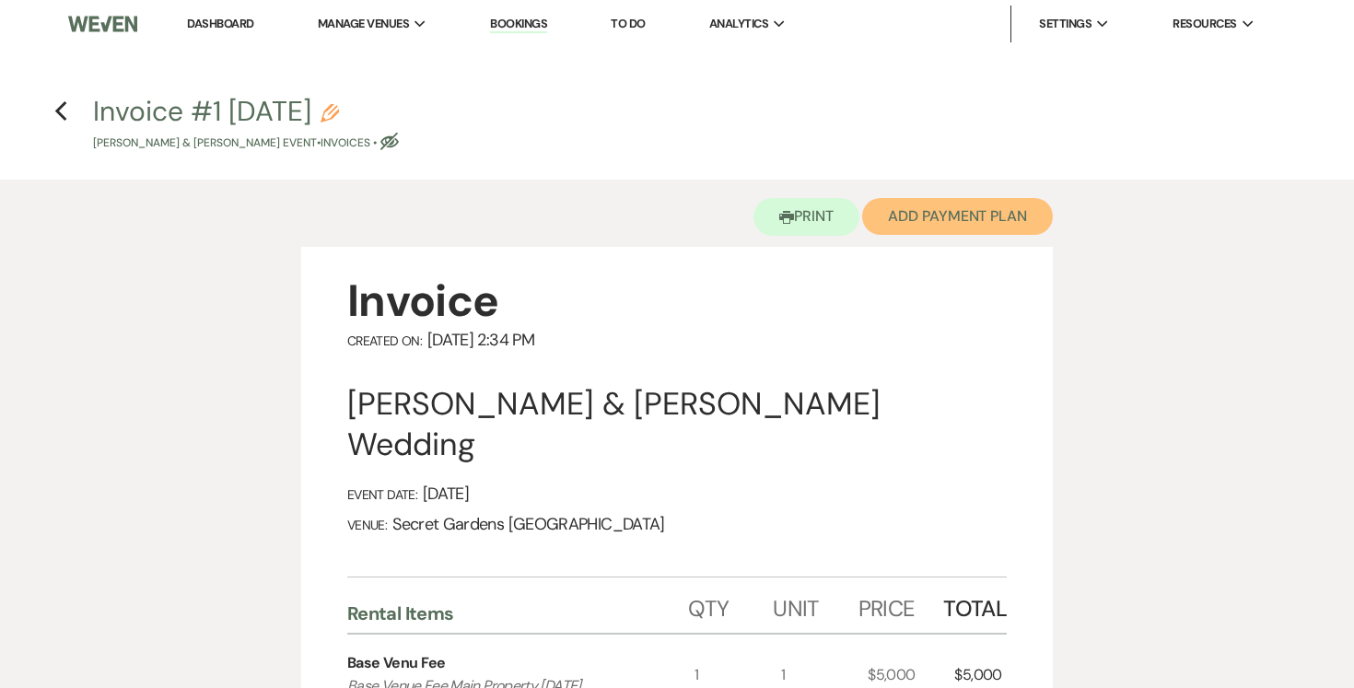
click at [982, 208] on button "Add Payment Plan" at bounding box center [957, 216] width 191 height 37
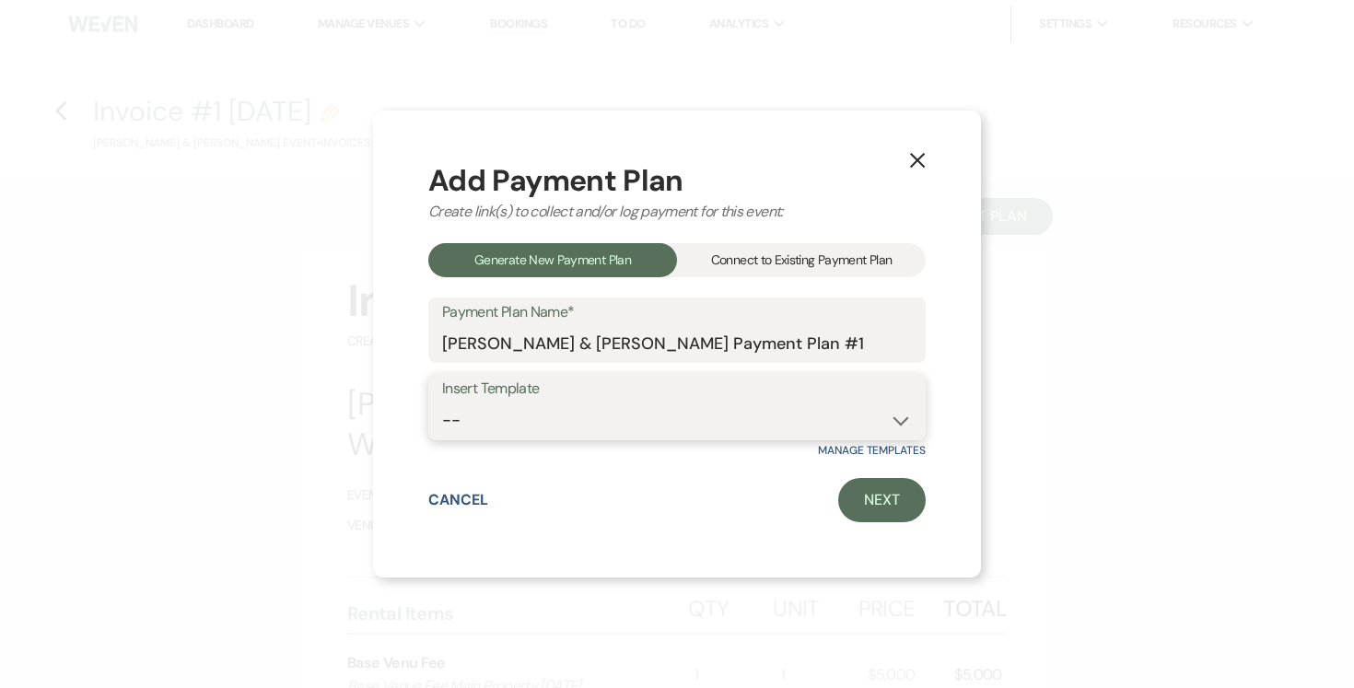
click at [887, 418] on select "-- Test Standard Payment Plan Balance Security Early Access Bridal Suite" at bounding box center [677, 420] width 470 height 36
select select "424"
click at [442, 402] on select "-- Test Standard Payment Plan Balance Security Early Access Bridal Suite" at bounding box center [677, 420] width 470 height 36
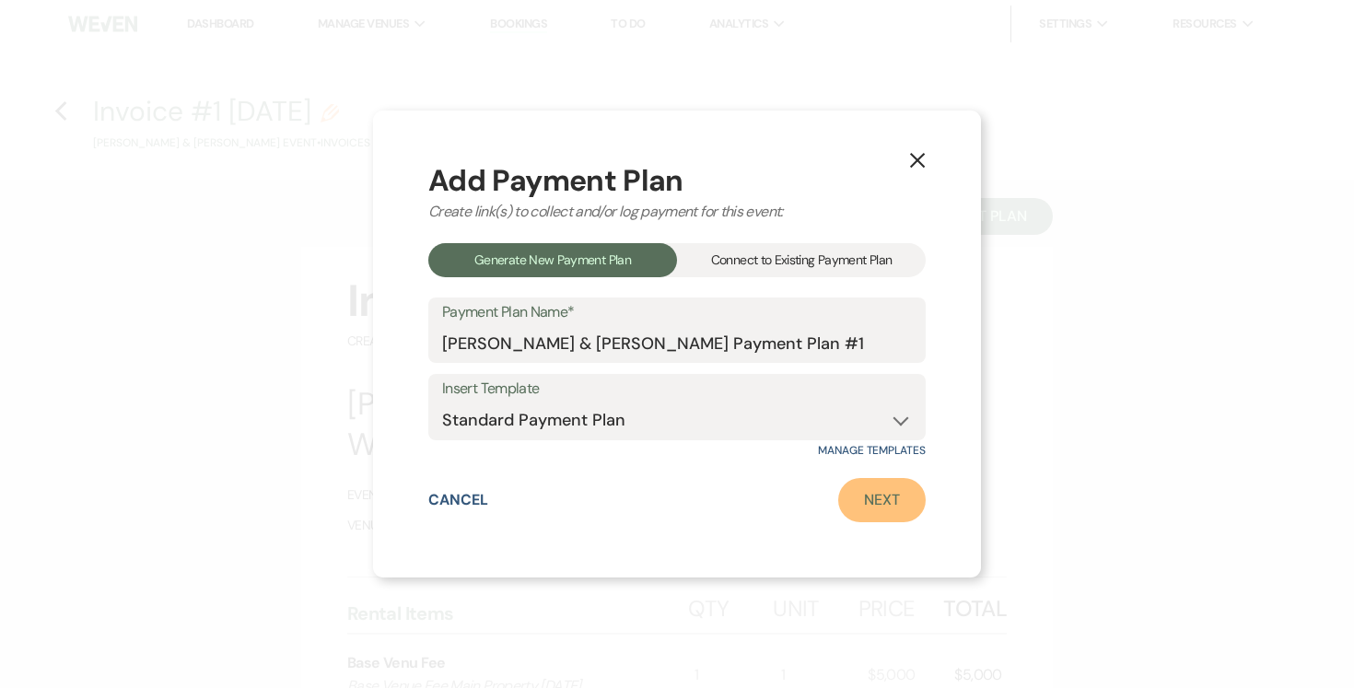
click at [885, 503] on link "Next" at bounding box center [881, 500] width 87 height 44
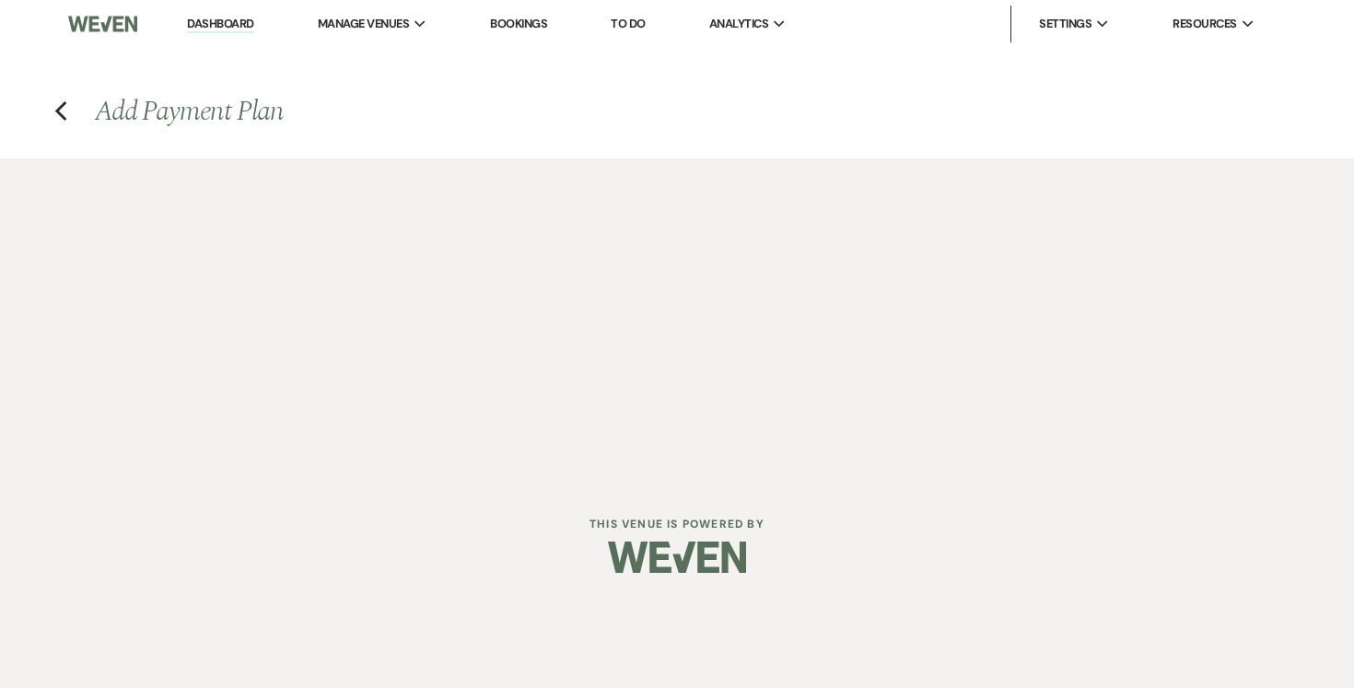
select select "28598"
select select "2"
select select "percentage"
select select "true"
select select "2"
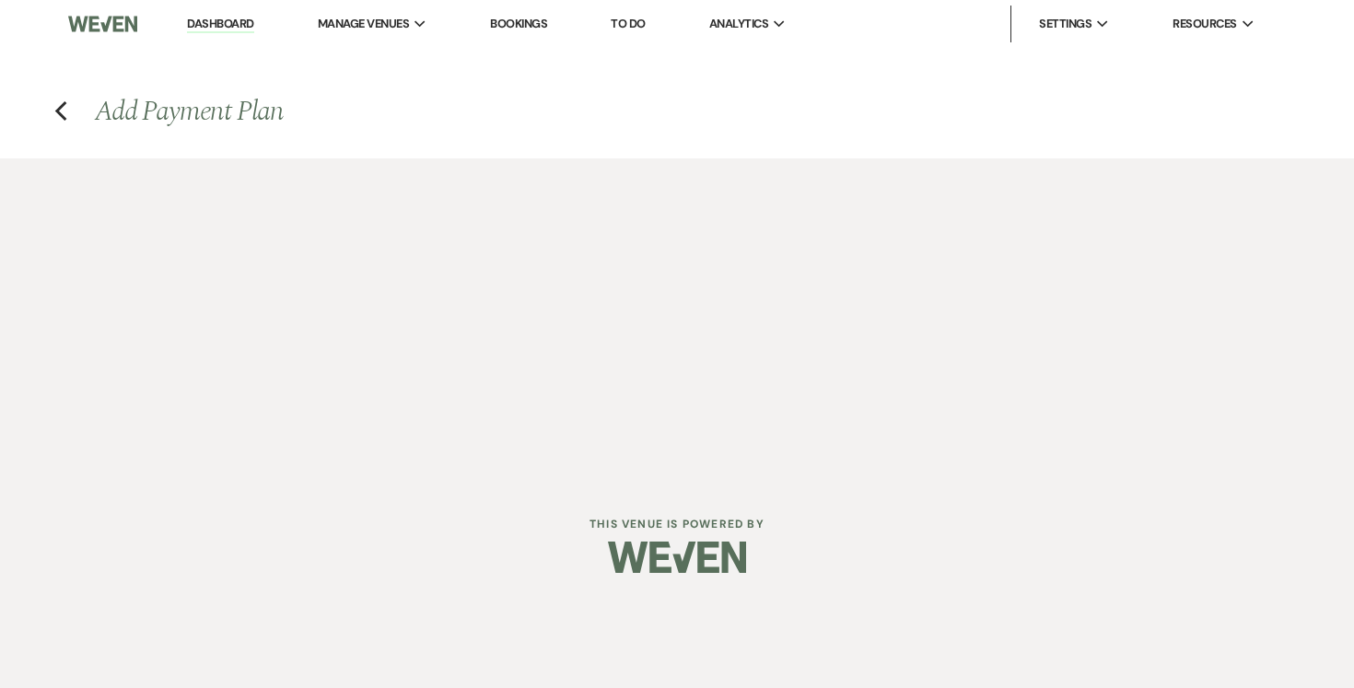
select select "percentage"
select select "true"
select select "client"
select select "weeks"
select select "client"
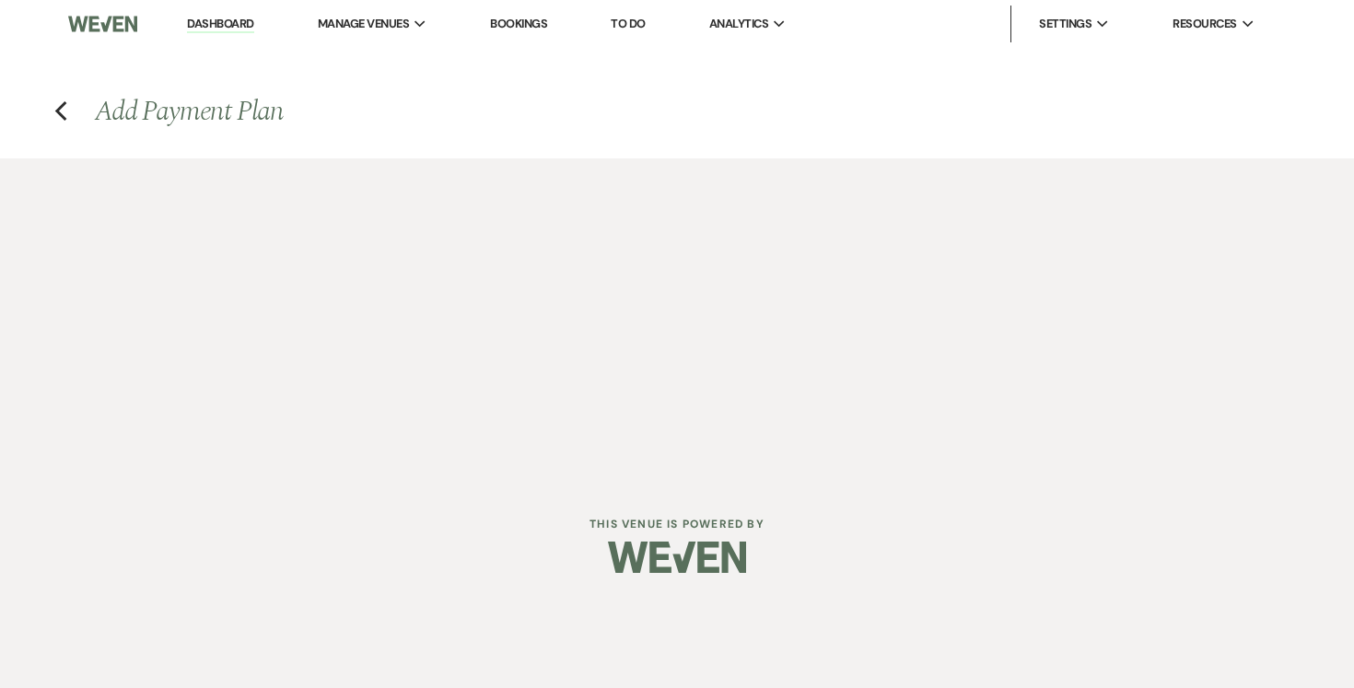
select select "weekly"
select select "days"
select select "afterDueDate"
select select "complete"
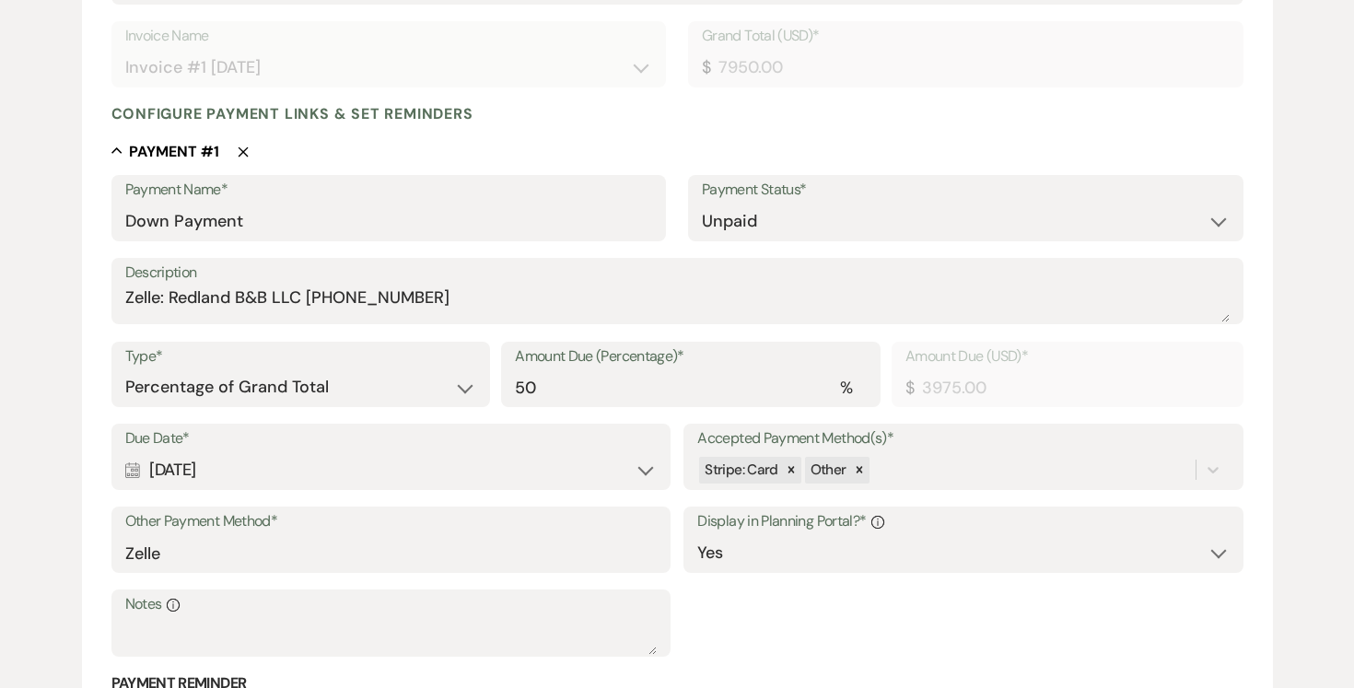
scroll to position [438, 0]
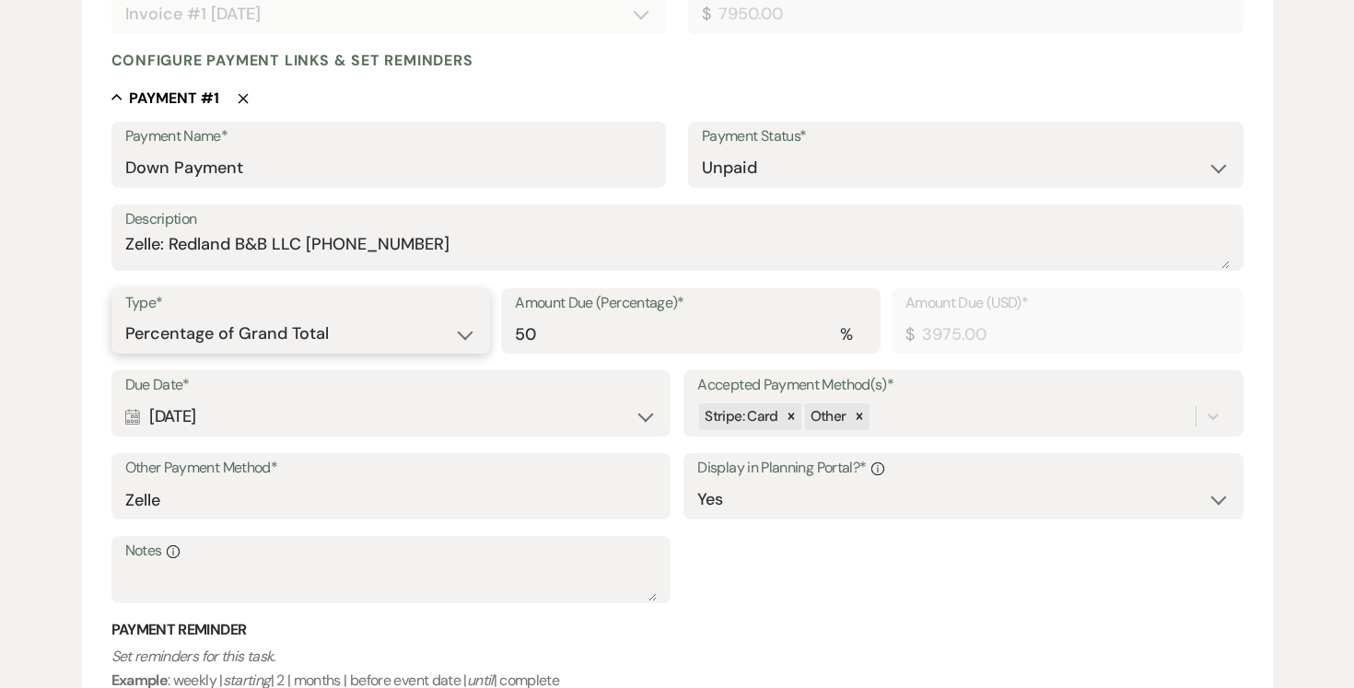
click at [464, 329] on select "Dollar Amount Percentage of Grand Total" at bounding box center [301, 334] width 352 height 36
select select "flat"
click at [125, 316] on select "Dollar Amount Percentage of Grand Total" at bounding box center [301, 334] width 352 height 36
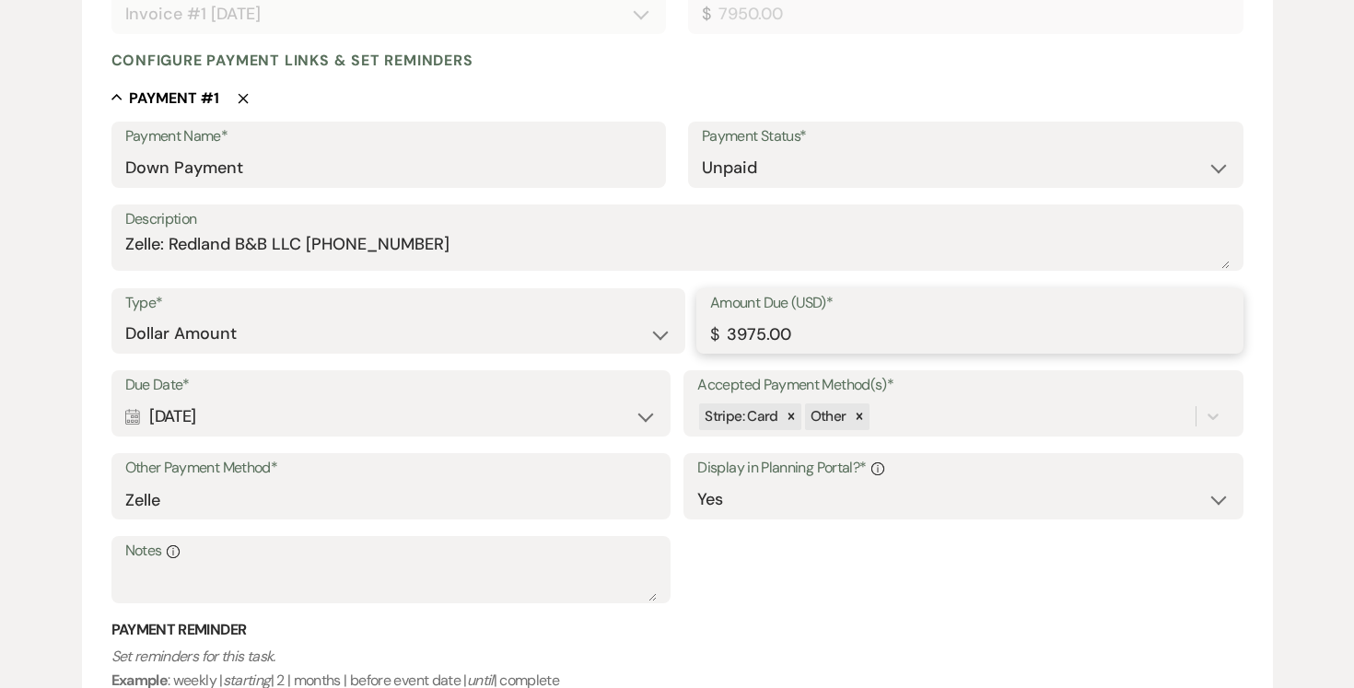
click at [963, 341] on input "3975.00" at bounding box center [969, 334] width 519 height 36
type input "3"
type input "2500.00"
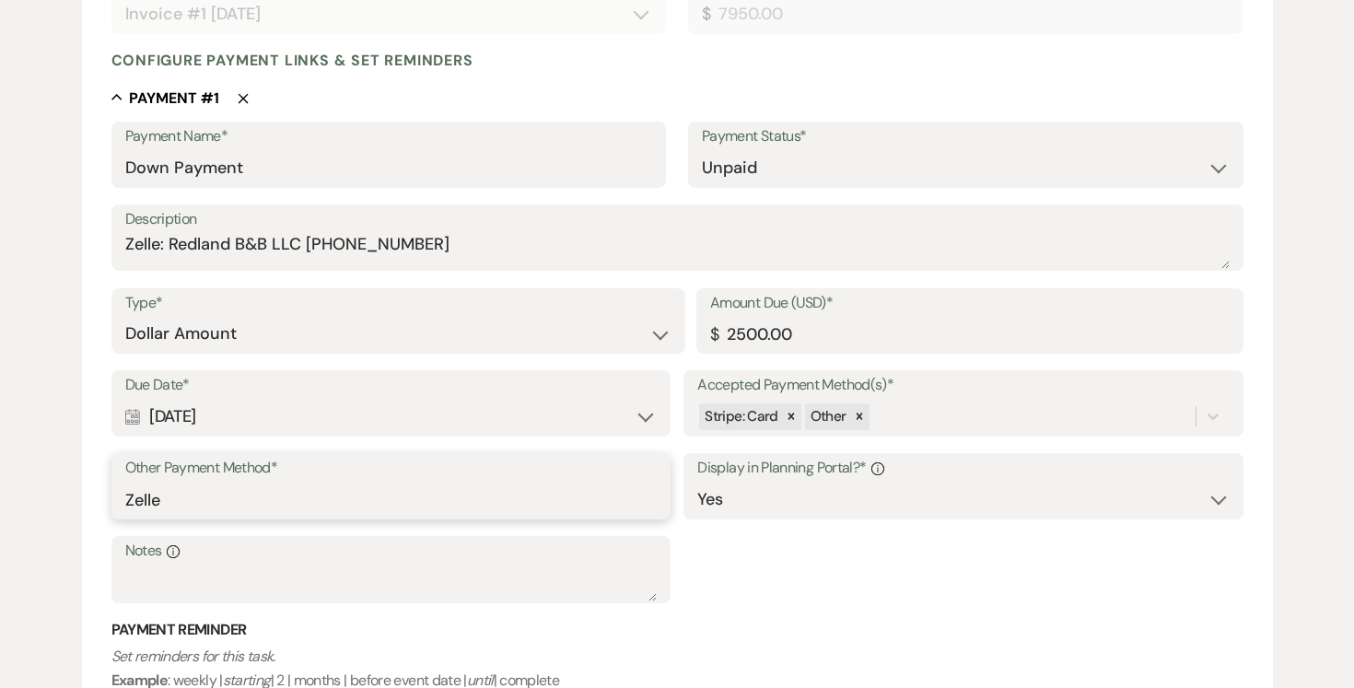
click at [516, 490] on input "Zelle" at bounding box center [390, 500] width 531 height 36
type input "Z"
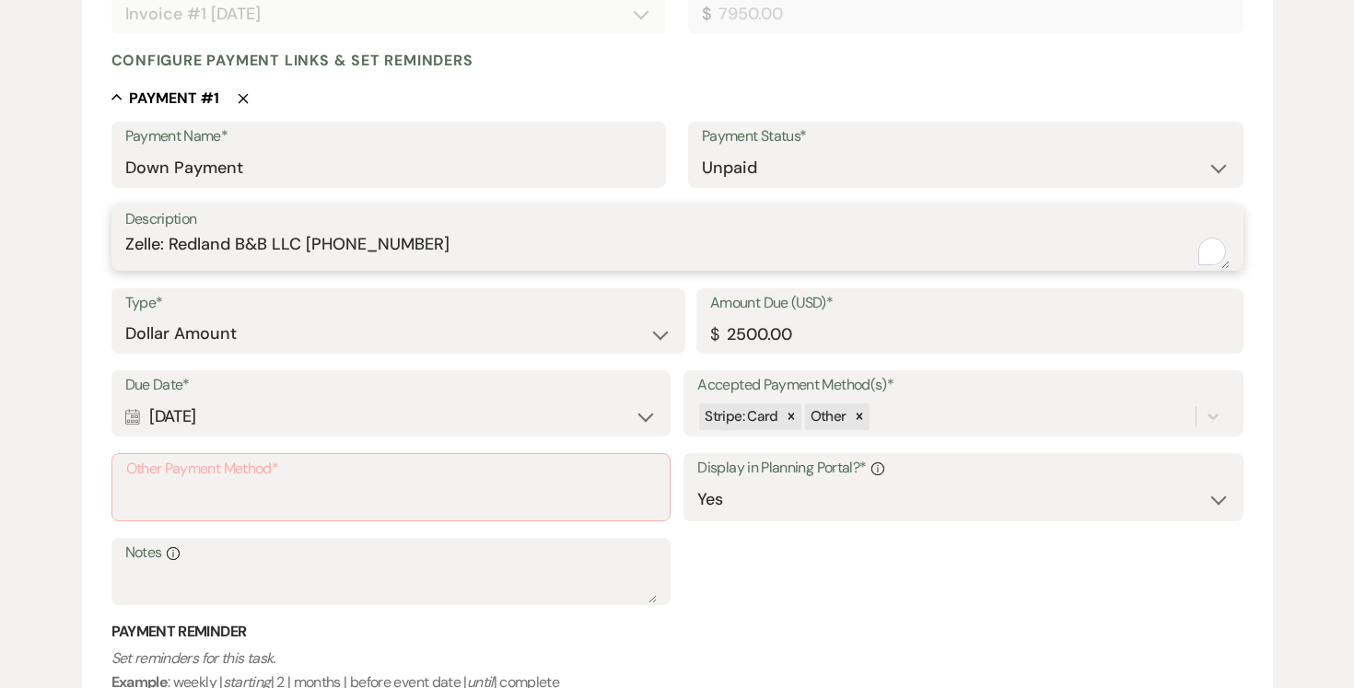
drag, startPoint x: 128, startPoint y: 243, endPoint x: 427, endPoint y: 251, distance: 299.4
click at [435, 250] on textarea "Zelle: Redland B&B LLC (305)458-0415" at bounding box center [677, 250] width 1104 height 37
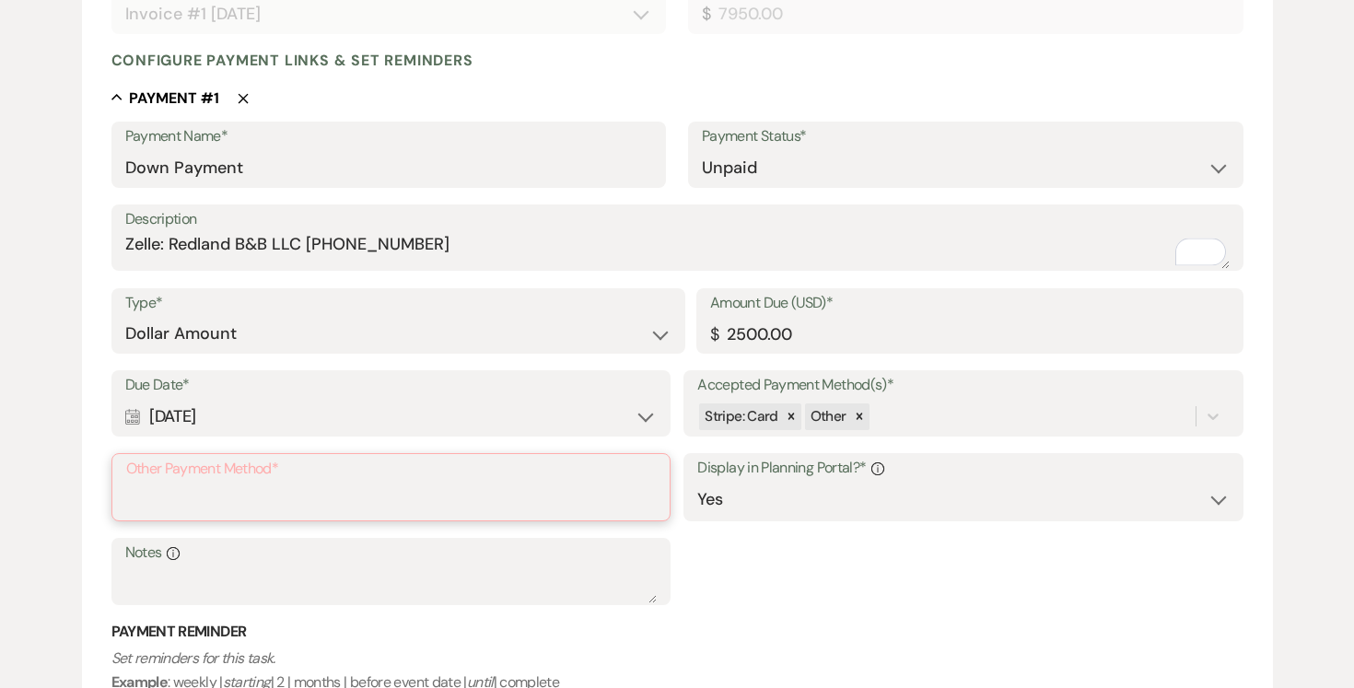
click at [242, 492] on input "Other Payment Method*" at bounding box center [390, 501] width 529 height 36
paste input "Zelle: Redland B&B LLC (305)458-0415"
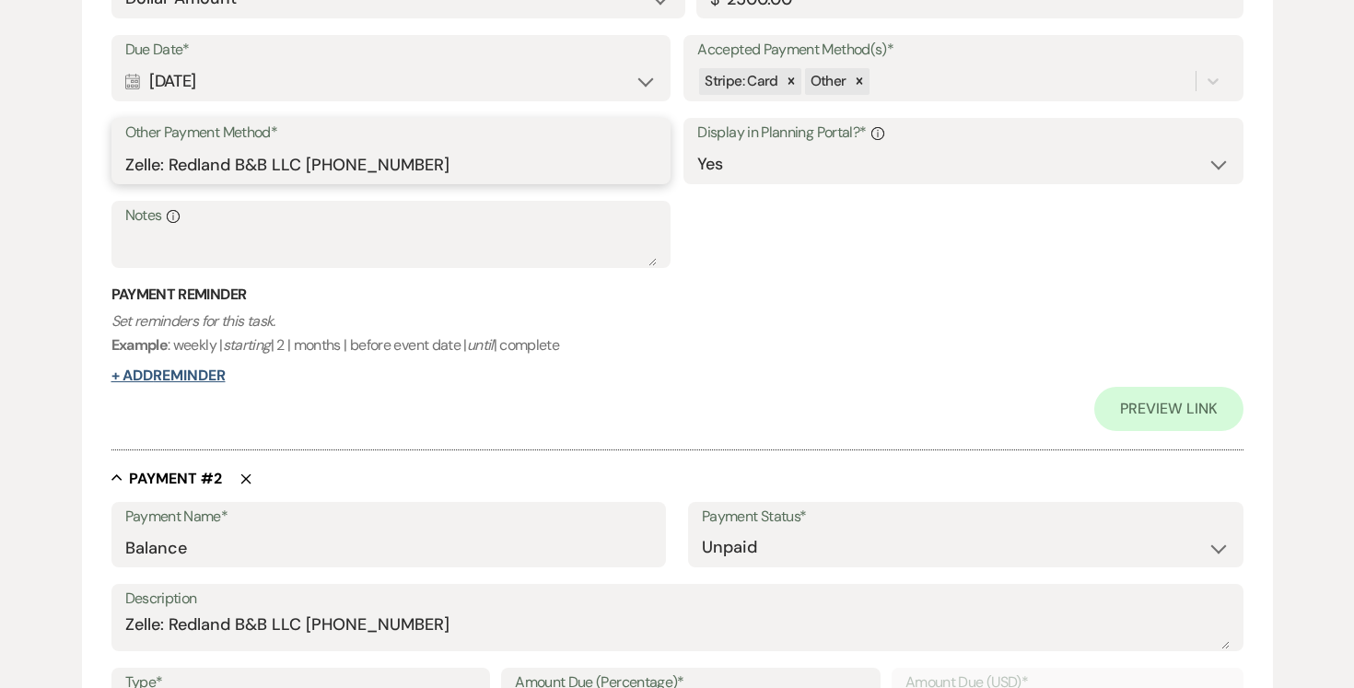
type input "Zelle: Redland B&B LLC (305)458-0415"
click at [180, 372] on button "+ Add Reminder" at bounding box center [168, 375] width 114 height 15
select select "client"
select select "days"
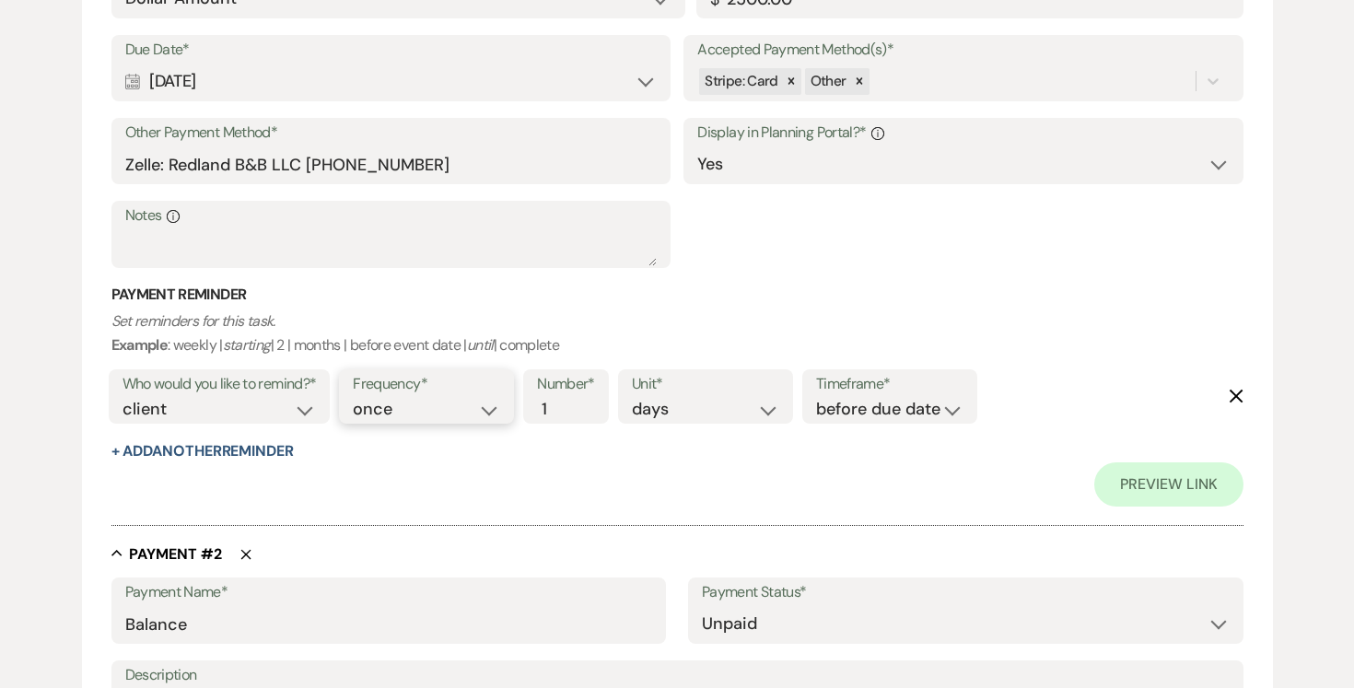
click at [486, 412] on select "once daily weekly monthly" at bounding box center [426, 409] width 147 height 25
select select "daily"
click at [356, 397] on select "once daily weekly monthly" at bounding box center [426, 409] width 147 height 25
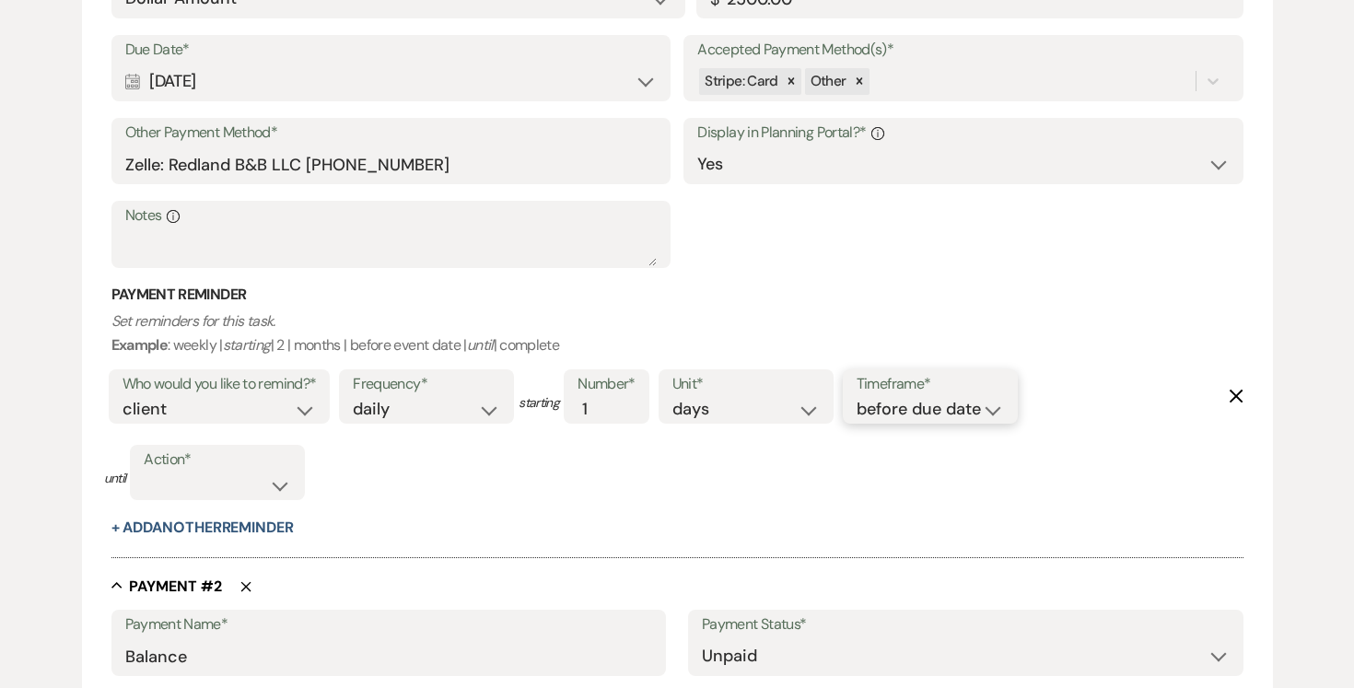
click at [991, 405] on select "before due date after due date on due date on custom date" at bounding box center [929, 409] width 147 height 25
select select "afterDueDate"
click at [860, 397] on select "before due date after due date on due date on custom date" at bounding box center [929, 409] width 147 height 25
click at [278, 483] on select "complete due date custom date" at bounding box center [217, 485] width 147 height 25
select select "complete"
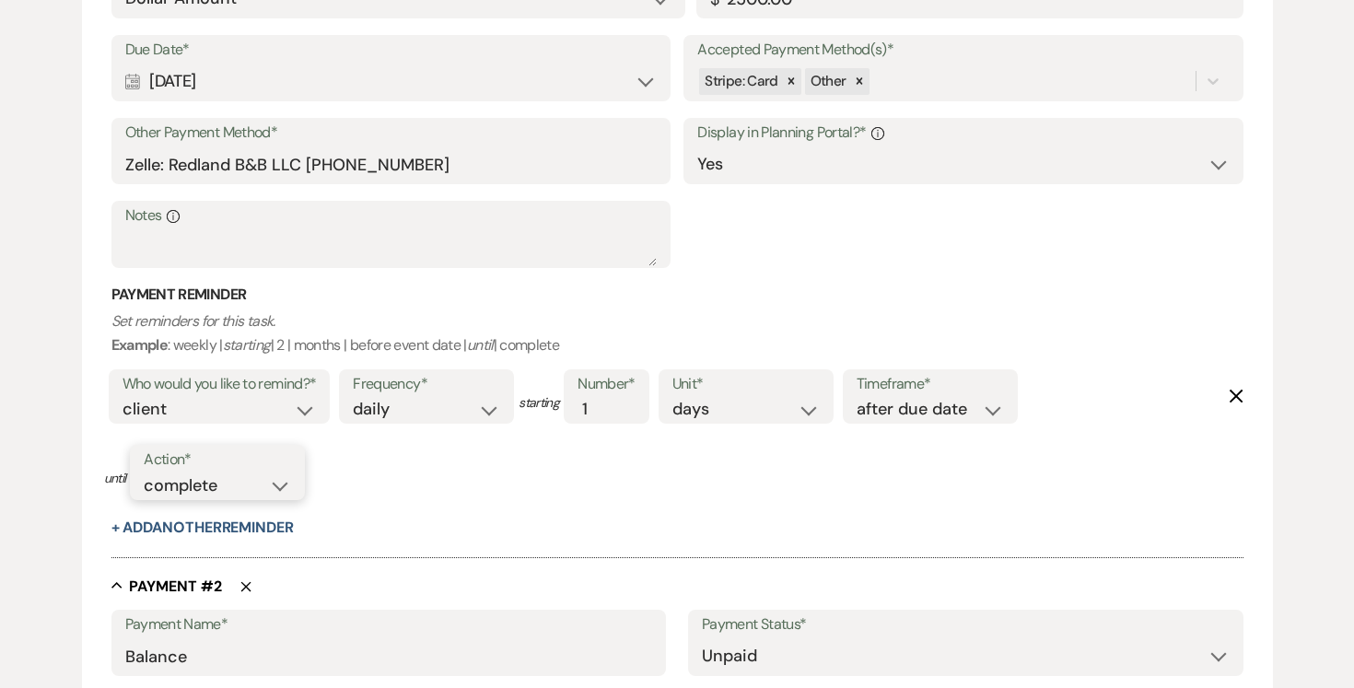
click at [145, 473] on select "complete due date custom date" at bounding box center [217, 485] width 147 height 25
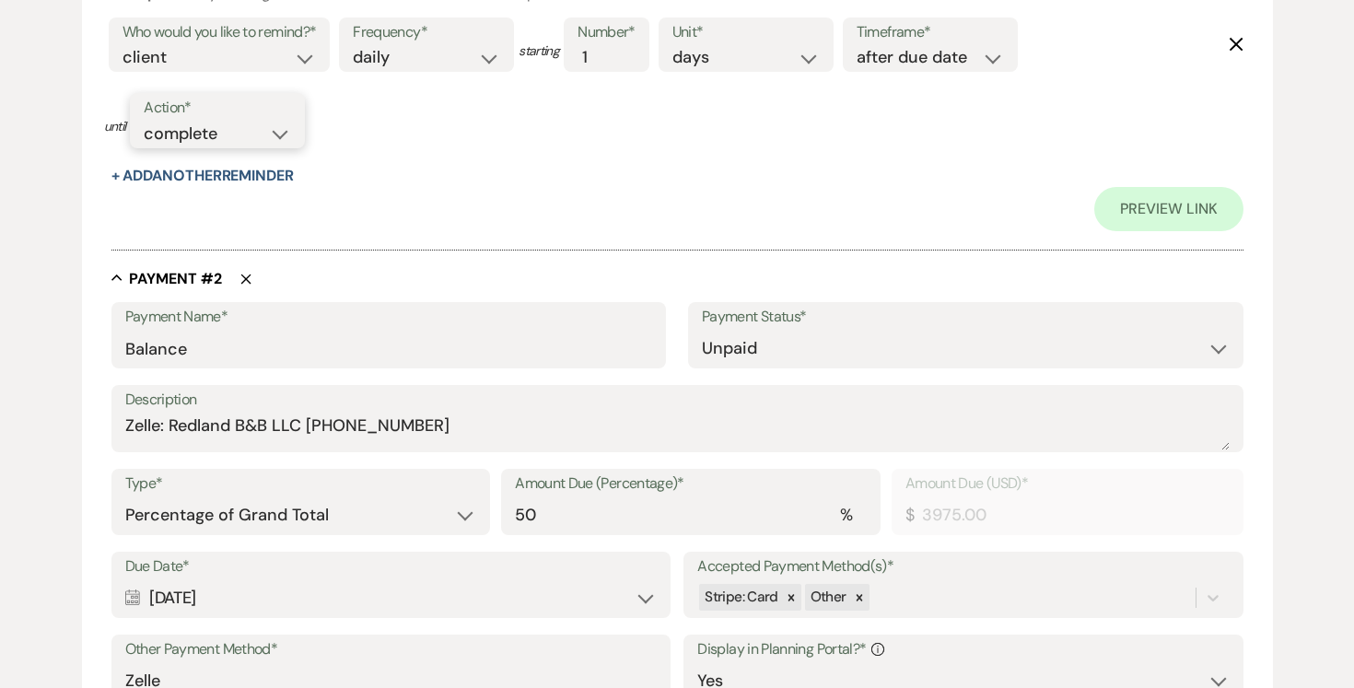
scroll to position [1235, 0]
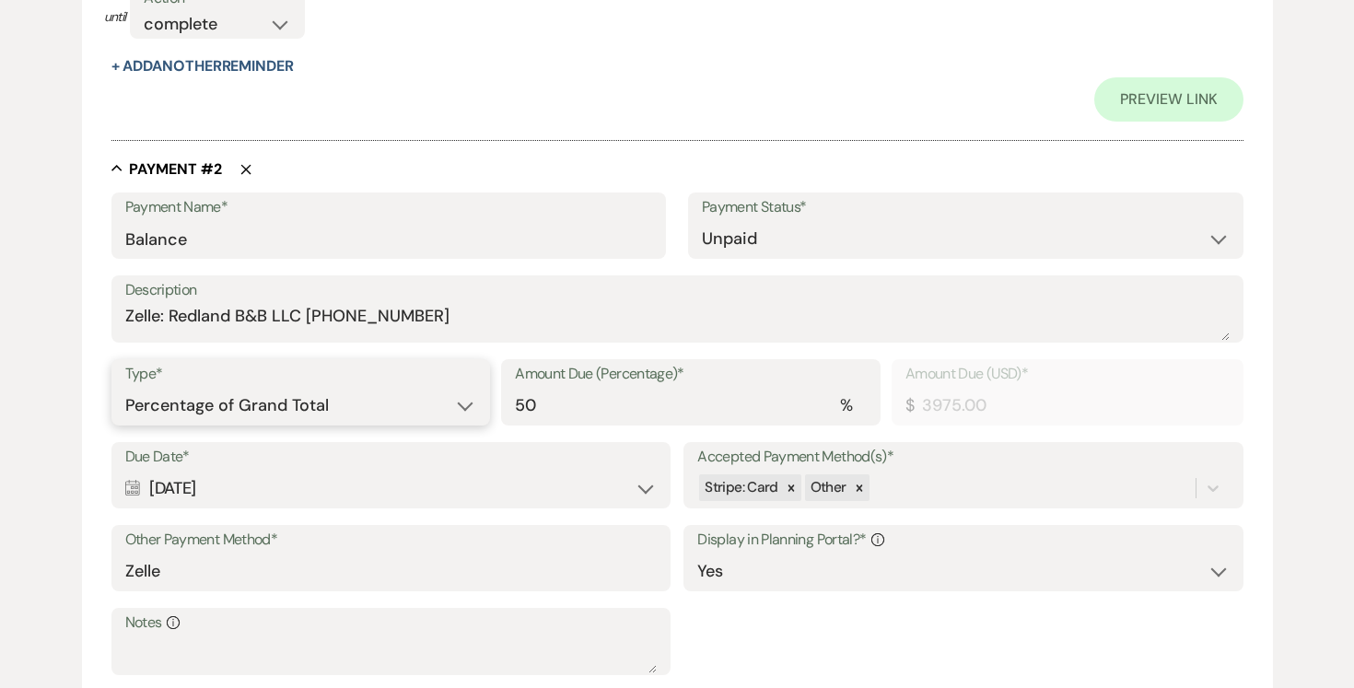
click at [464, 402] on select "Dollar Amount Percentage of Grand Total" at bounding box center [301, 406] width 352 height 36
select select "flat"
click at [125, 388] on select "Dollar Amount Percentage of Grand Total" at bounding box center [301, 406] width 352 height 36
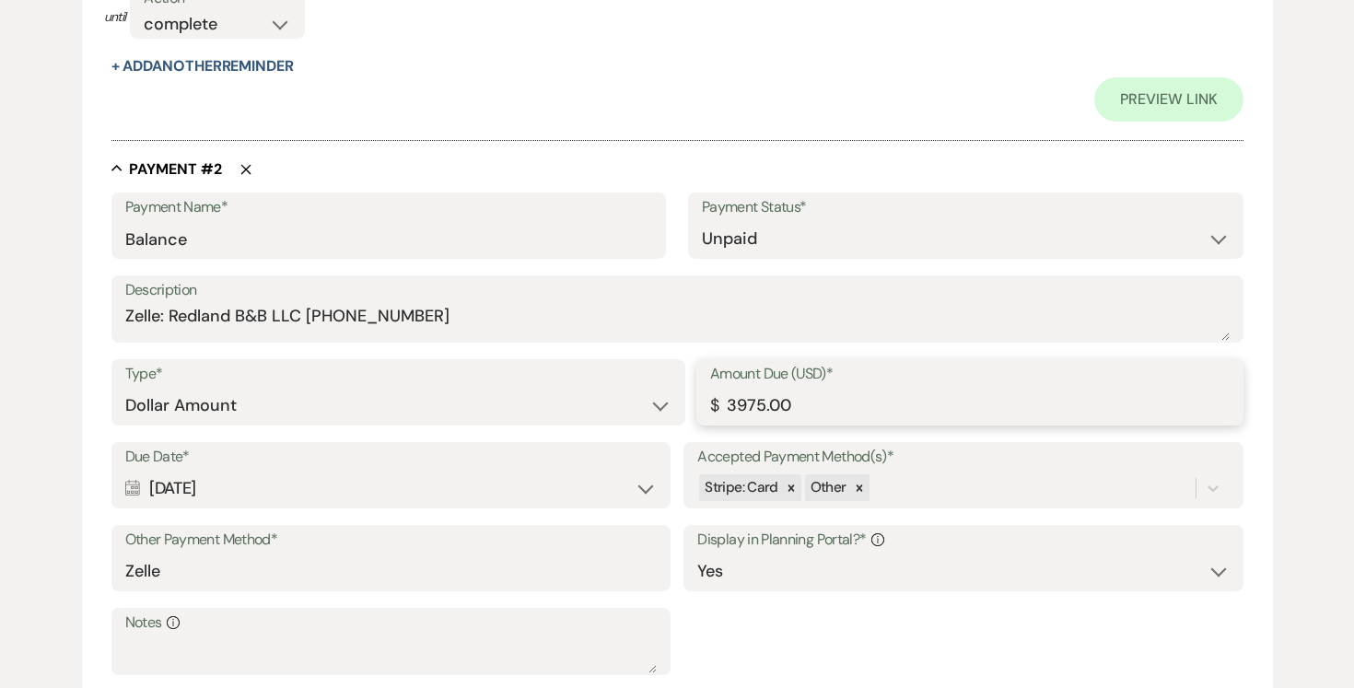
click at [875, 393] on input "3975.00" at bounding box center [969, 406] width 519 height 36
click at [862, 405] on input "3975.00" at bounding box center [969, 406] width 519 height 36
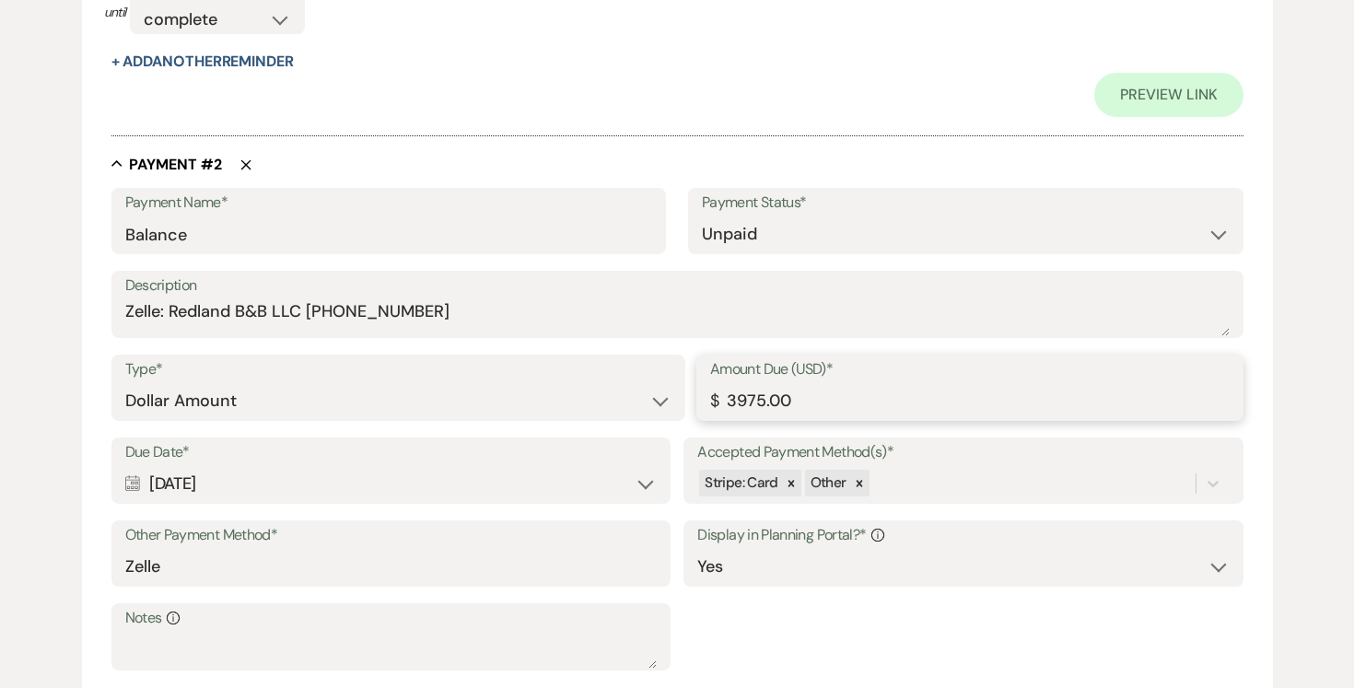
click at [820, 400] on input "3975.00" at bounding box center [969, 401] width 519 height 36
type input "3"
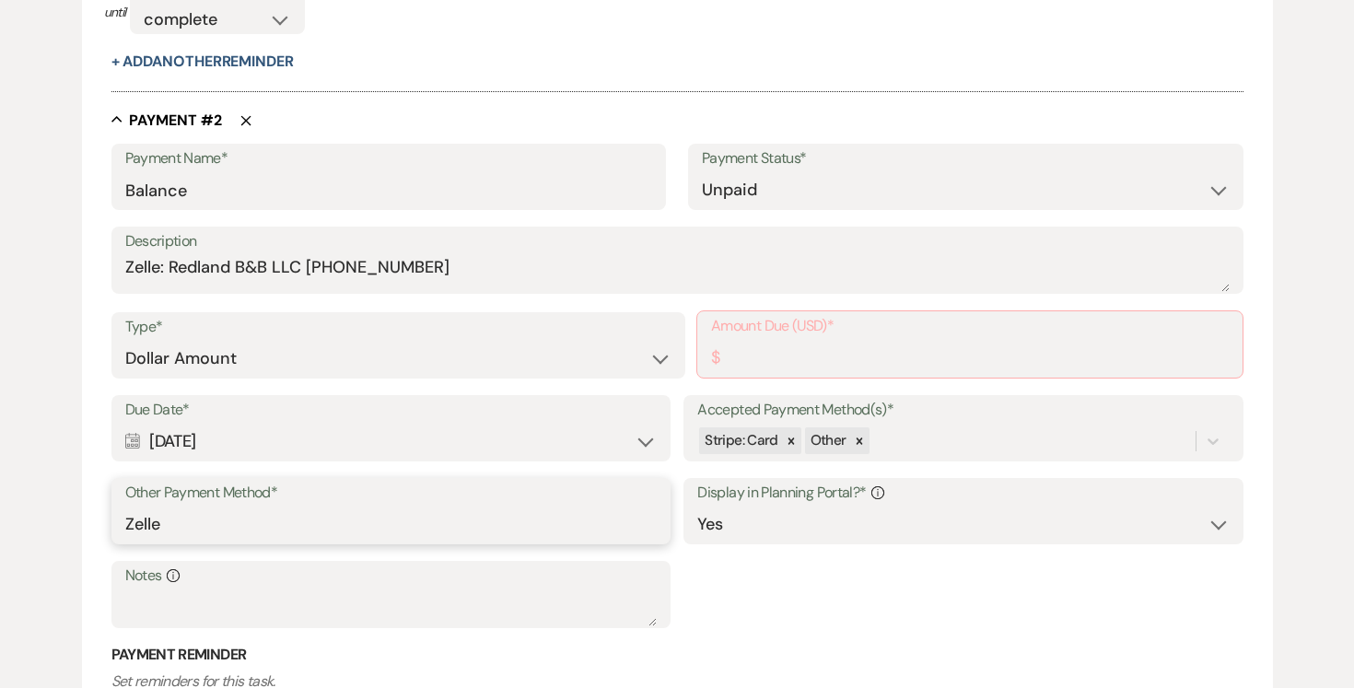
click at [571, 524] on input "Zelle" at bounding box center [390, 524] width 531 height 36
type input "Z"
paste input "Zelle: Redland B&B LLC (305)458-0415"
click at [352, 521] on input "Zelle: Redland B&B LLC (305)458-0415" at bounding box center [390, 524] width 531 height 36
type input "Zelle: Redland B&B LLC (305) 458-0415"
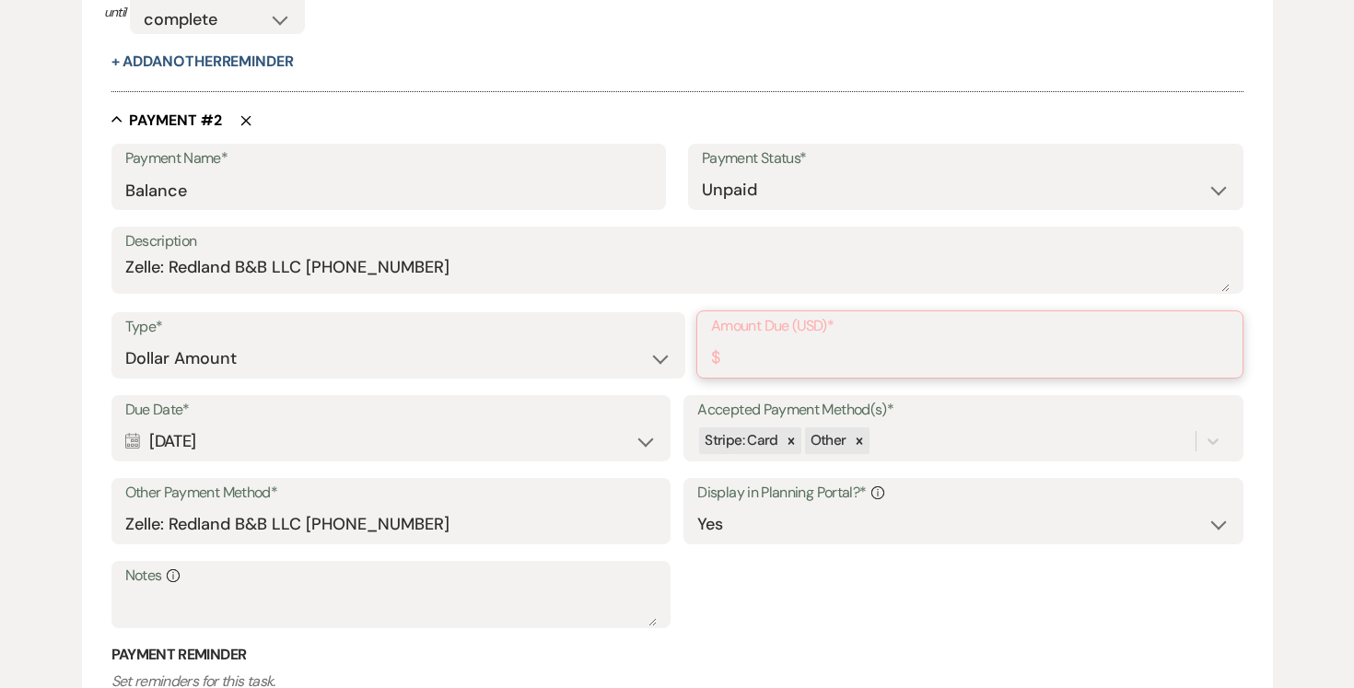
click at [780, 343] on input "Amount Due (USD)*" at bounding box center [969, 358] width 517 height 36
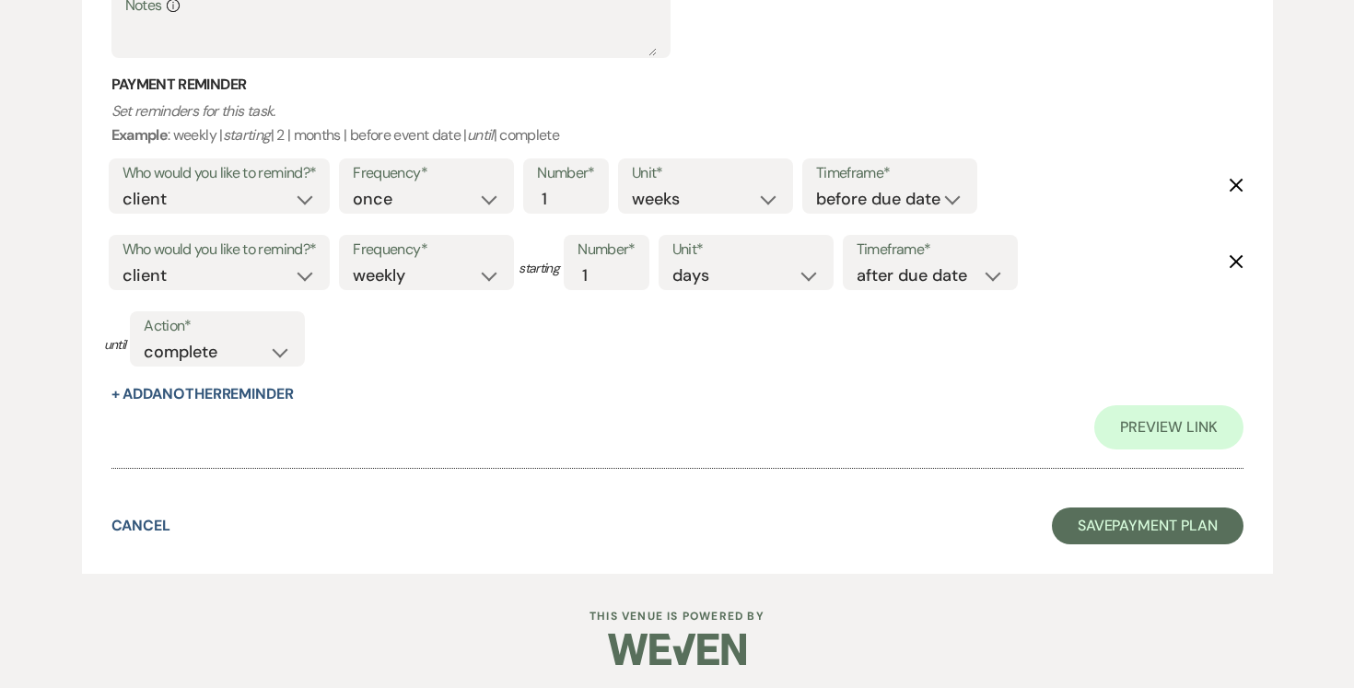
scroll to position [1855, 0]
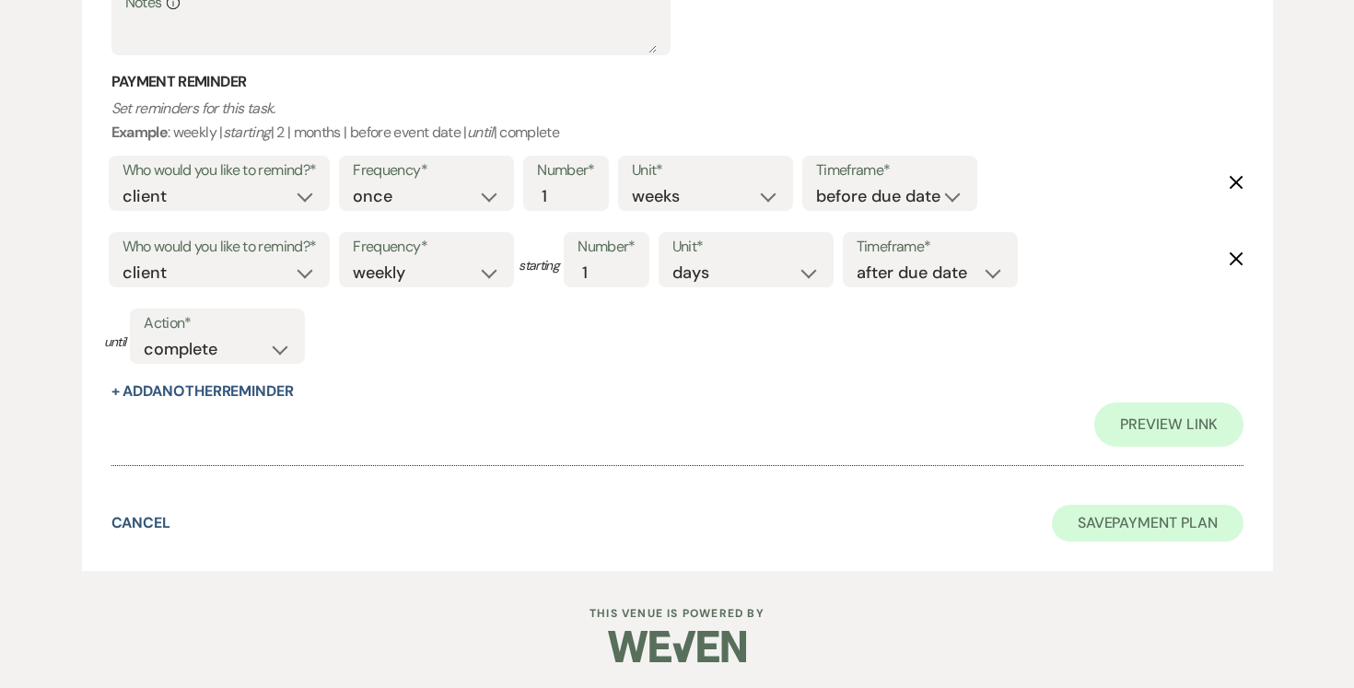
type input "5450.00"
click at [1105, 520] on button "Save Payment Plan" at bounding box center [1148, 523] width 192 height 37
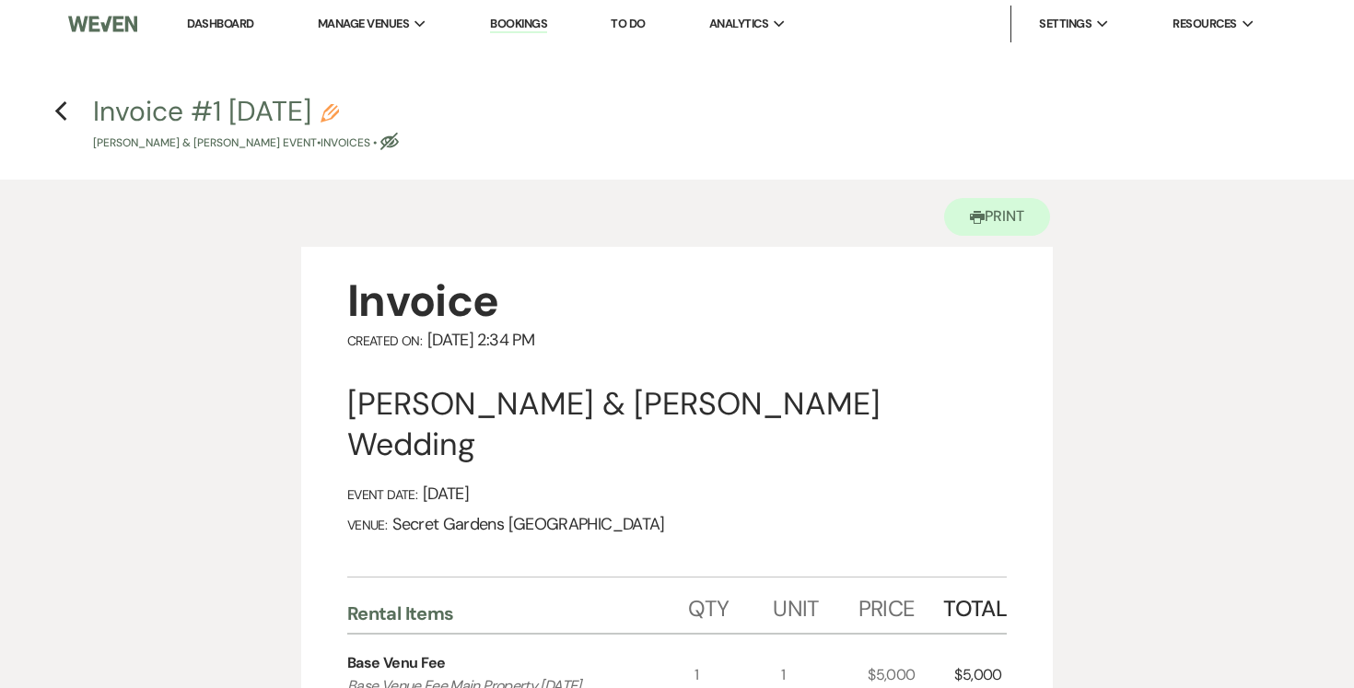
click at [67, 111] on icon "Previous" at bounding box center [61, 111] width 14 height 22
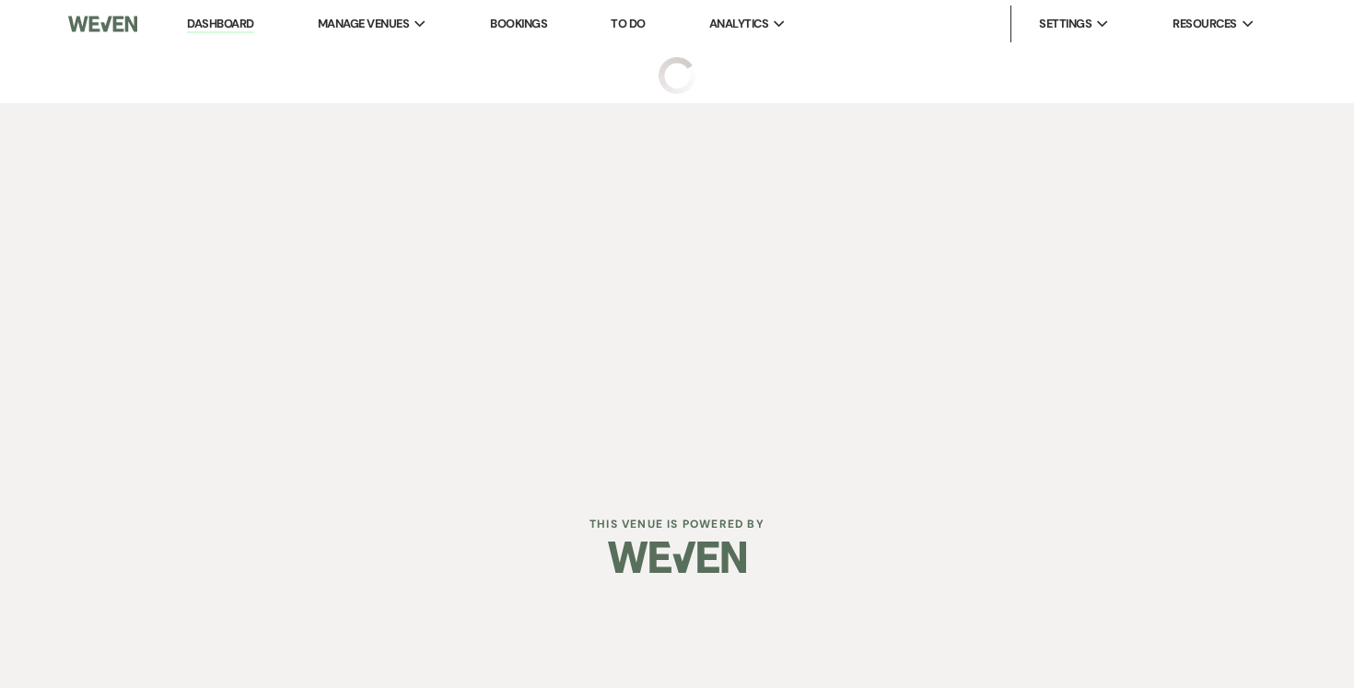
select select "6"
select select "12"
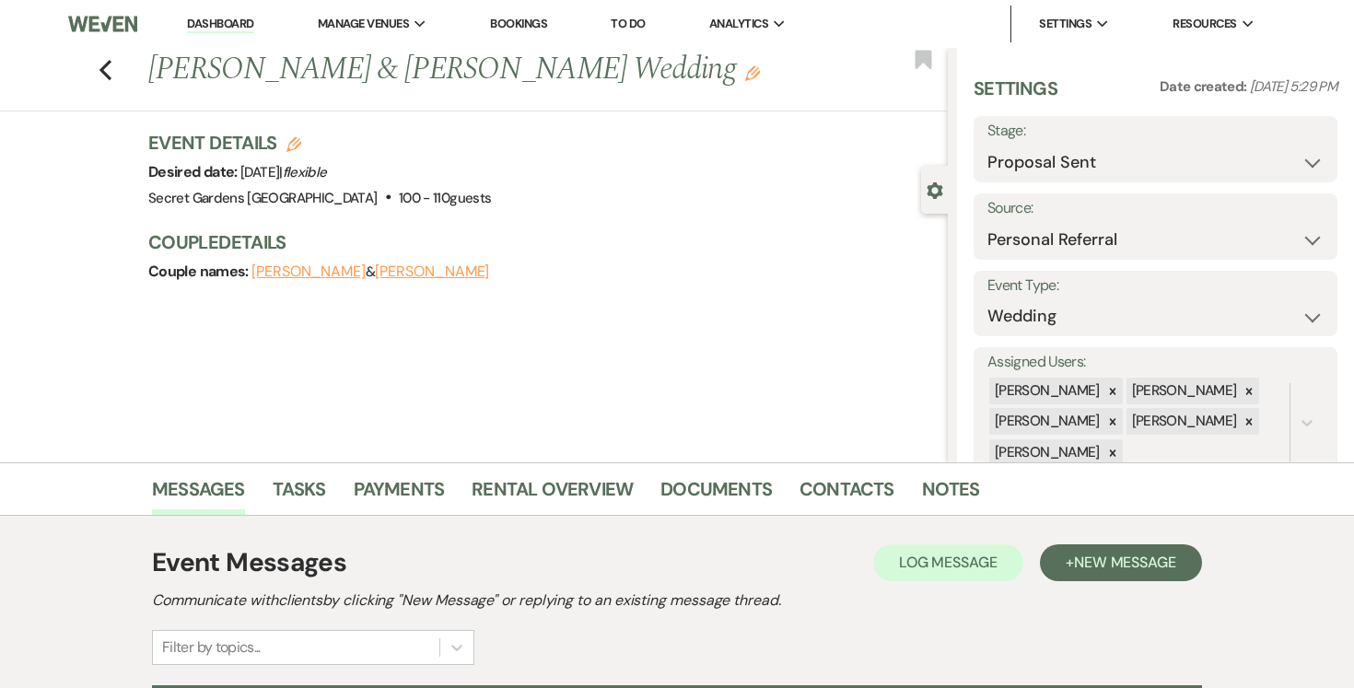
scroll to position [209, 0]
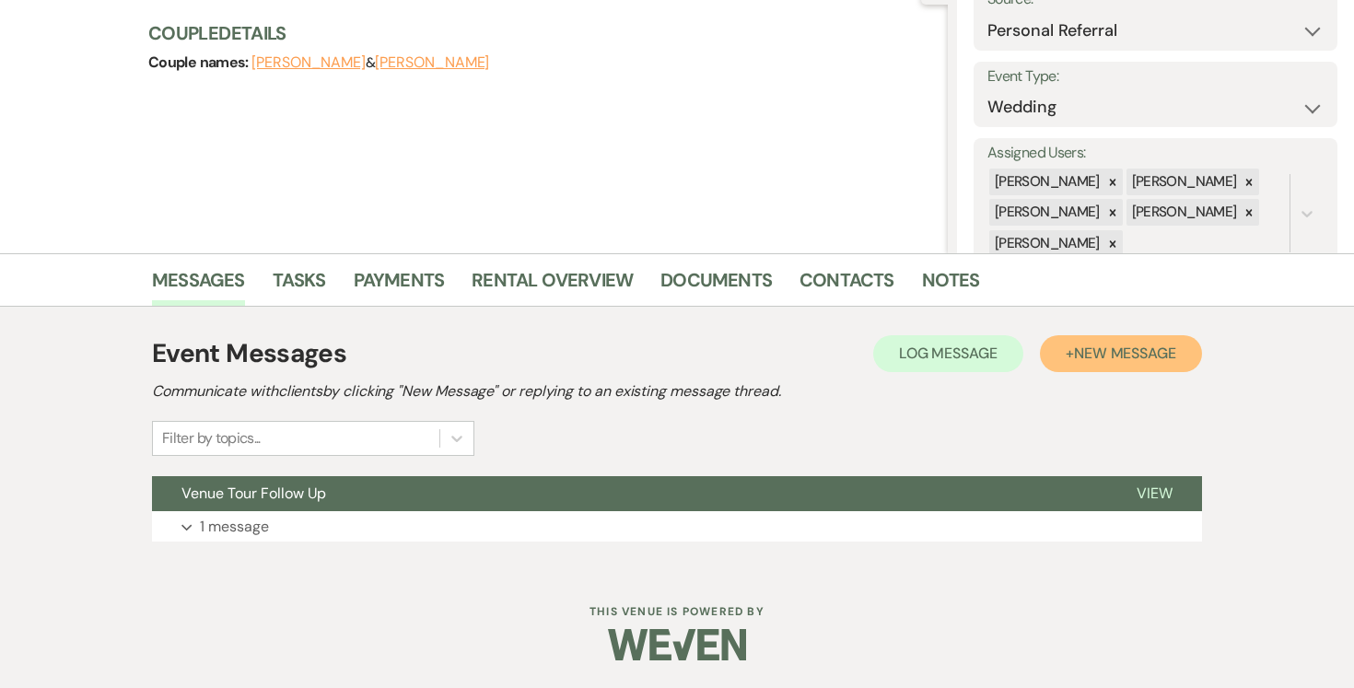
click at [1142, 351] on span "New Message" at bounding box center [1125, 352] width 102 height 19
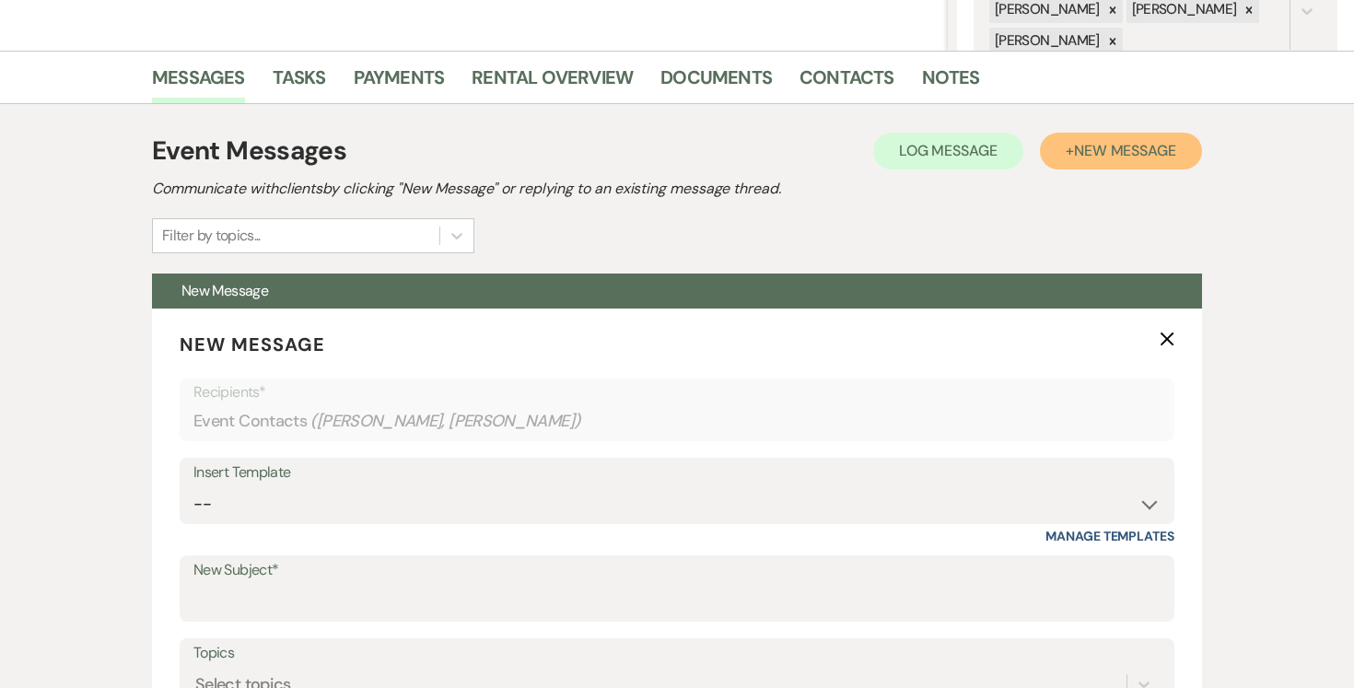
scroll to position [562, 0]
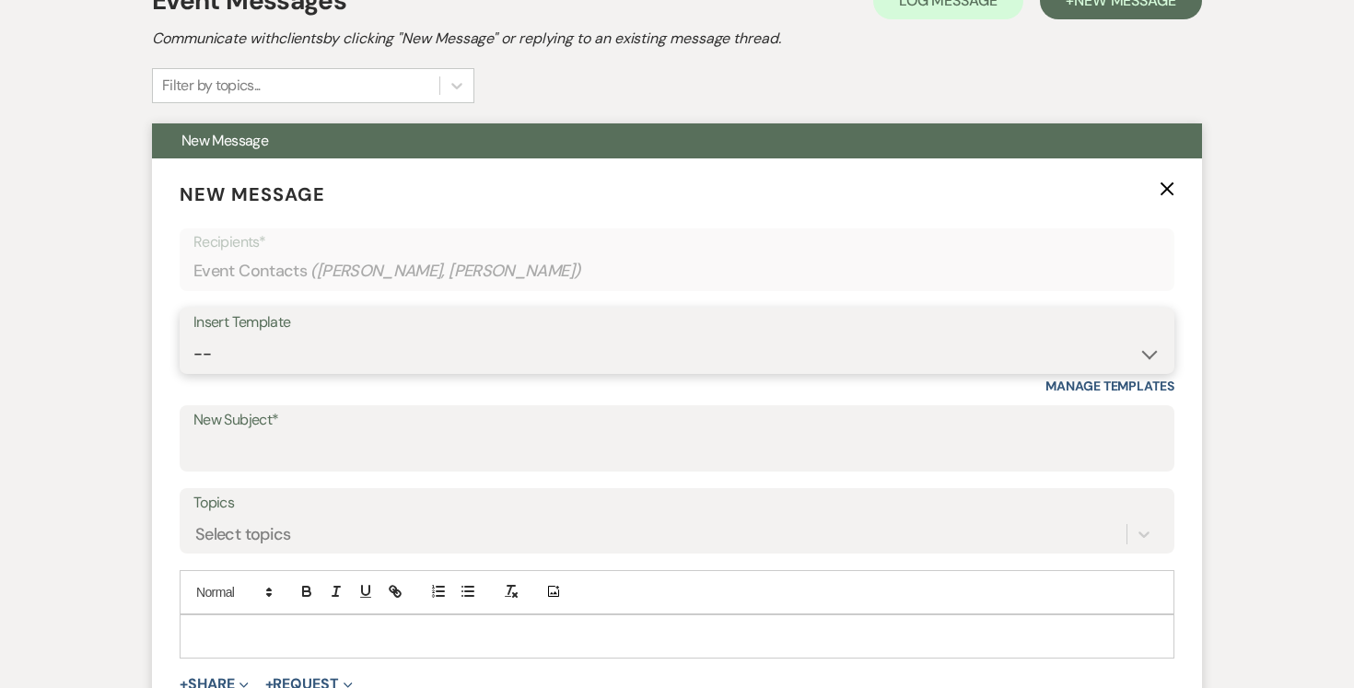
click at [1153, 353] on select "-- Weven Planning Portal Introduction (Booked Events) Tour Request Response Fol…" at bounding box center [676, 354] width 967 height 36
select select "978"
click at [193, 336] on select "-- Weven Planning Portal Introduction (Booked Events) Tour Request Response Fol…" at bounding box center [676, 354] width 967 height 36
type input "Booking your event!"
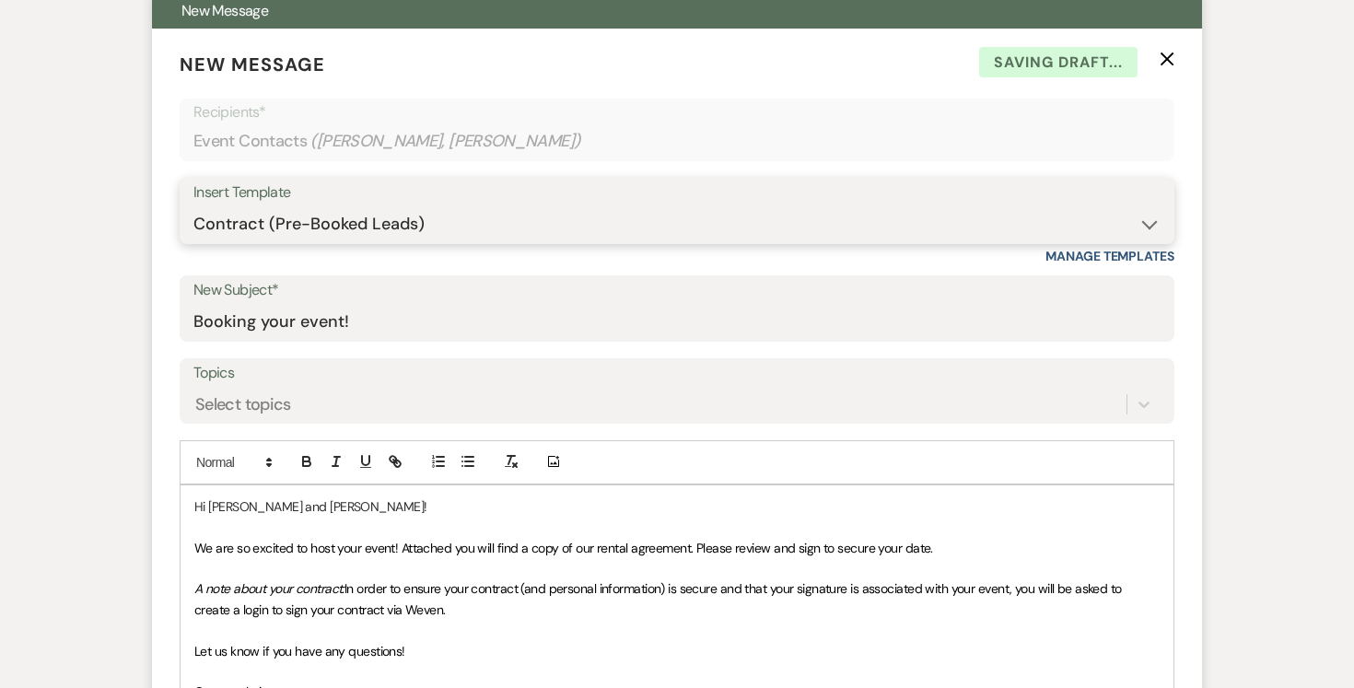
scroll to position [816, 0]
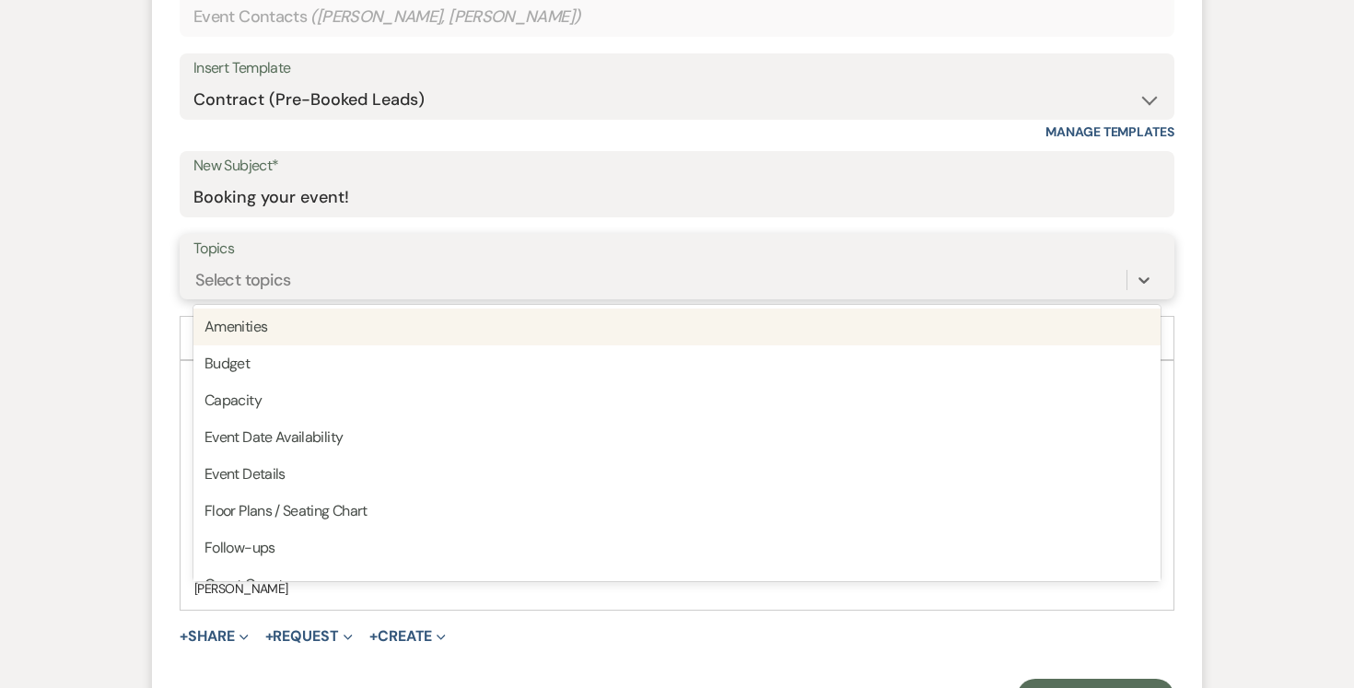
click at [640, 276] on div "Select topics" at bounding box center [659, 279] width 933 height 32
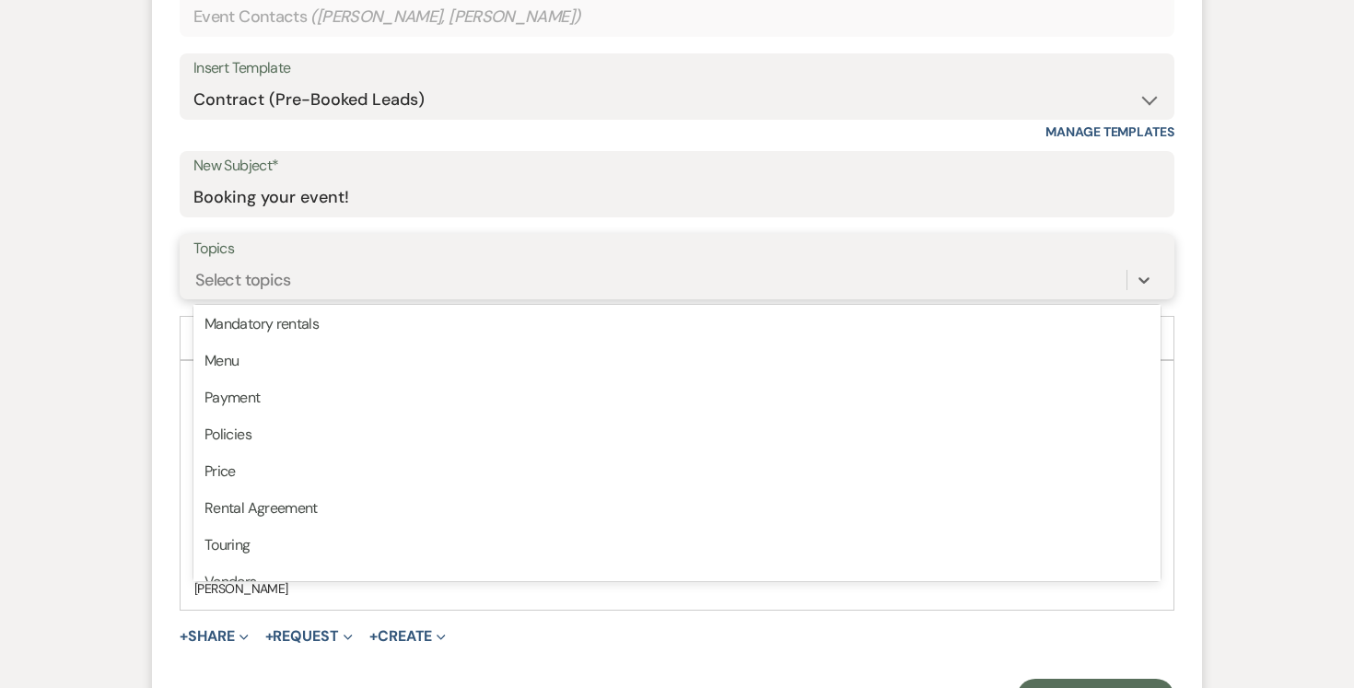
scroll to position [468, 0]
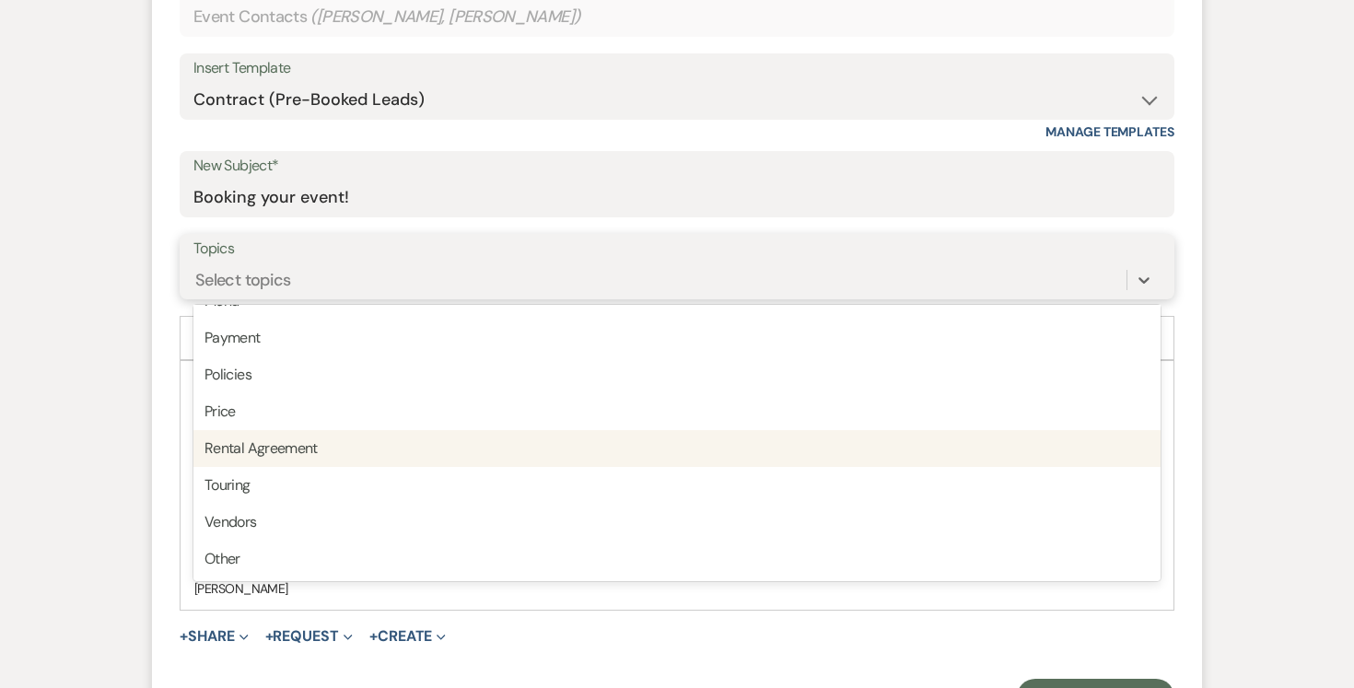
drag, startPoint x: 512, startPoint y: 447, endPoint x: 528, endPoint y: 444, distance: 15.9
click at [512, 447] on div "Rental Agreement" at bounding box center [676, 448] width 967 height 37
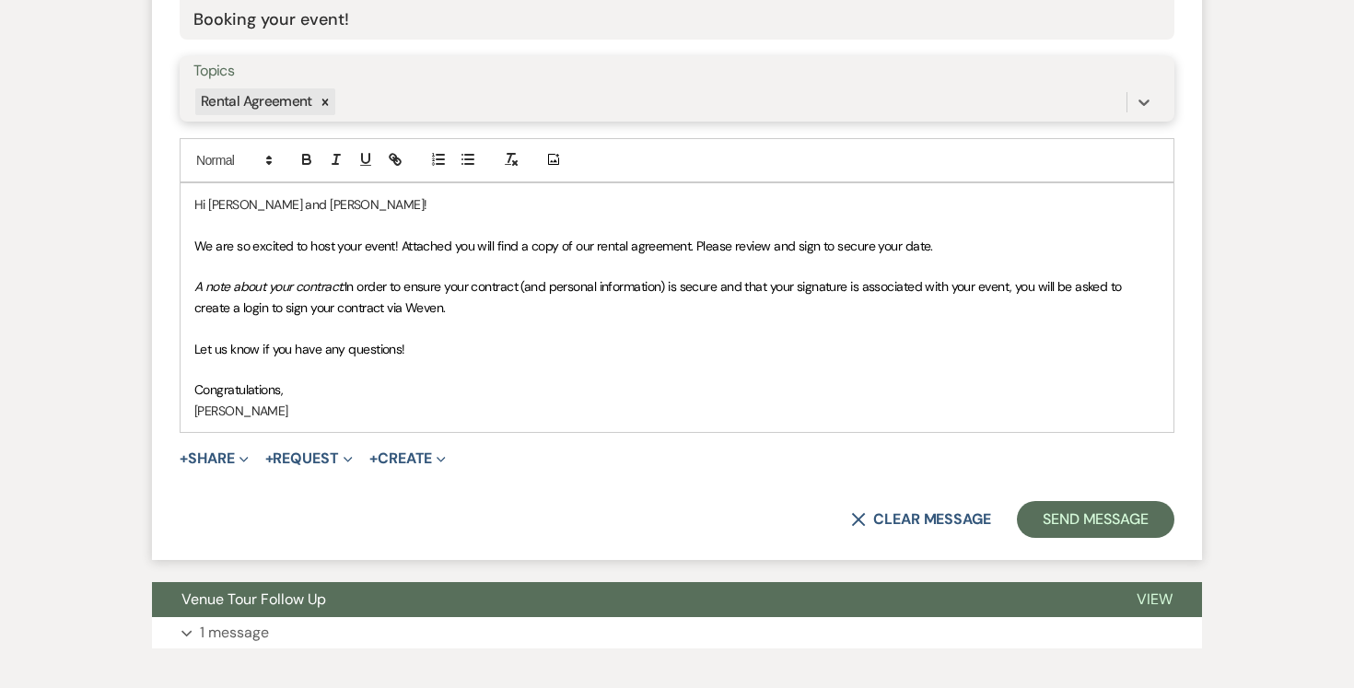
scroll to position [1032, 0]
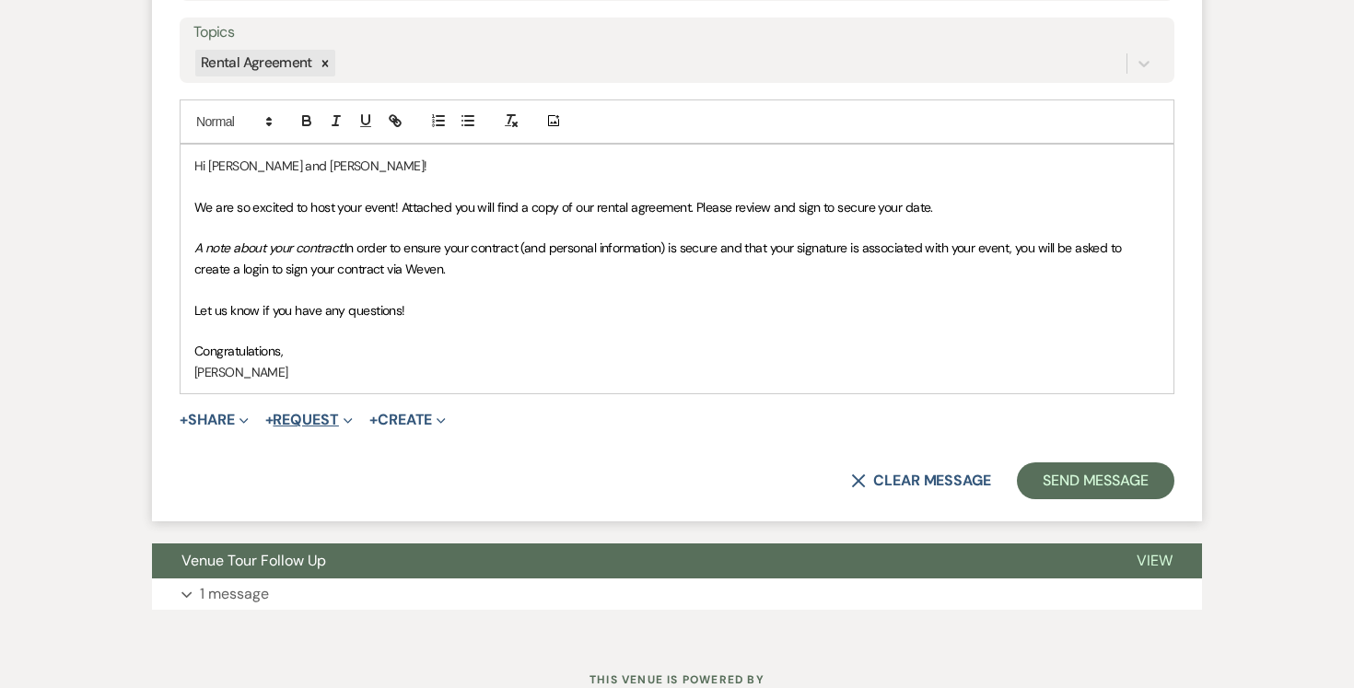
click at [351, 416] on icon "Expand" at bounding box center [347, 420] width 9 height 9
drag, startPoint x: 525, startPoint y: 335, endPoint x: 508, endPoint y: 343, distance: 18.1
click at [524, 335] on p at bounding box center [676, 330] width 965 height 20
click at [215, 419] on button "+ Share Expand" at bounding box center [214, 420] width 69 height 15
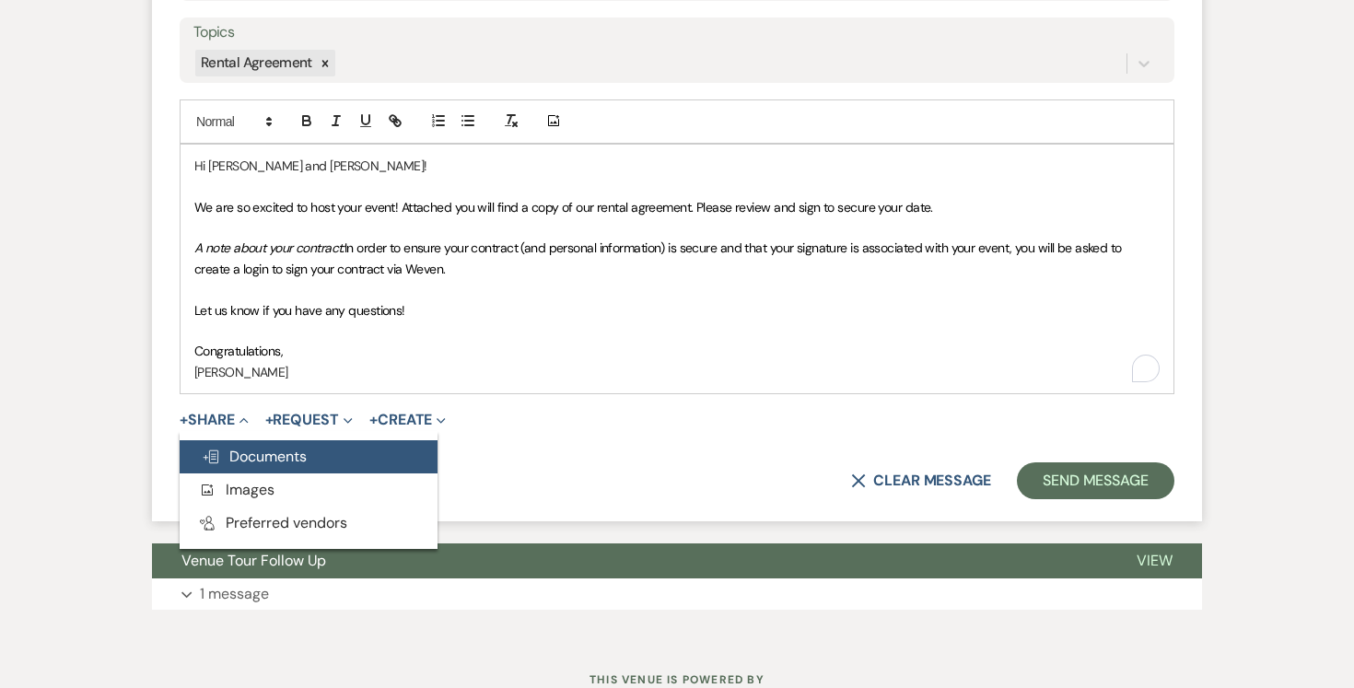
click at [256, 451] on span "Doc Upload Documents" at bounding box center [254, 456] width 105 height 19
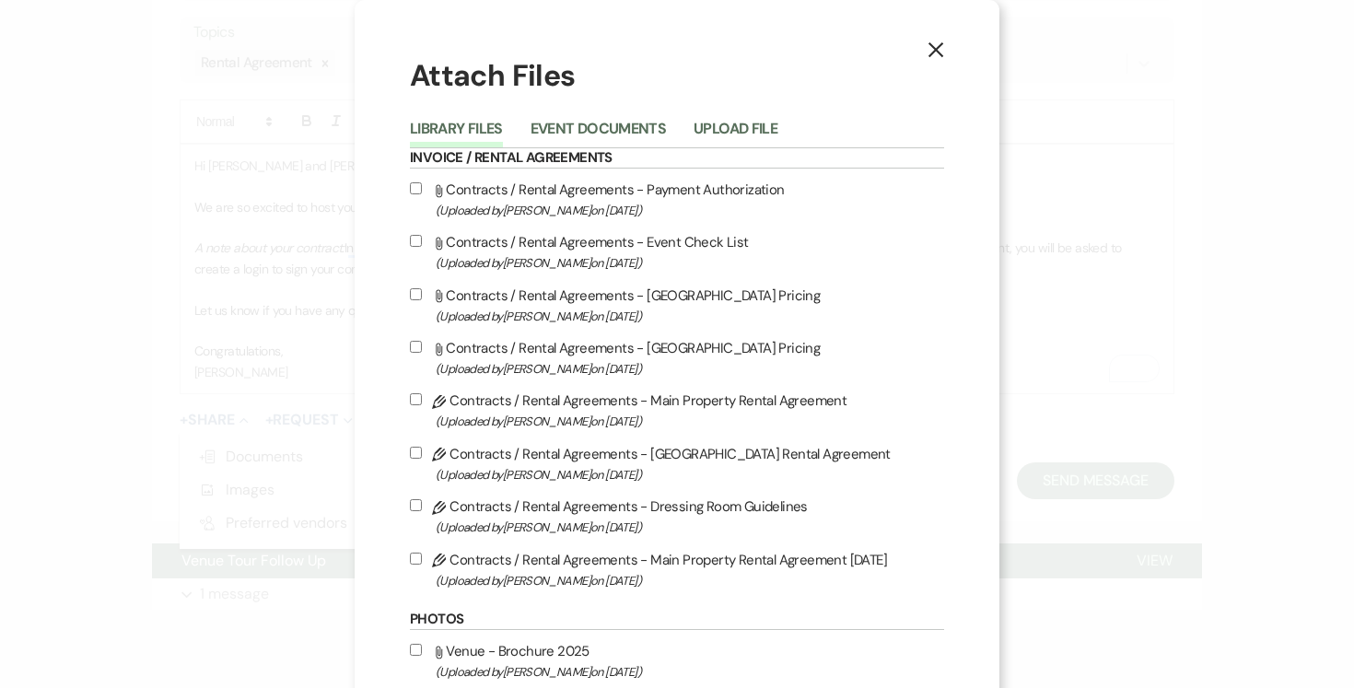
scroll to position [1, 0]
click at [412, 559] on input "Pencil Contracts / Rental Agreements - Main Property Rental Agreement [DATE] (U…" at bounding box center [416, 558] width 12 height 12
checkbox input "true"
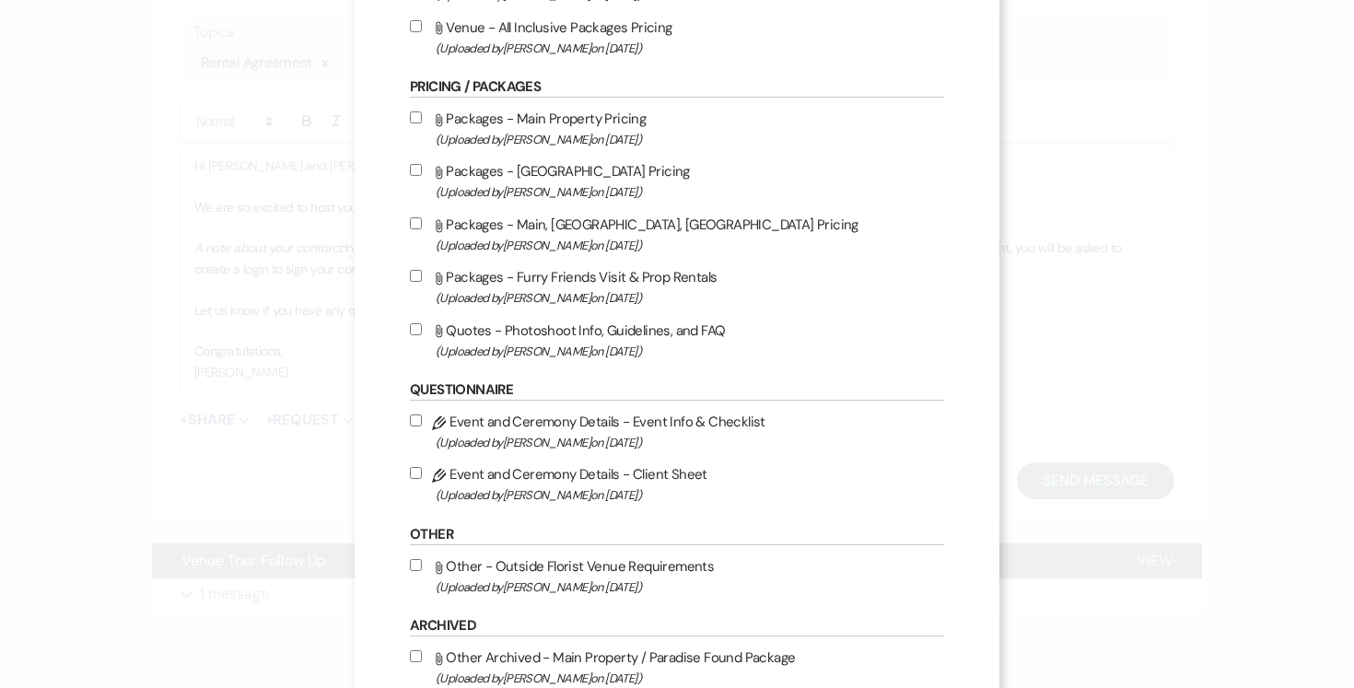
scroll to position [850, 0]
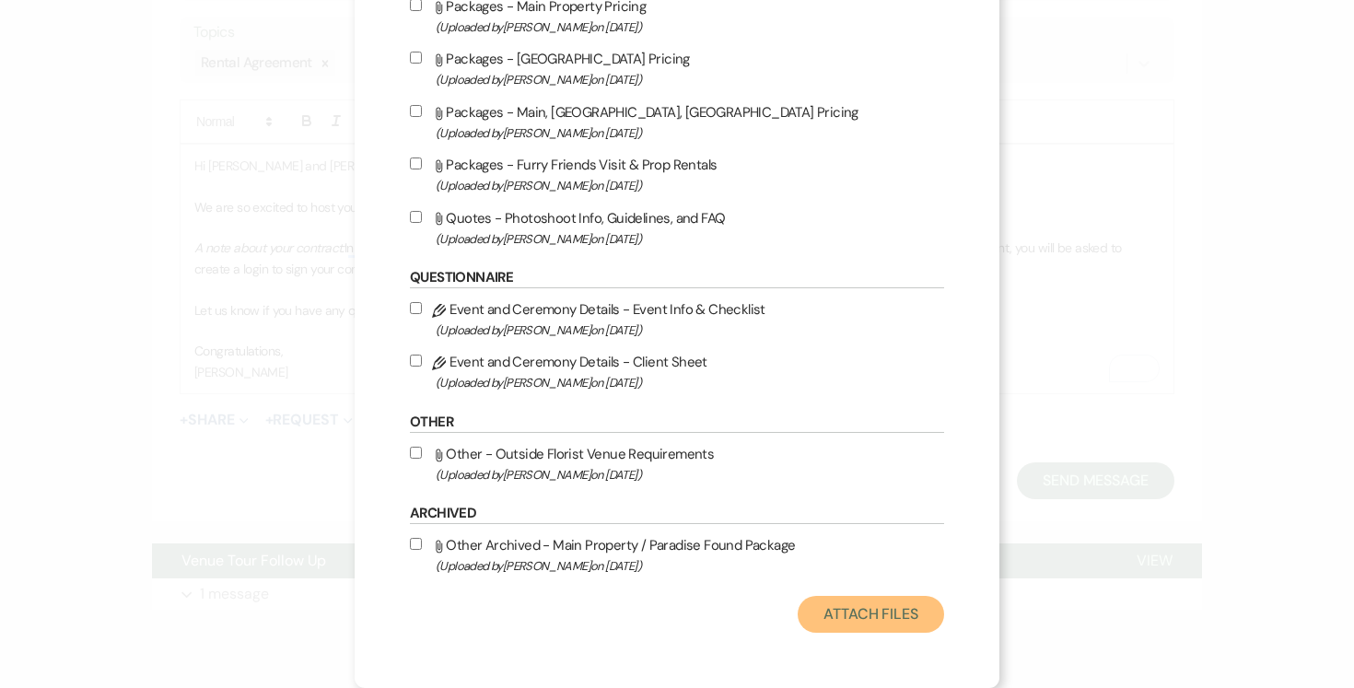
click at [905, 617] on button "Attach Files" at bounding box center [870, 614] width 146 height 37
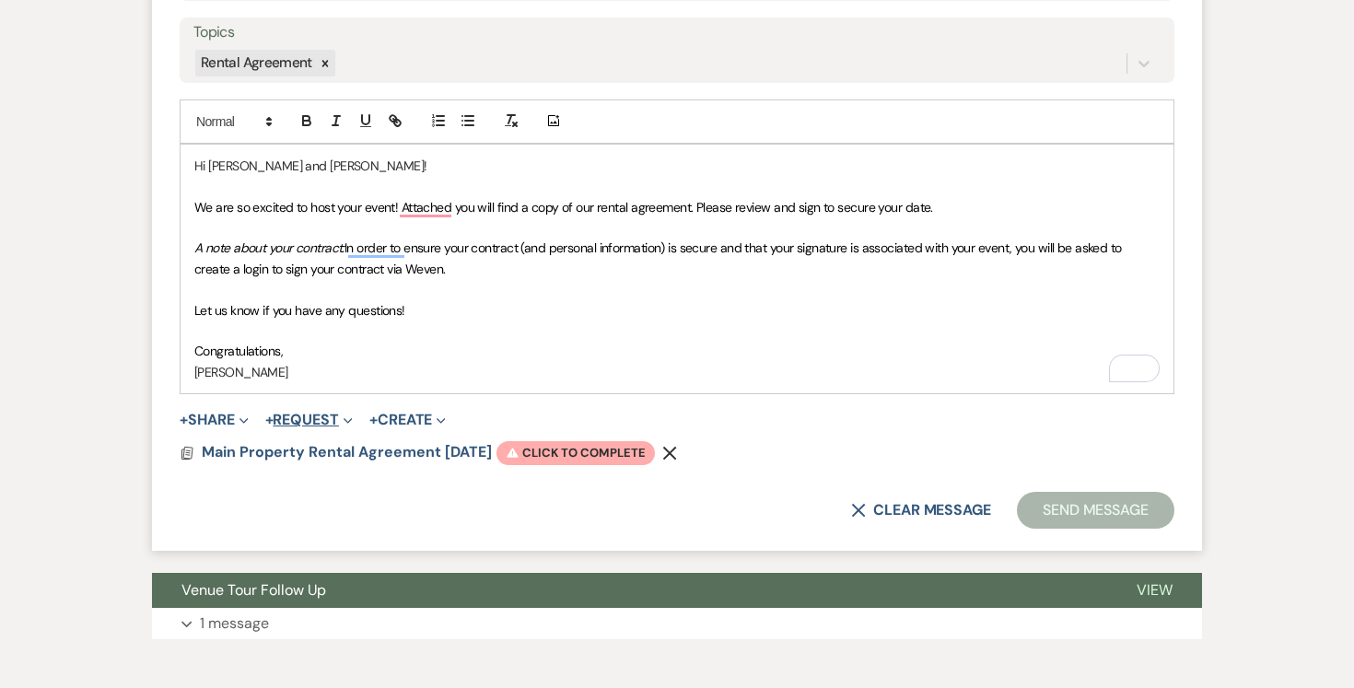
click at [296, 418] on button "+ Request Expand" at bounding box center [308, 420] width 87 height 15
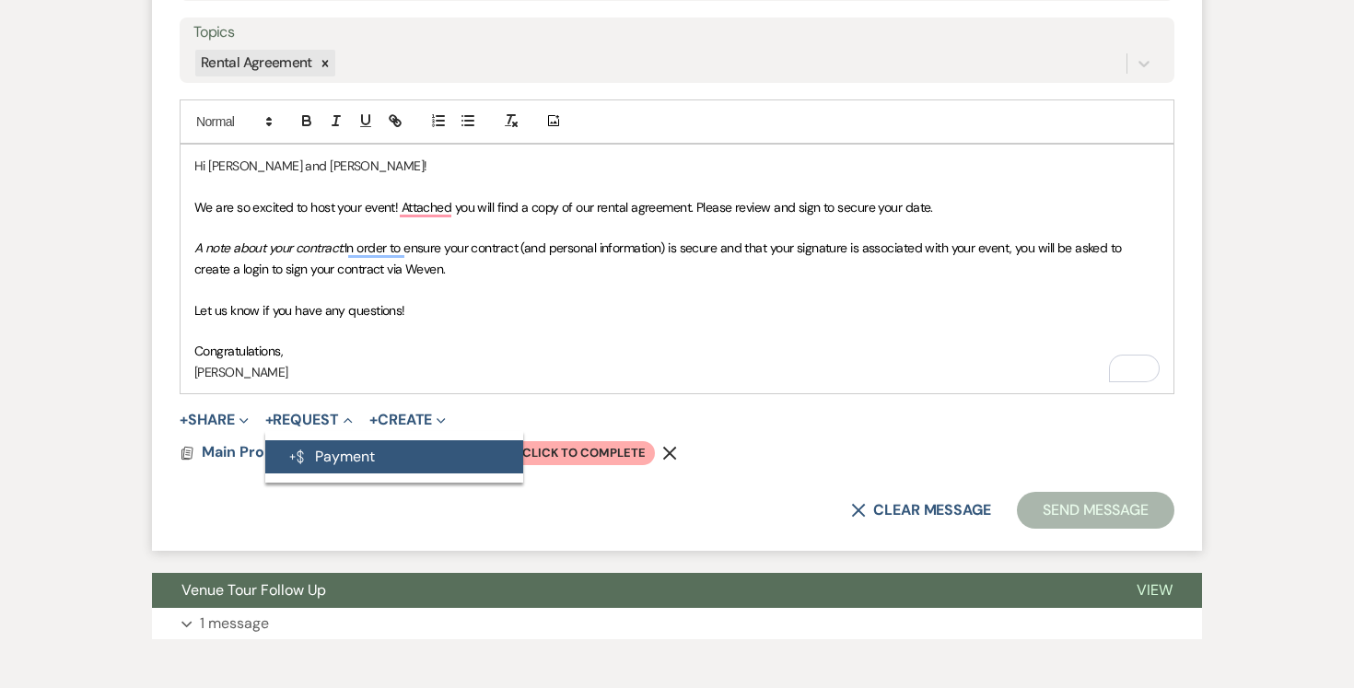
click at [336, 450] on button "Generate Payment Payment" at bounding box center [394, 456] width 258 height 33
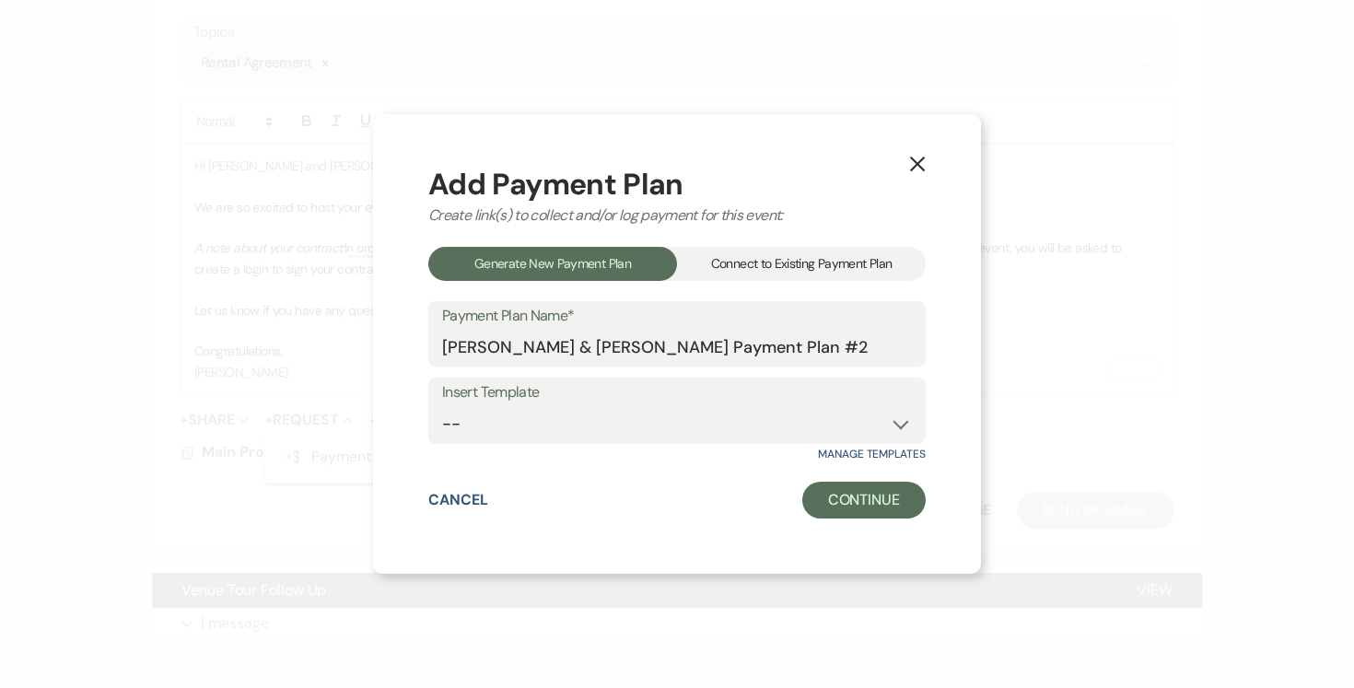
click at [785, 261] on div "Connect to Existing Payment Plan" at bounding box center [801, 264] width 249 height 34
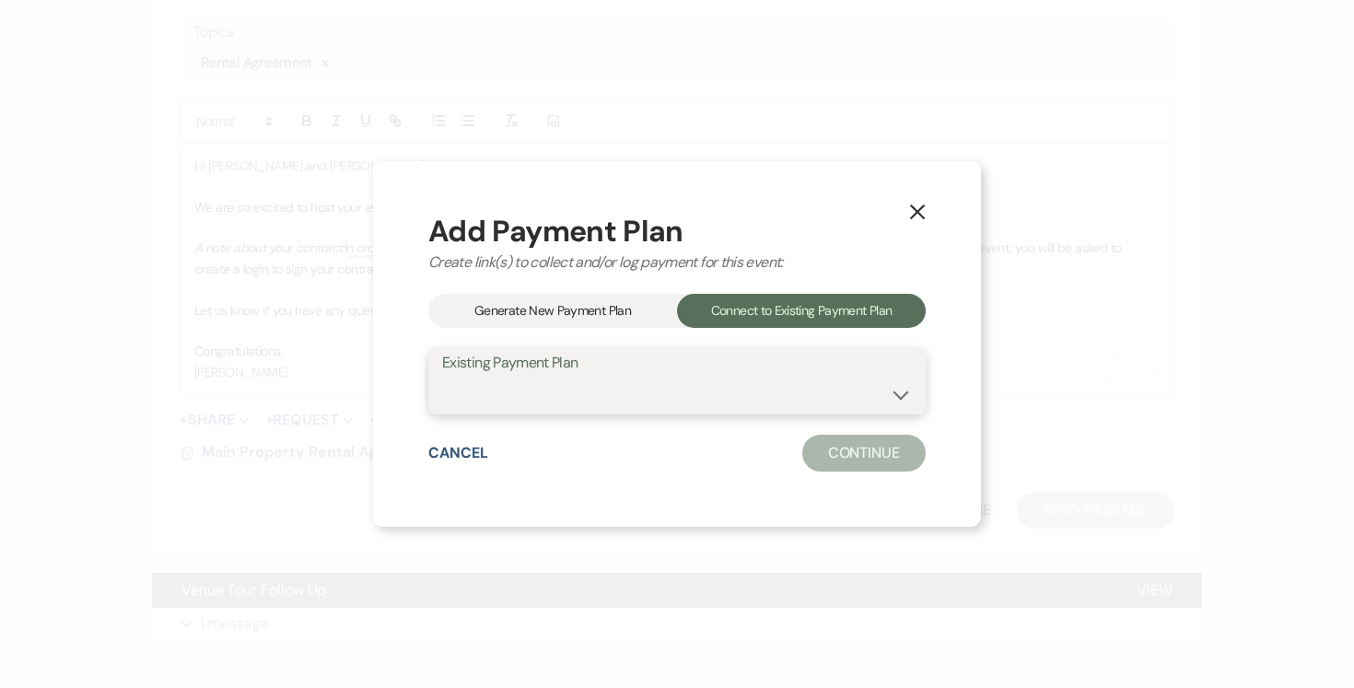
click at [903, 391] on select "[PERSON_NAME] & [PERSON_NAME] Payment Plan #1" at bounding box center [677, 395] width 470 height 36
select select "25384"
click at [442, 377] on select "[PERSON_NAME] & [PERSON_NAME] Payment Plan #1" at bounding box center [677, 395] width 470 height 36
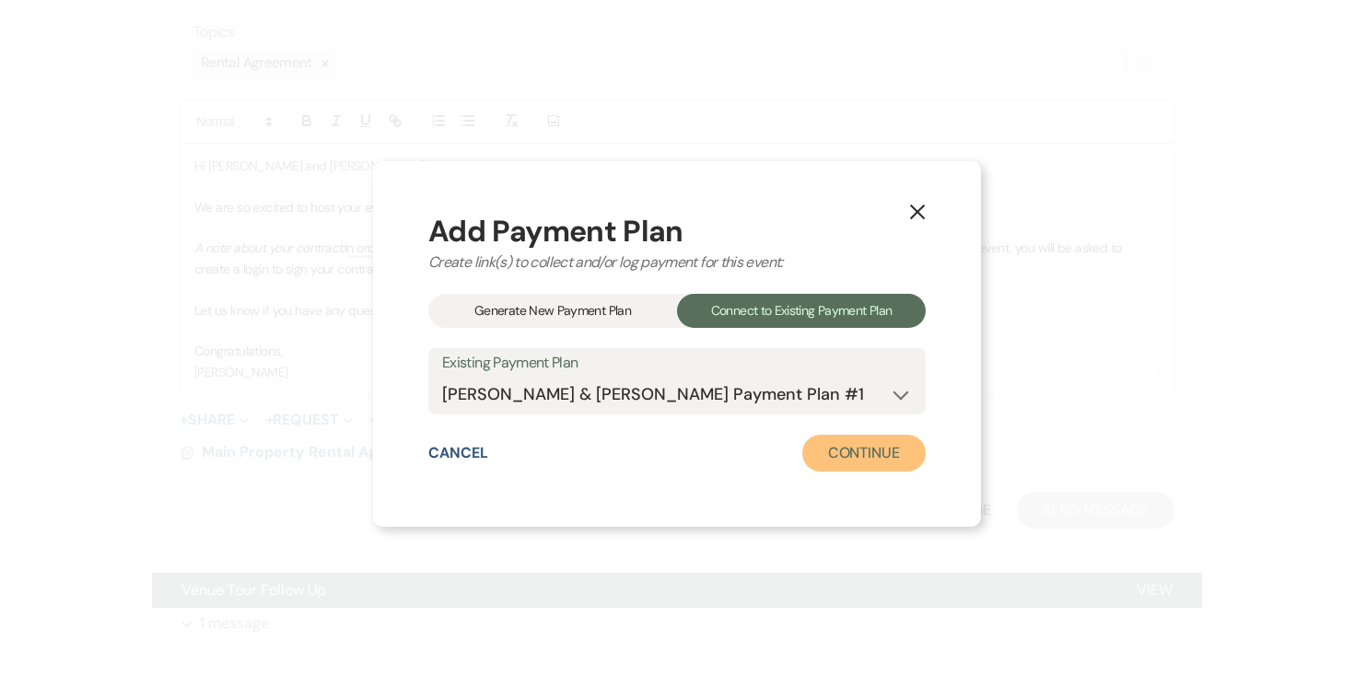
click at [866, 456] on button "Continue" at bounding box center [863, 453] width 123 height 37
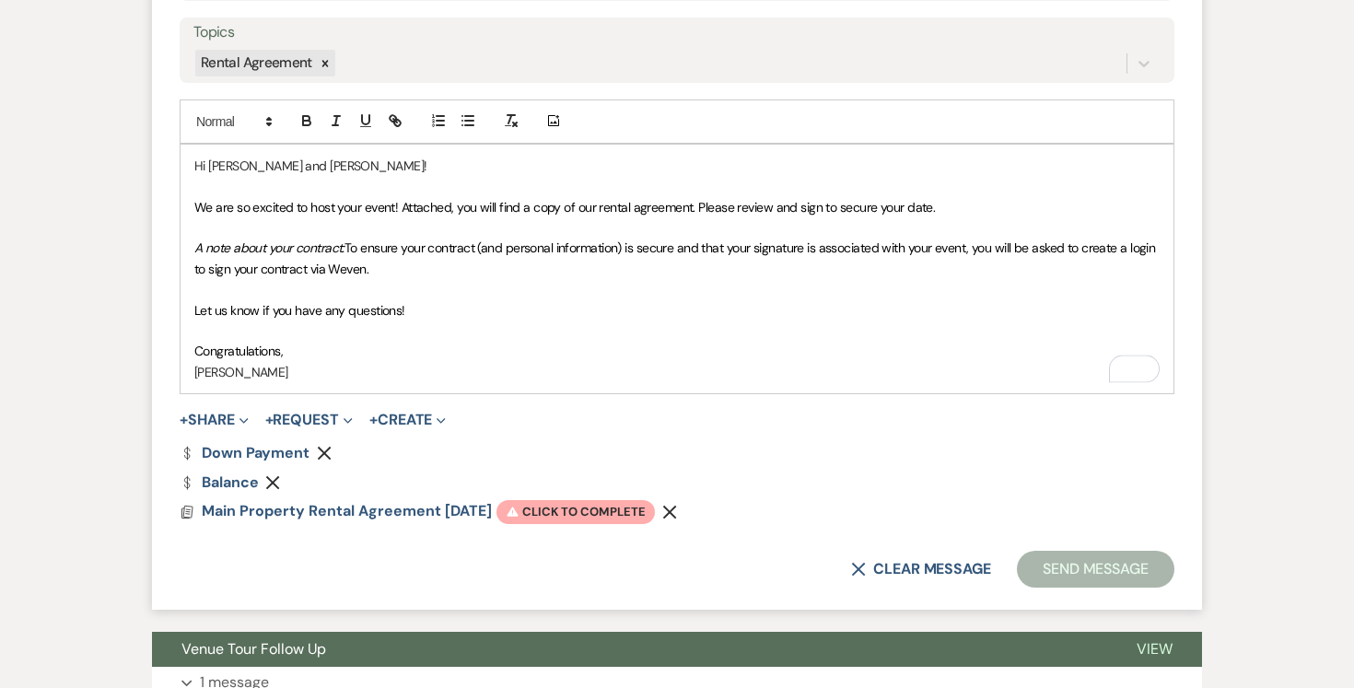
click at [353, 344] on p "Congratulations," at bounding box center [676, 351] width 965 height 20
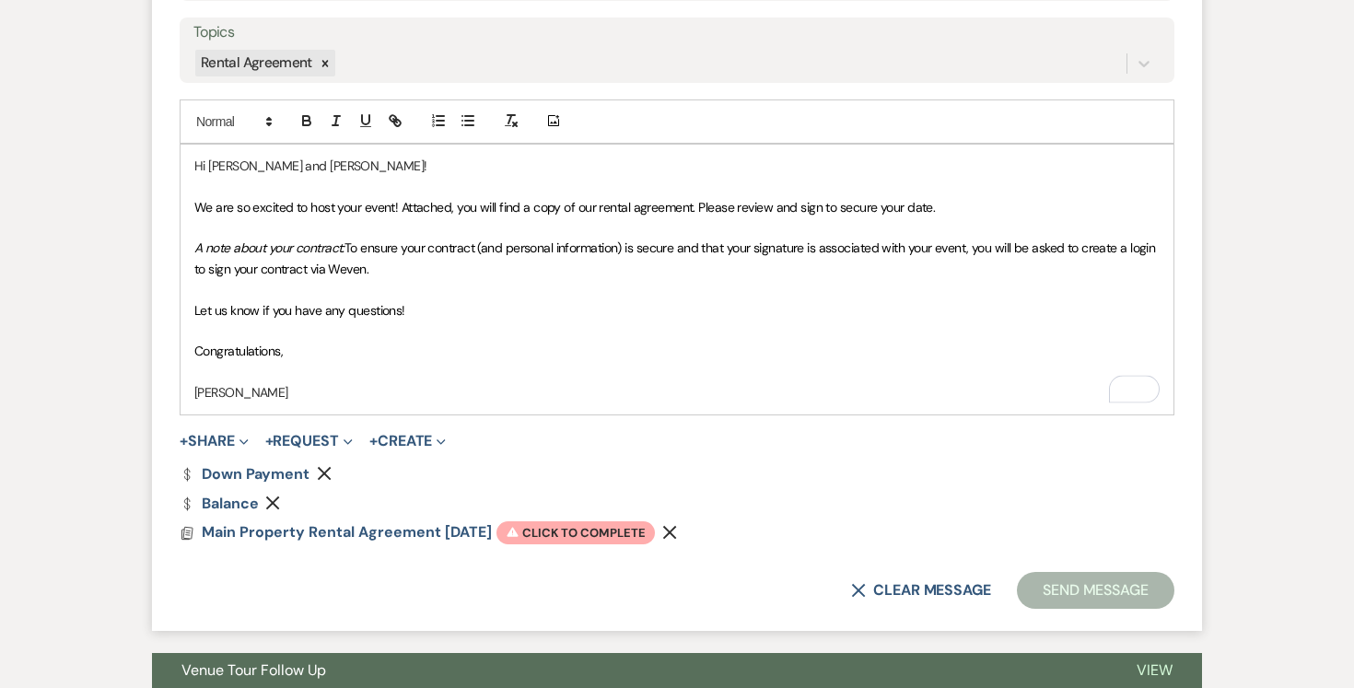
click at [270, 400] on p "[PERSON_NAME]" at bounding box center [676, 392] width 965 height 20
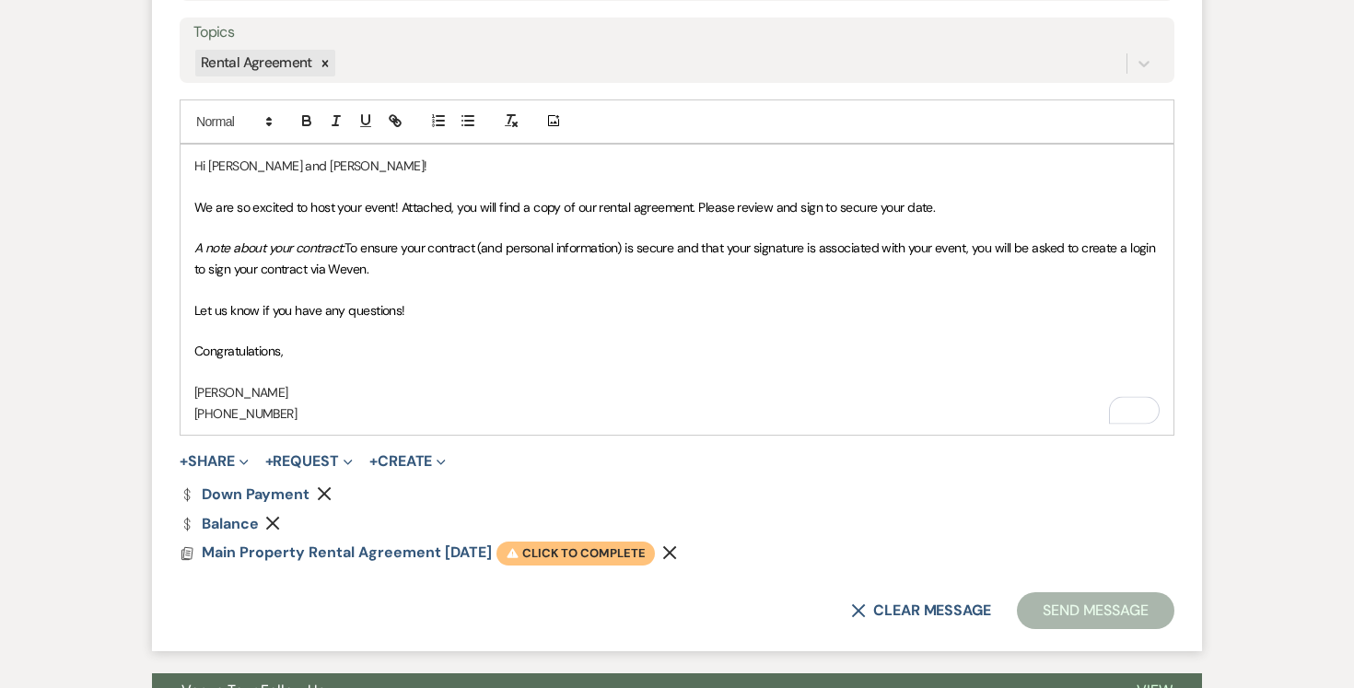
click at [567, 556] on span "Warning Click to complete" at bounding box center [575, 553] width 158 height 24
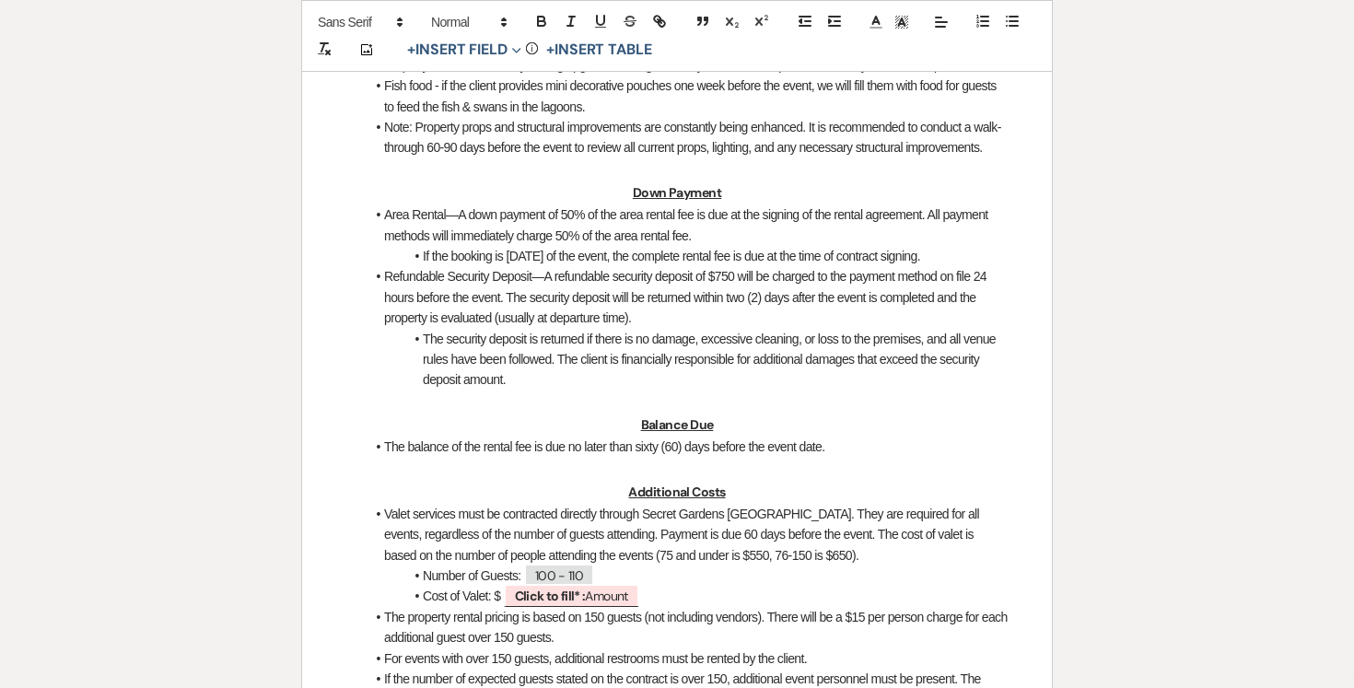
scroll to position [1363, 0]
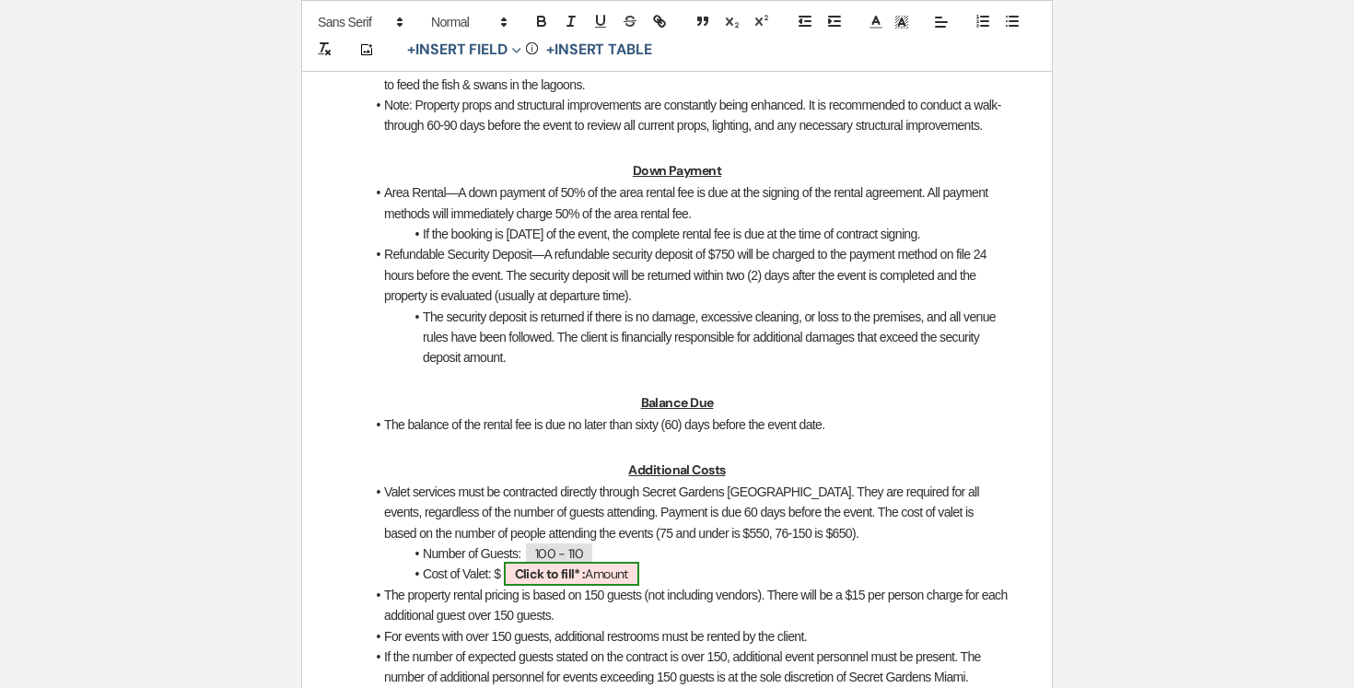
click at [613, 586] on span "Click to fill* : Amount" at bounding box center [571, 574] width 135 height 24
select select "owner"
select select "Amount"
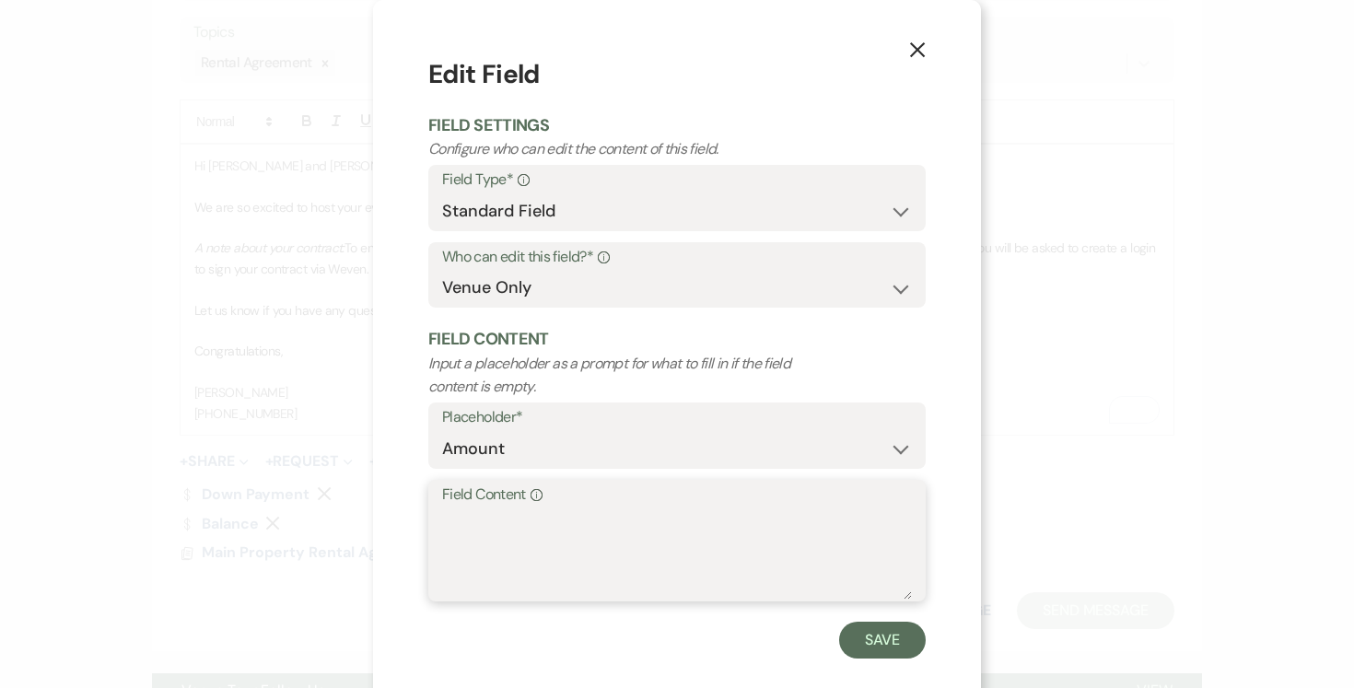
click at [577, 517] on textarea "Field Content Info" at bounding box center [677, 553] width 470 height 92
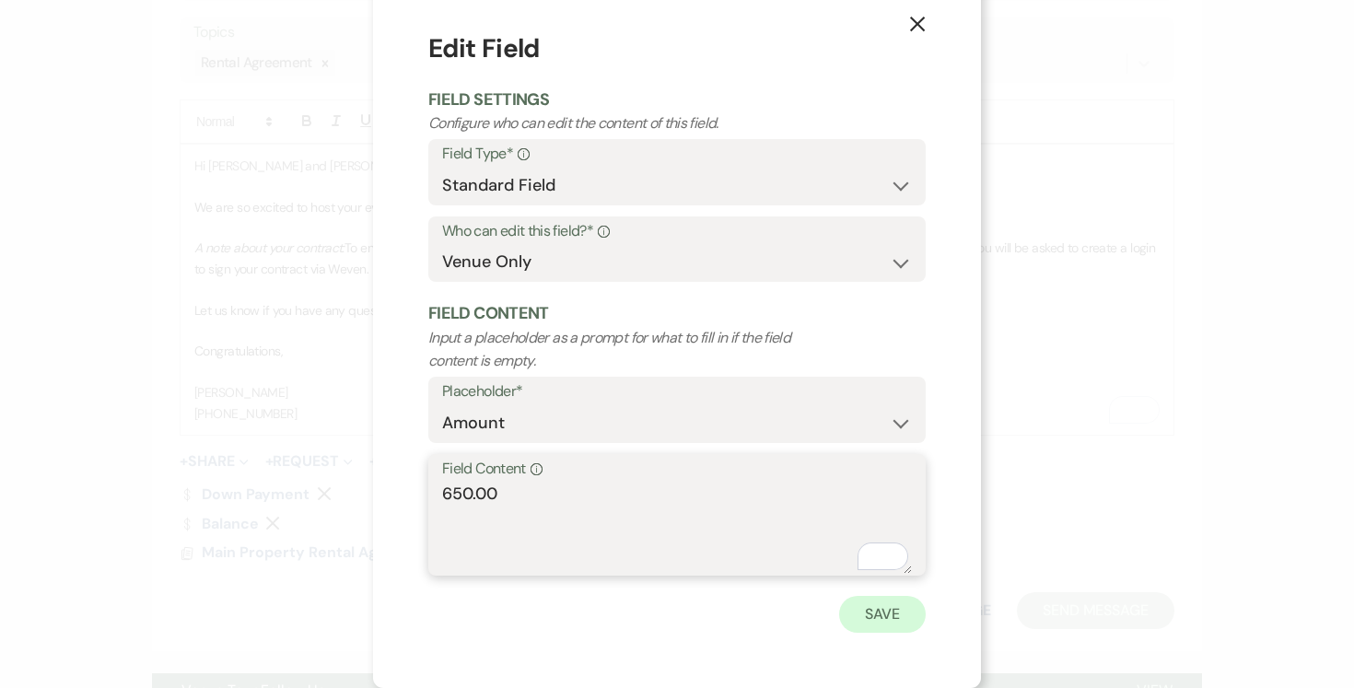
type textarea "650.00"
click at [875, 620] on button "Save" at bounding box center [882, 614] width 87 height 37
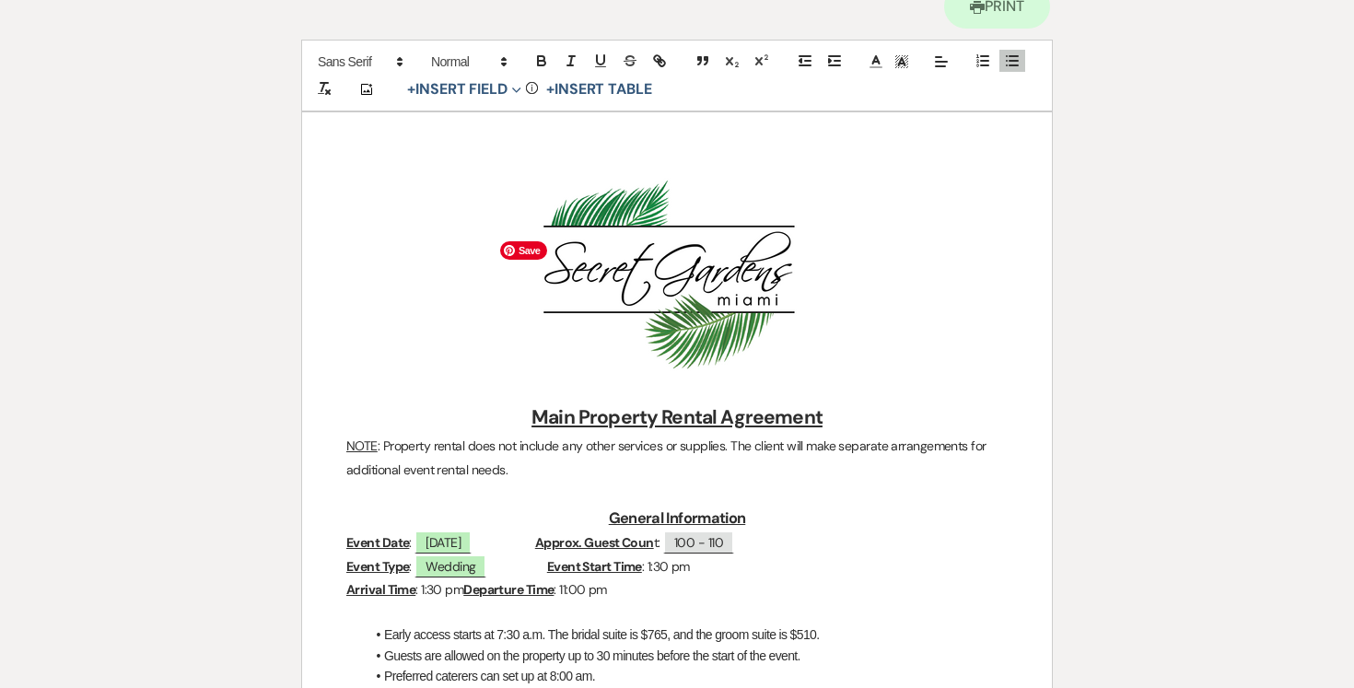
scroll to position [0, 0]
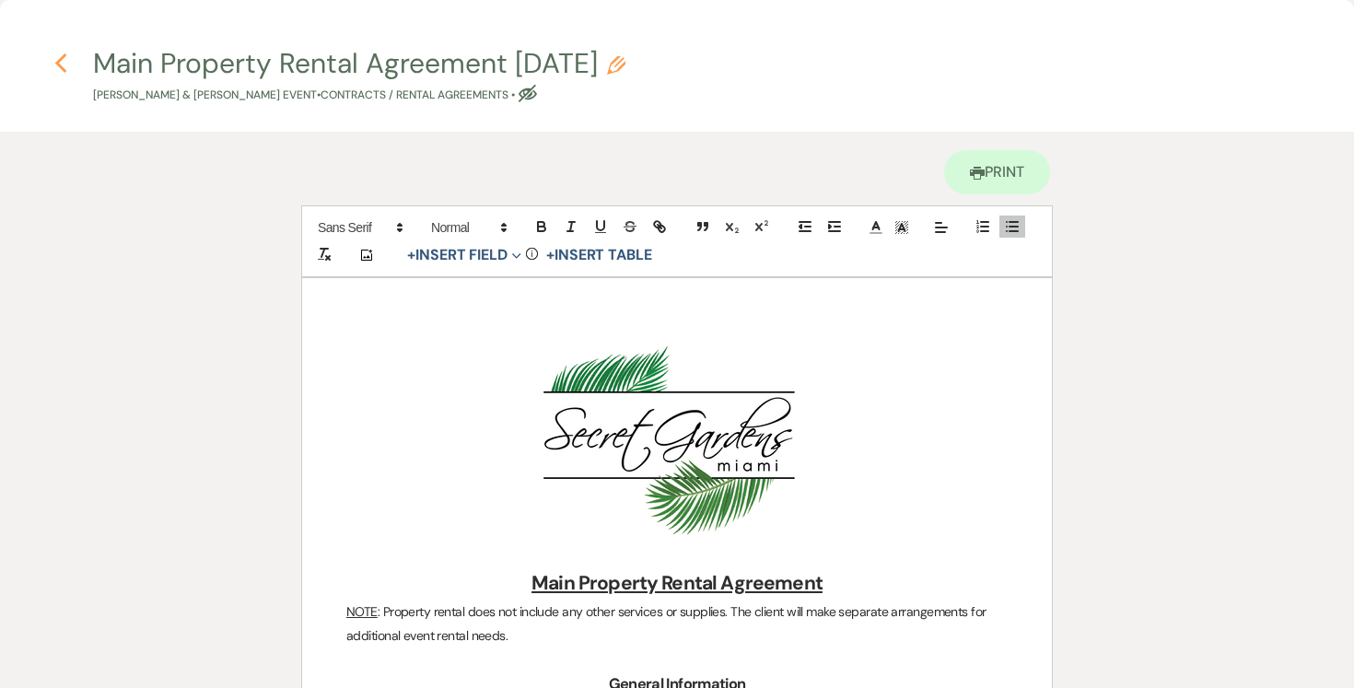
click at [61, 63] on icon "Previous" at bounding box center [61, 63] width 14 height 22
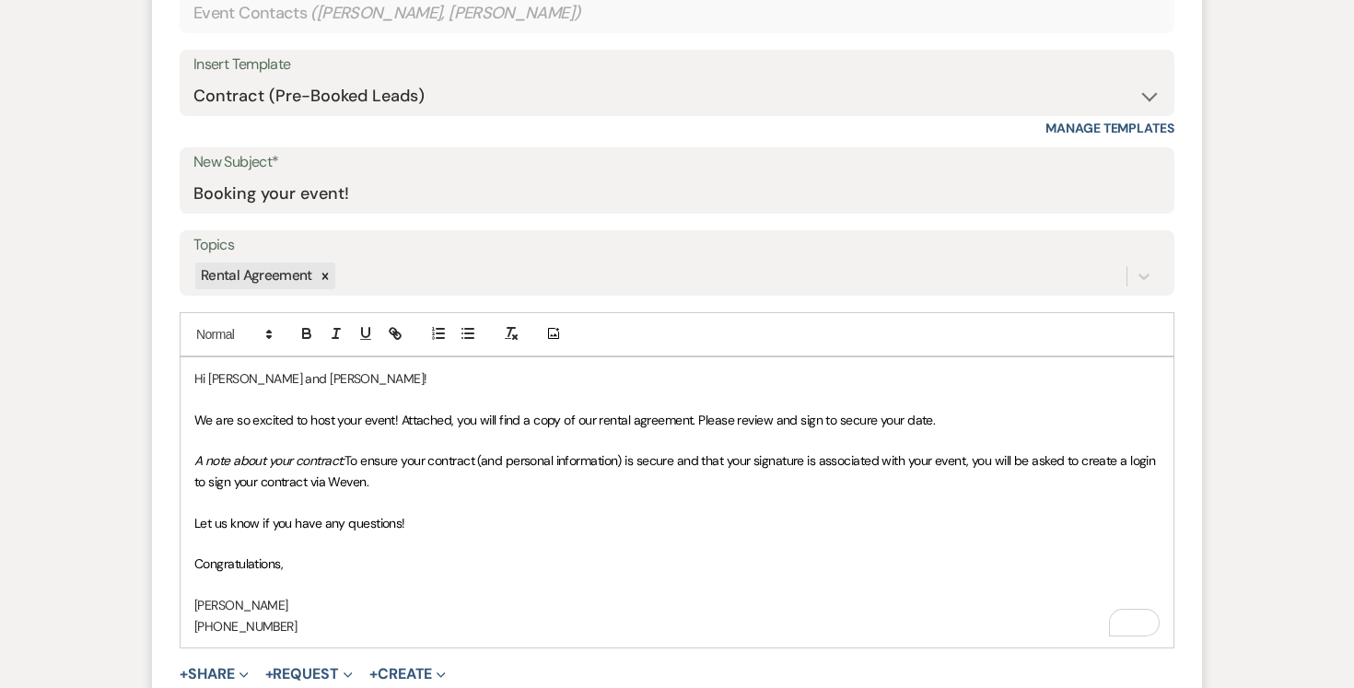
scroll to position [1229, 0]
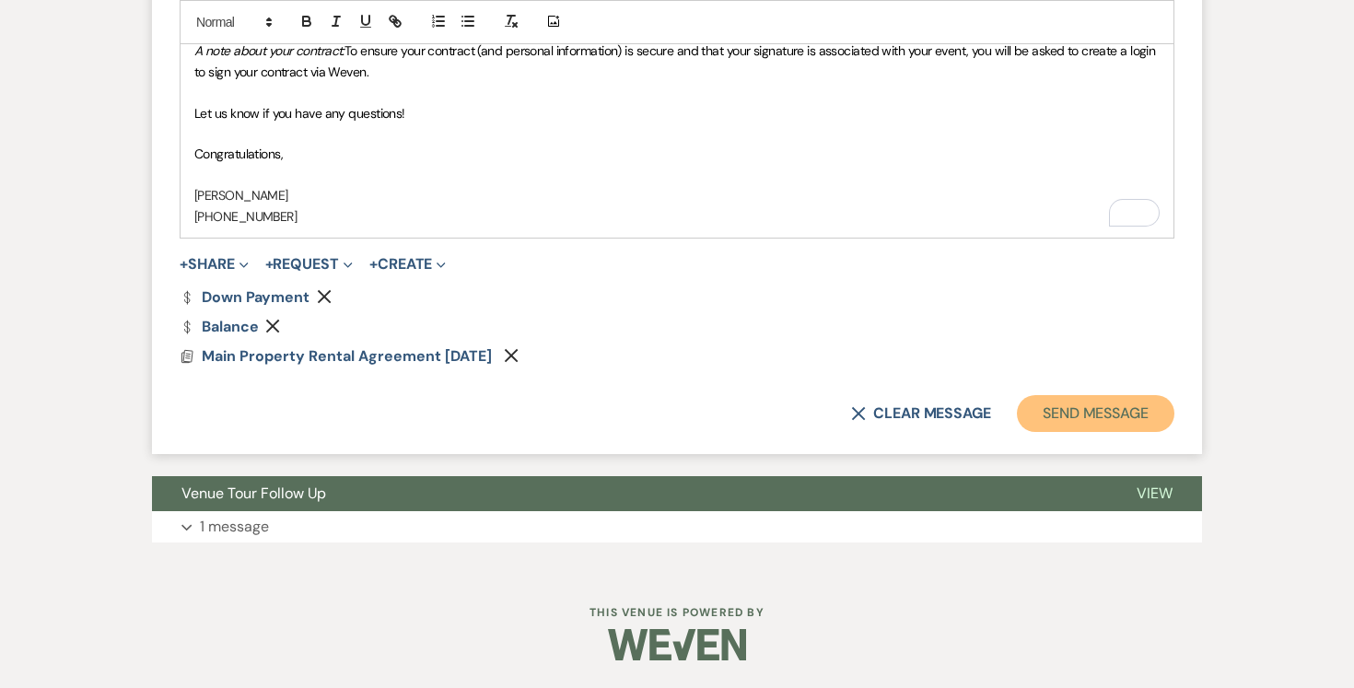
click at [1136, 409] on button "Send Message" at bounding box center [1095, 413] width 157 height 37
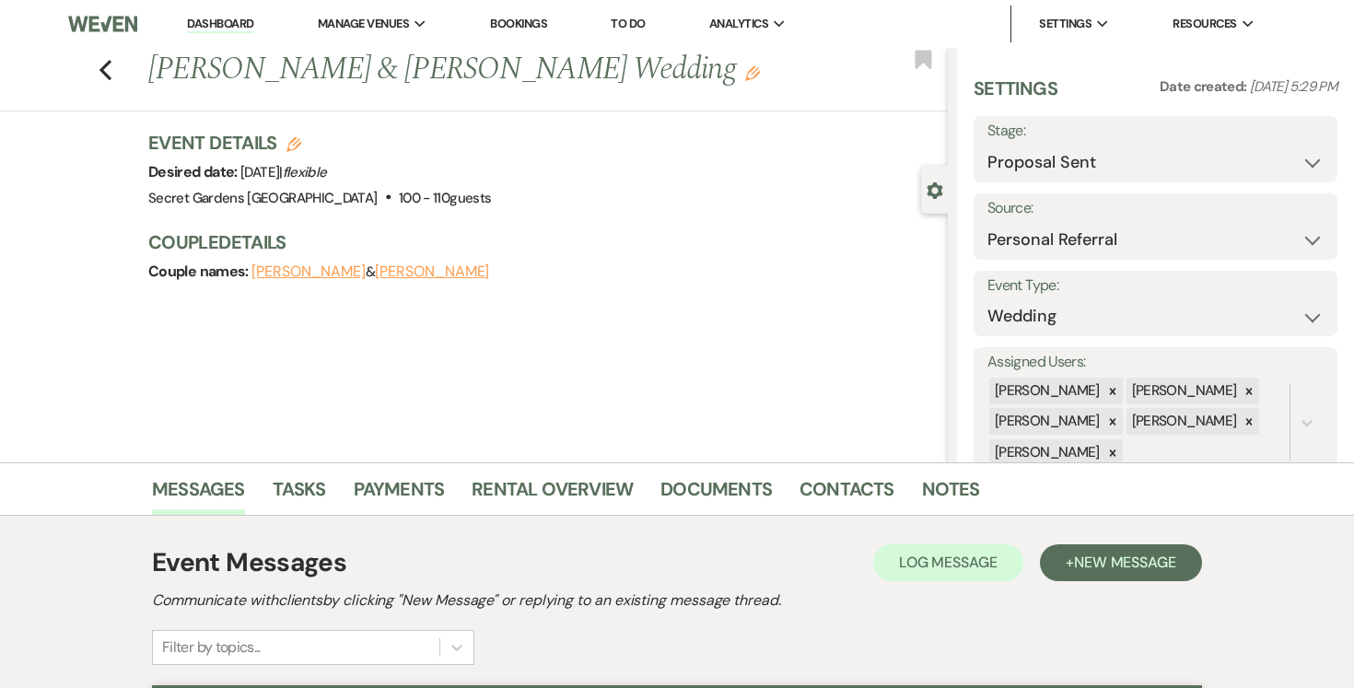
scroll to position [7, 0]
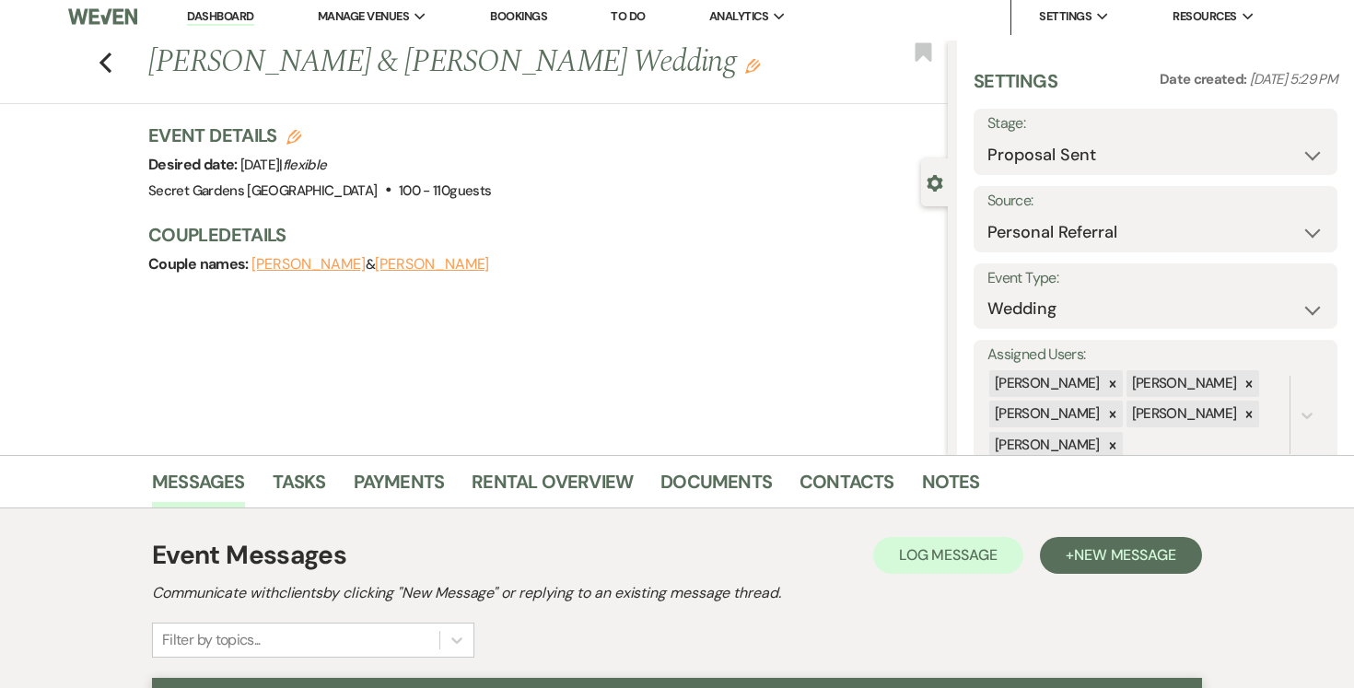
click at [233, 14] on link "Dashboard" at bounding box center [220, 16] width 66 height 17
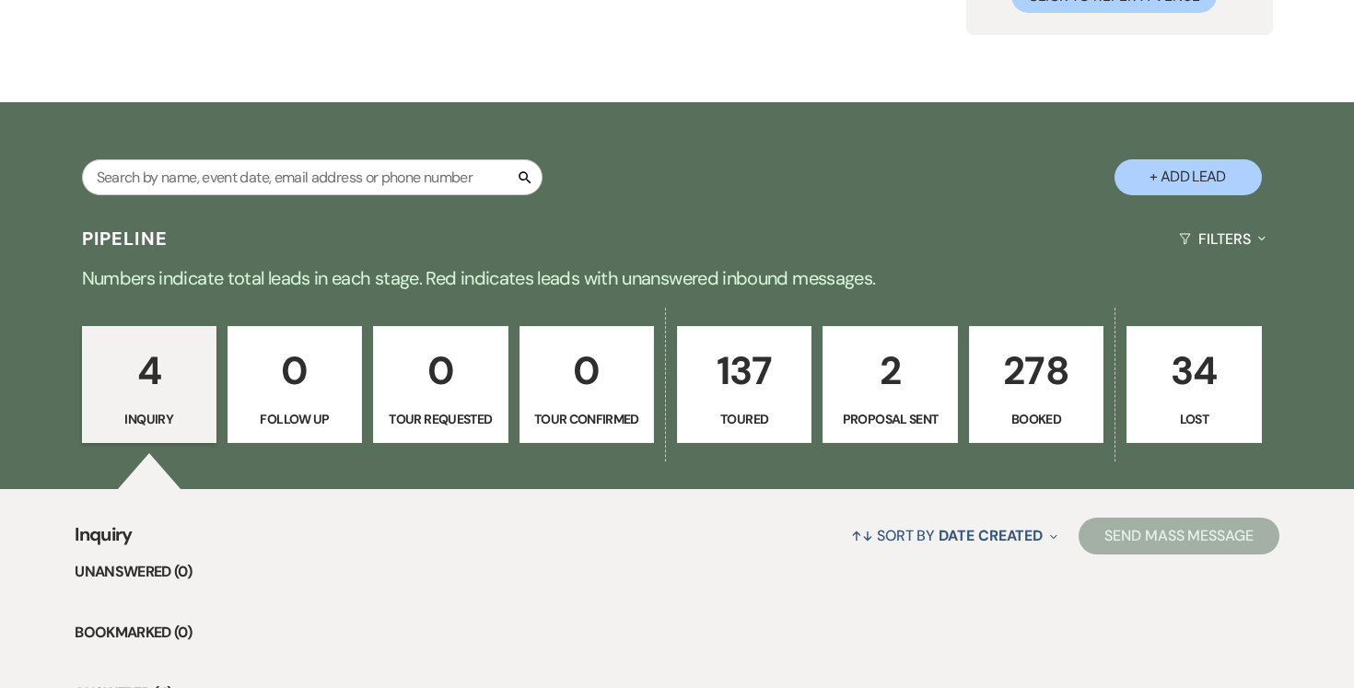
scroll to position [227, 0]
